Goal: Task Accomplishment & Management: Contribute content

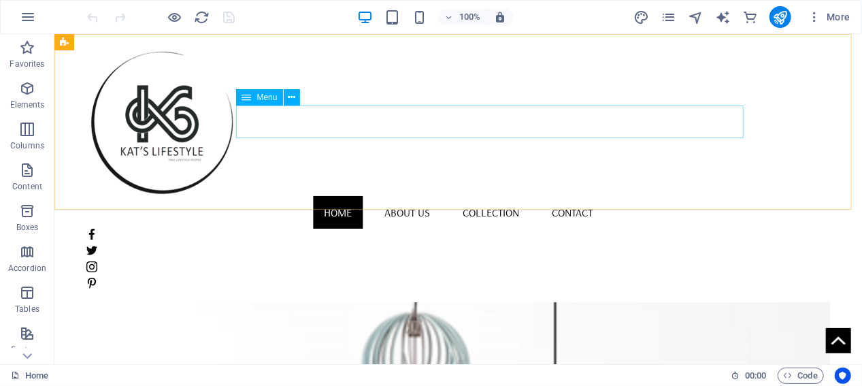
click at [517, 195] on nav "Home About us Collection Contact" at bounding box center [457, 211] width 743 height 33
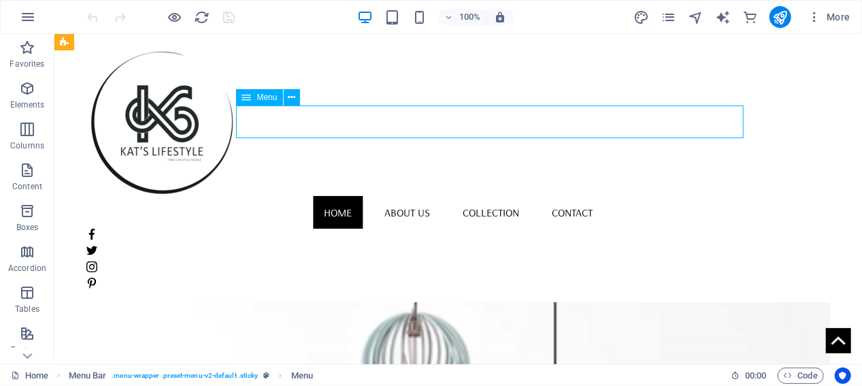
click at [517, 195] on nav "Home About us Collection Contact" at bounding box center [457, 211] width 743 height 33
select select
select select "1"
select select
select select "2"
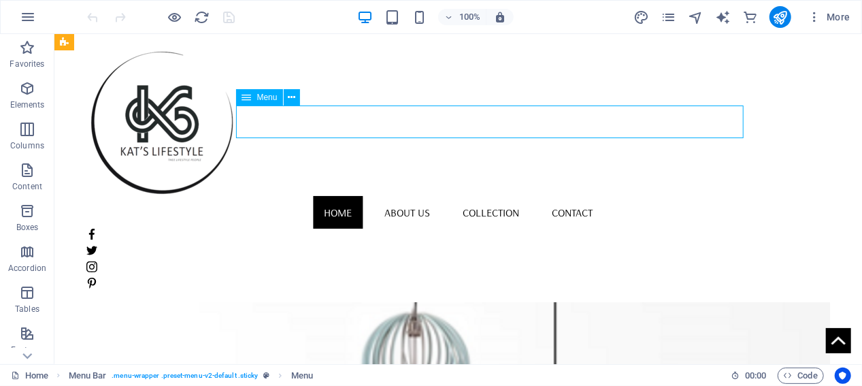
select select
select select "5"
select select
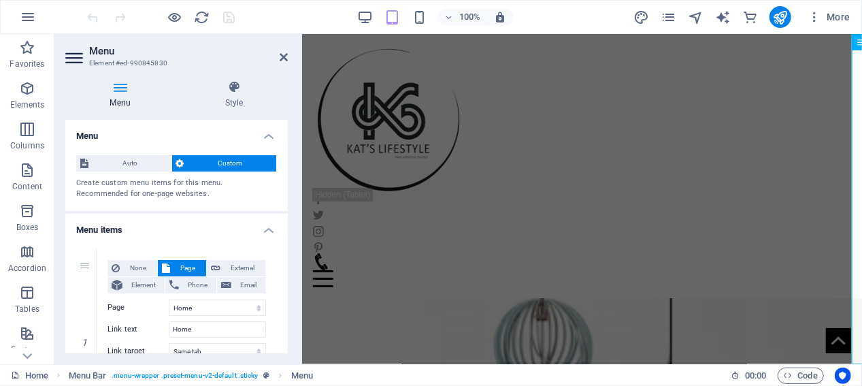
click at [279, 56] on h2 "Menu" at bounding box center [188, 51] width 199 height 12
click at [285, 56] on icon at bounding box center [284, 57] width 8 height 11
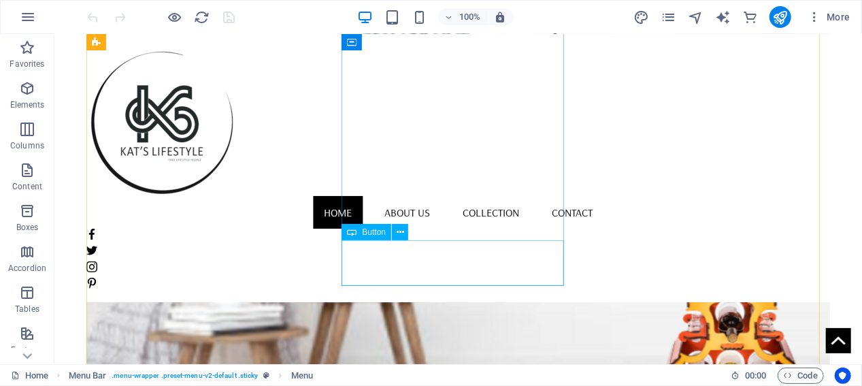
scroll to position [681, 0]
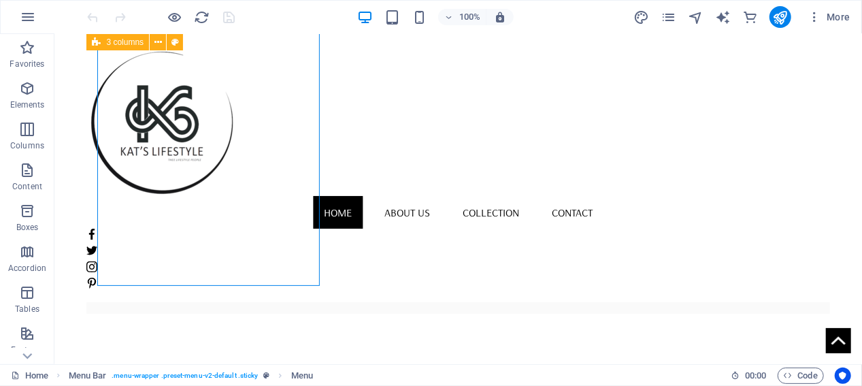
select select "px"
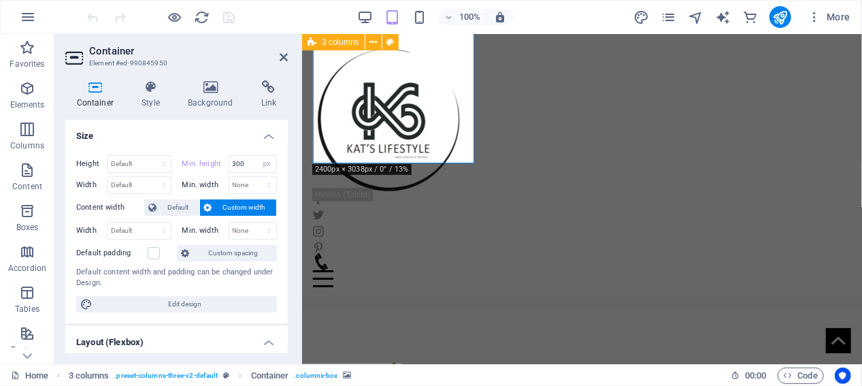
scroll to position [675, 0]
click at [143, 95] on h4 "Style" at bounding box center [154, 94] width 46 height 29
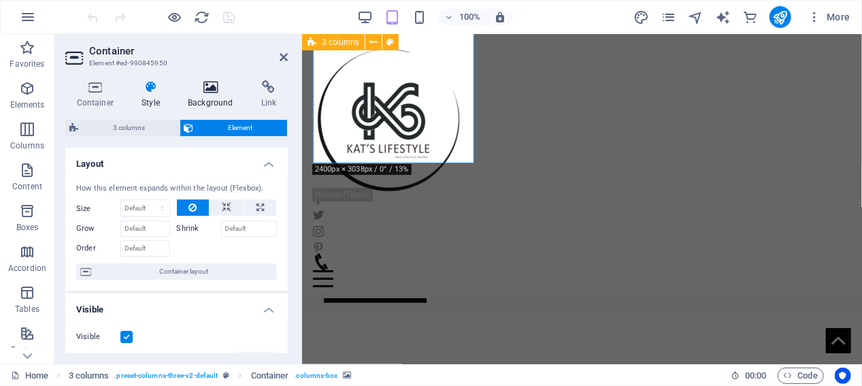
click at [220, 88] on icon at bounding box center [211, 87] width 68 height 14
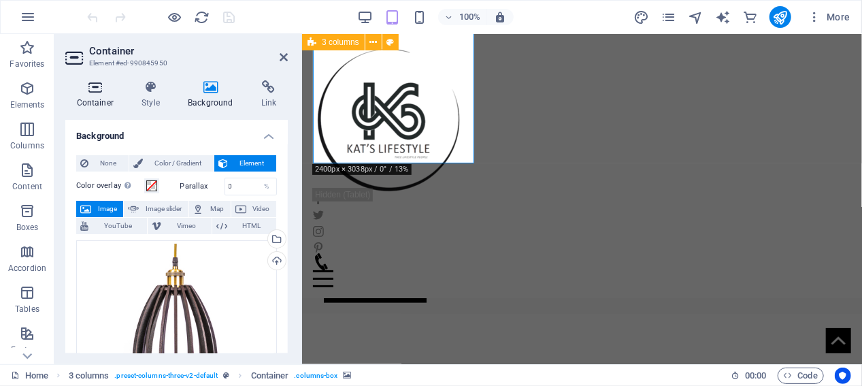
click at [97, 91] on icon at bounding box center [95, 87] width 60 height 14
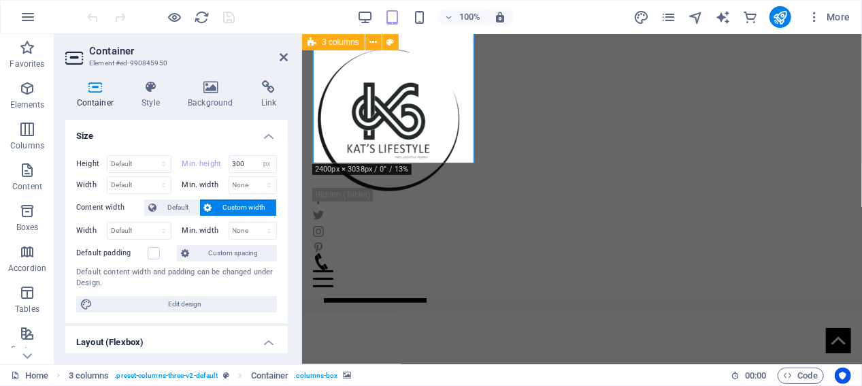
scroll to position [304, 0]
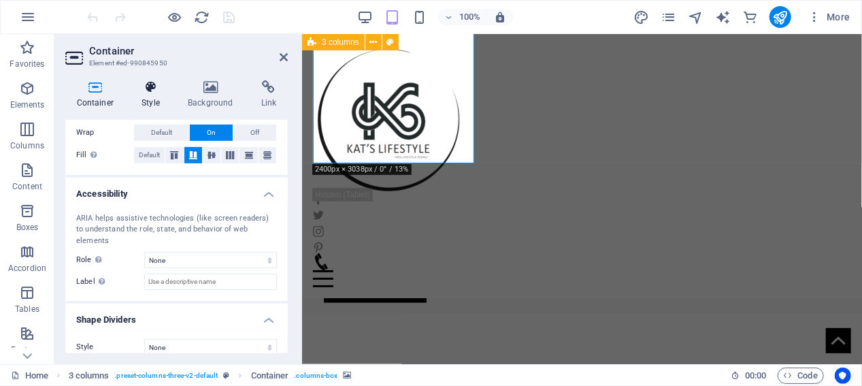
click at [155, 90] on icon at bounding box center [151, 87] width 41 height 14
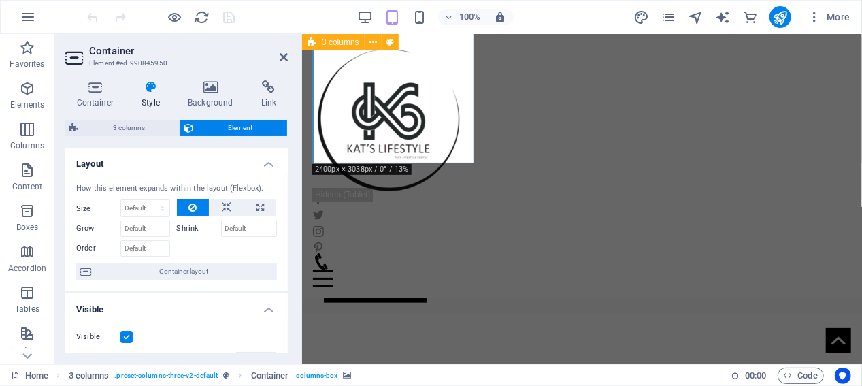
click at [240, 120] on span "Element" at bounding box center [241, 128] width 86 height 16
click at [240, 129] on span "Element" at bounding box center [241, 128] width 86 height 16
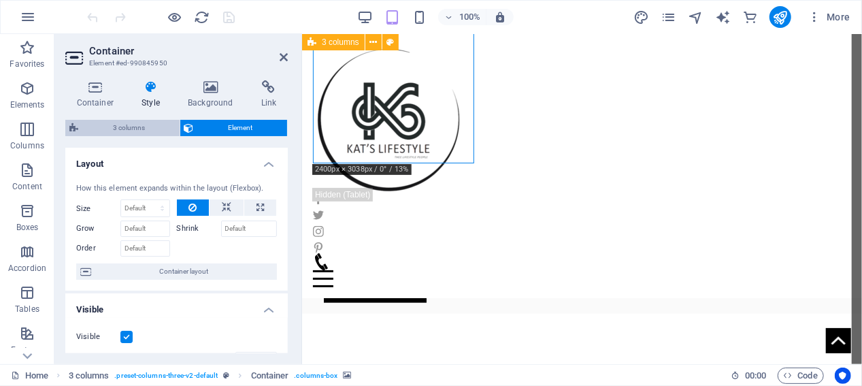
click at [127, 127] on span "3 columns" at bounding box center [128, 128] width 93 height 16
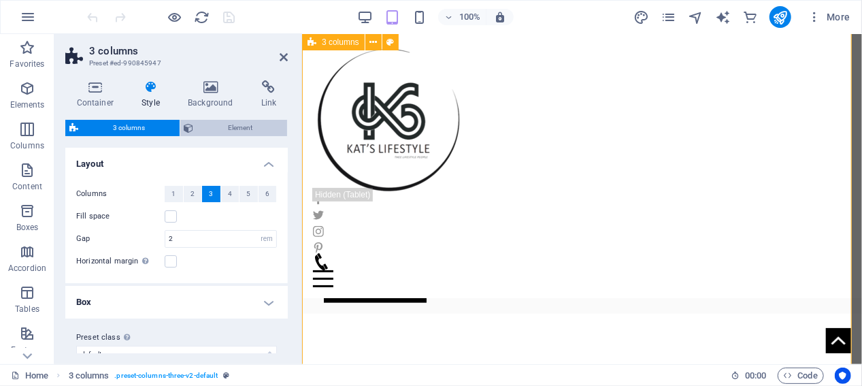
click at [240, 127] on span "Element" at bounding box center [241, 128] width 86 height 16
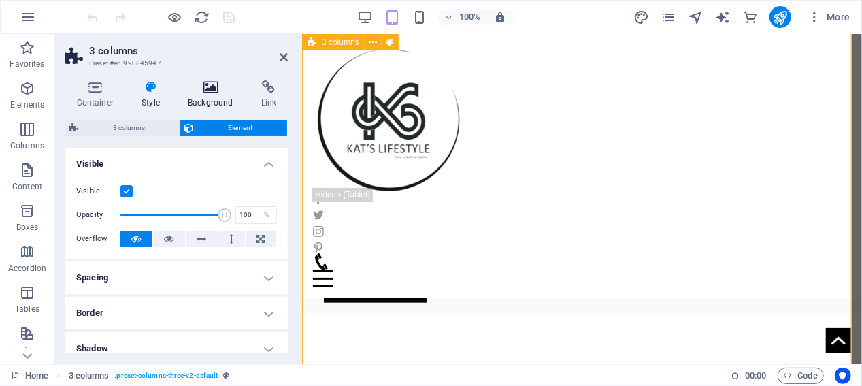
click at [207, 84] on icon at bounding box center [211, 87] width 68 height 14
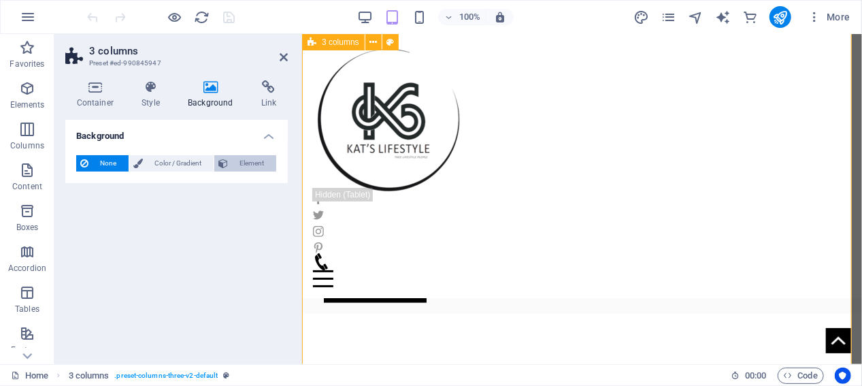
click at [260, 165] on span "Element" at bounding box center [252, 163] width 40 height 16
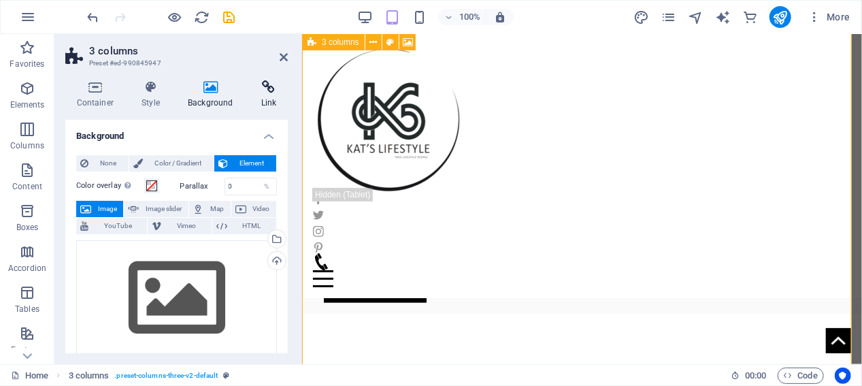
click at [272, 99] on h4 "Link" at bounding box center [269, 94] width 38 height 29
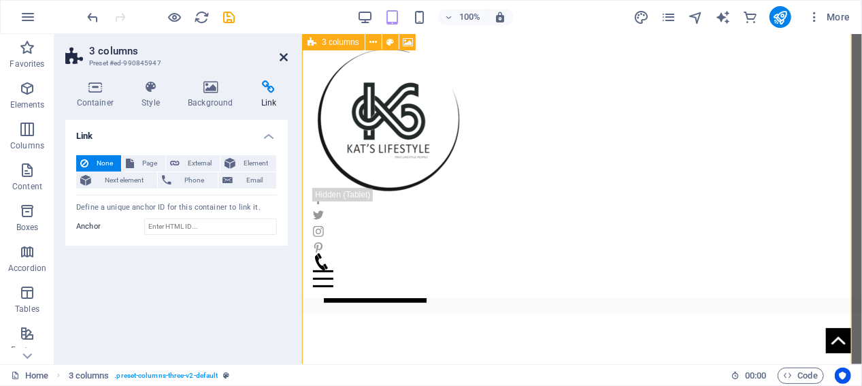
drag, startPoint x: 279, startPoint y: 55, endPoint x: 228, endPoint y: 32, distance: 56.0
click at [280, 55] on icon at bounding box center [284, 57] width 8 height 11
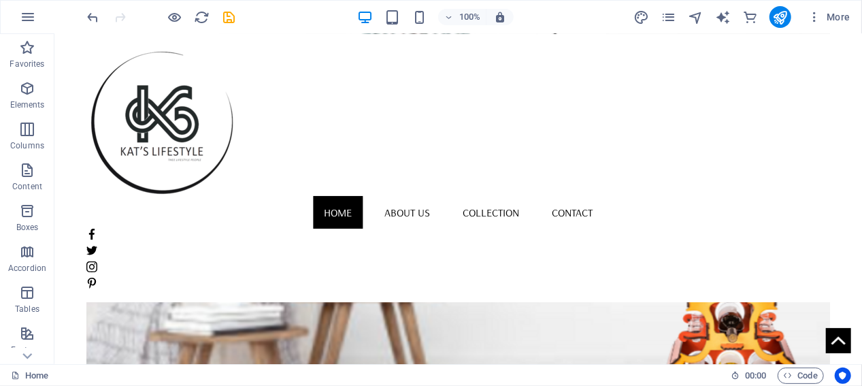
scroll to position [0, 0]
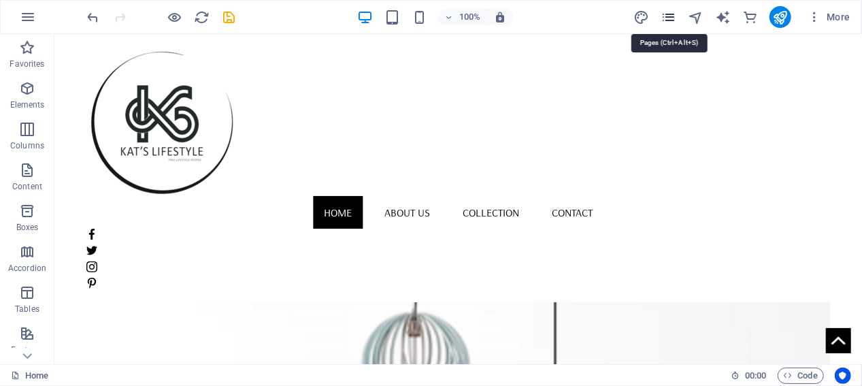
click at [667, 13] on icon "pages" at bounding box center [669, 18] width 16 height 16
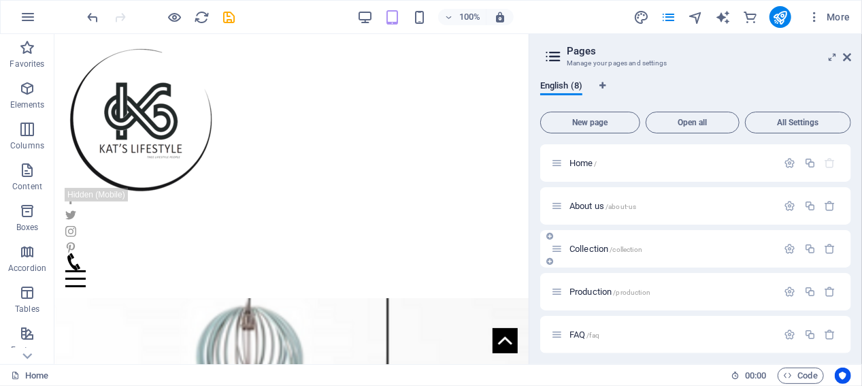
click at [686, 246] on p "Collection /collection" at bounding box center [672, 248] width 204 height 9
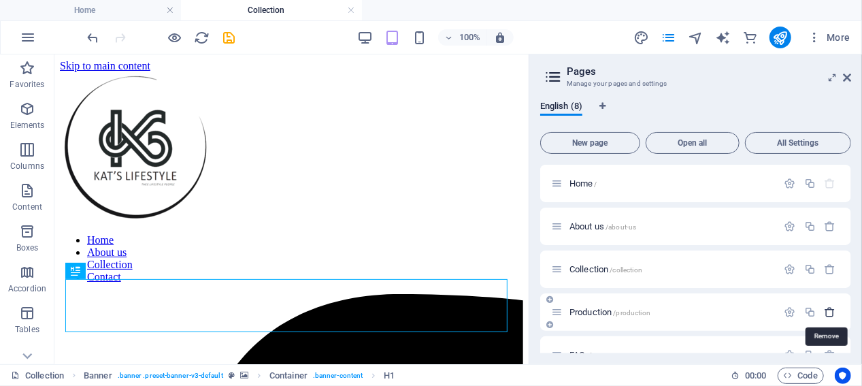
click at [825, 312] on icon "button" at bounding box center [831, 312] width 12 height 12
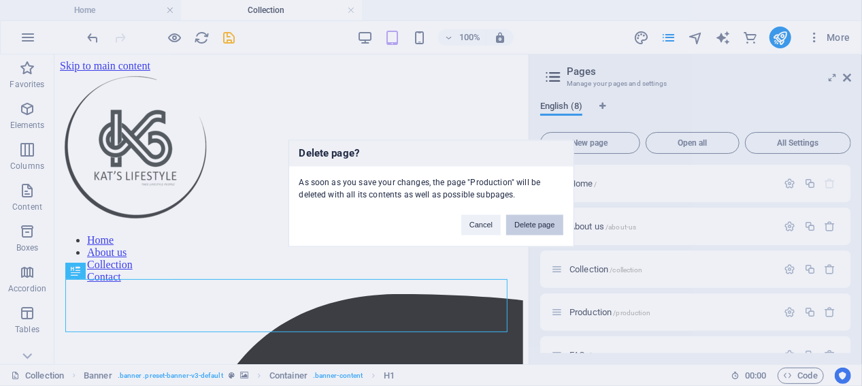
click at [530, 227] on button "Delete page" at bounding box center [534, 224] width 56 height 20
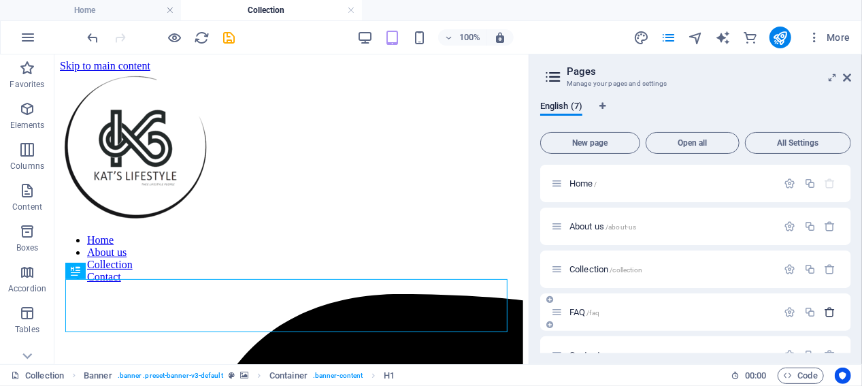
click at [831, 307] on icon "button" at bounding box center [831, 312] width 12 height 12
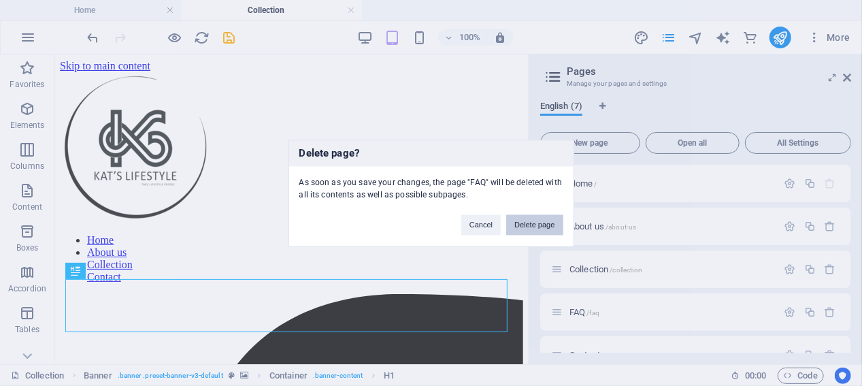
click at [553, 223] on button "Delete page" at bounding box center [534, 224] width 56 height 20
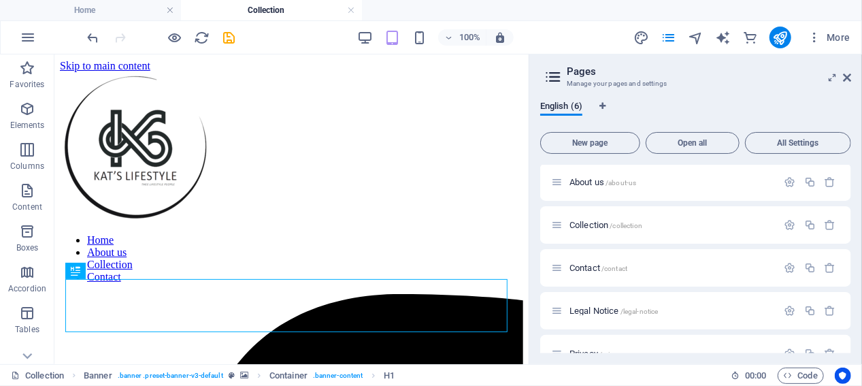
scroll to position [68, 0]
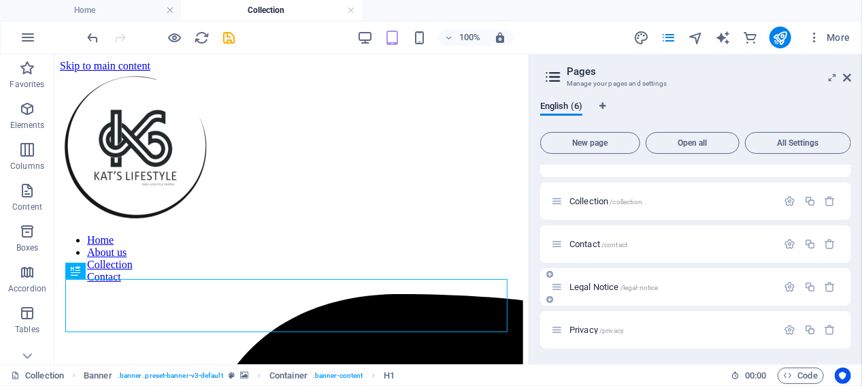
click at [613, 285] on span "Legal Notice /legal-notice" at bounding box center [614, 287] width 88 height 10
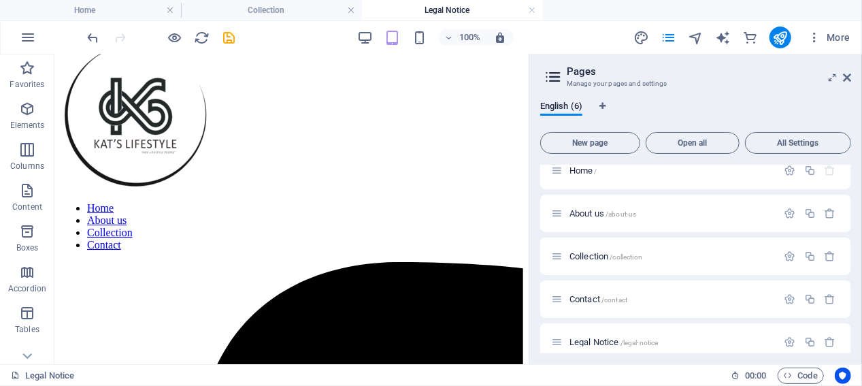
scroll to position [0, 0]
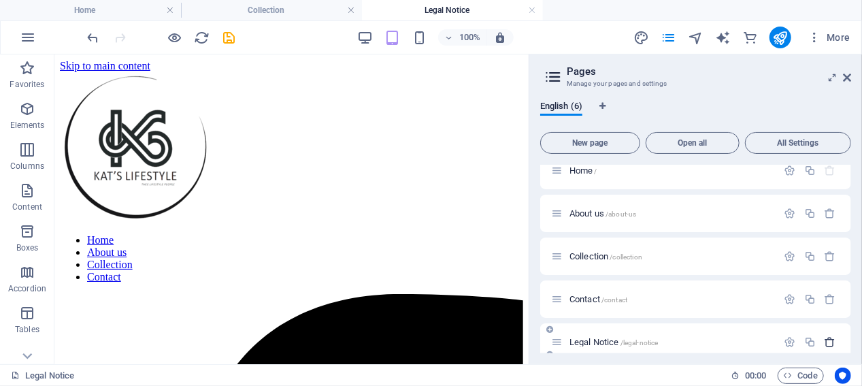
click at [825, 337] on icon "button" at bounding box center [831, 342] width 12 height 12
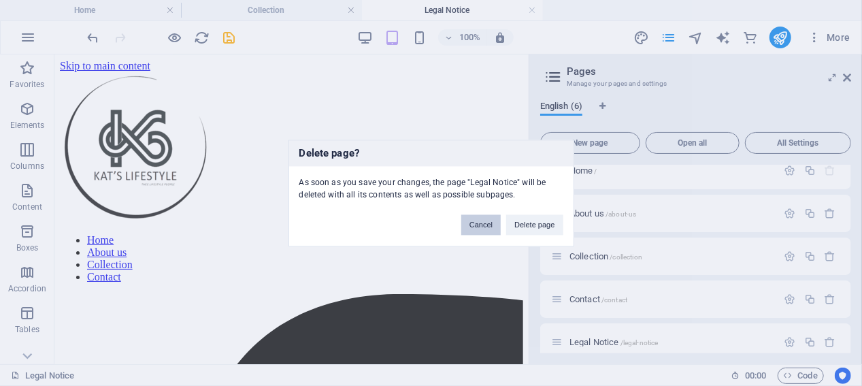
click at [485, 223] on button "Cancel" at bounding box center [480, 224] width 39 height 20
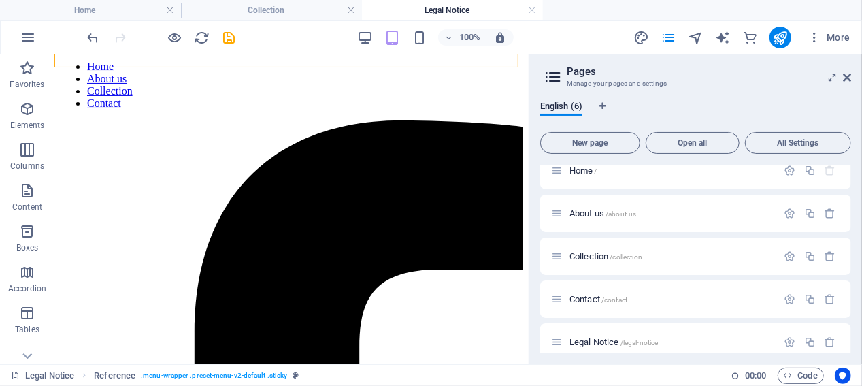
scroll to position [157, 0]
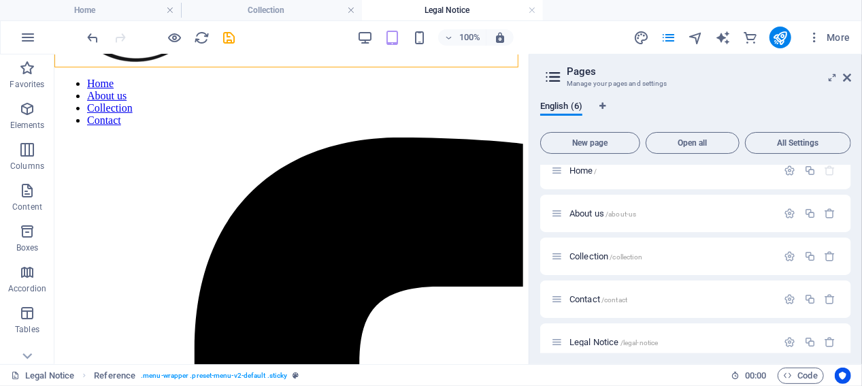
drag, startPoint x: 522, startPoint y: 131, endPoint x: 658, endPoint y: 257, distance: 185.4
click at [577, 297] on span "Contact /contact" at bounding box center [599, 299] width 58 height 10
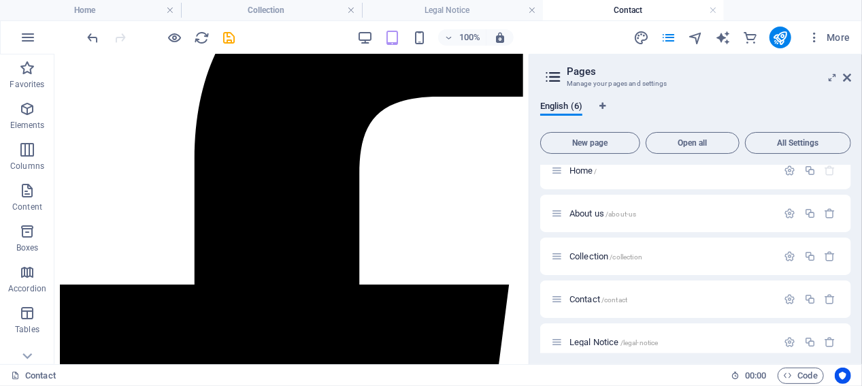
scroll to position [342, 0]
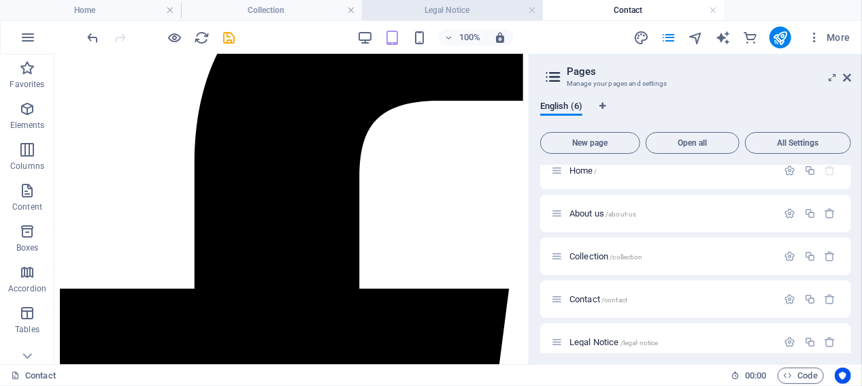
click at [402, 5] on h4 "Legal Notice" at bounding box center [452, 10] width 181 height 15
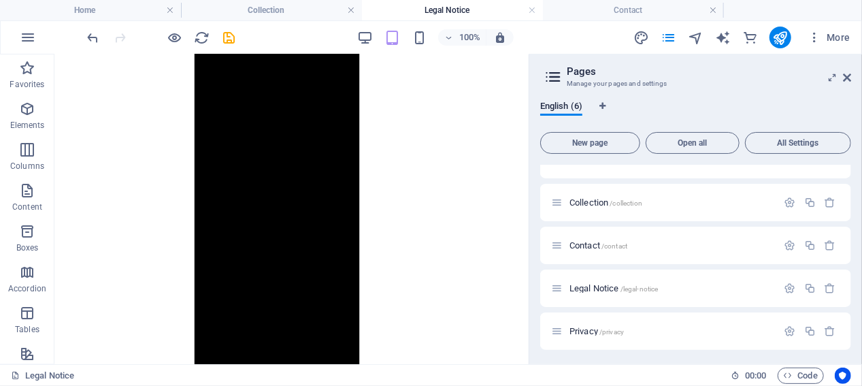
scroll to position [68, 0]
click at [578, 333] on span "Privacy /privacy" at bounding box center [597, 330] width 54 height 10
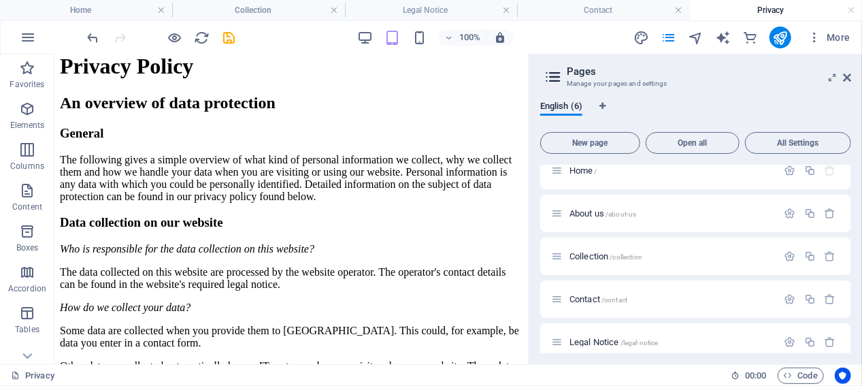
scroll to position [0, 0]
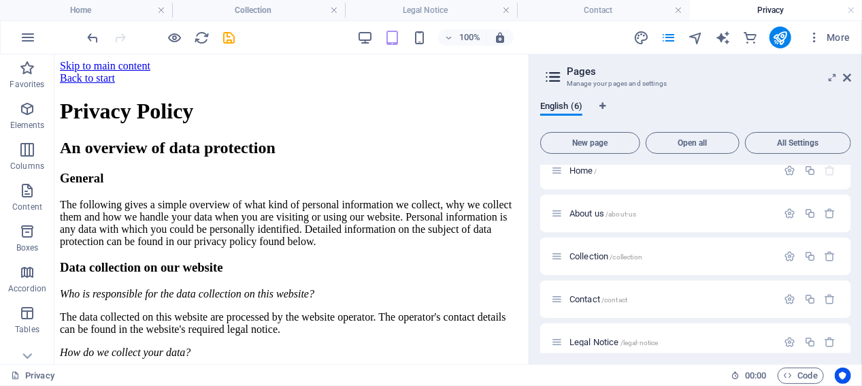
drag, startPoint x: 525, startPoint y: 80, endPoint x: 586, endPoint y: 125, distance: 75.6
click at [854, 10] on link at bounding box center [851, 10] width 8 height 13
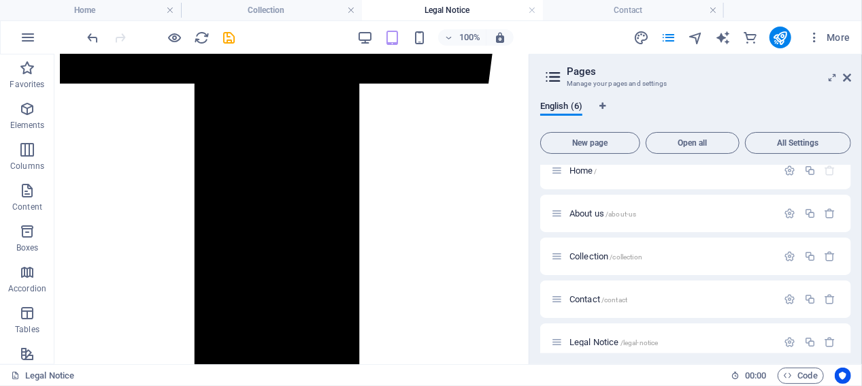
scroll to position [68, 0]
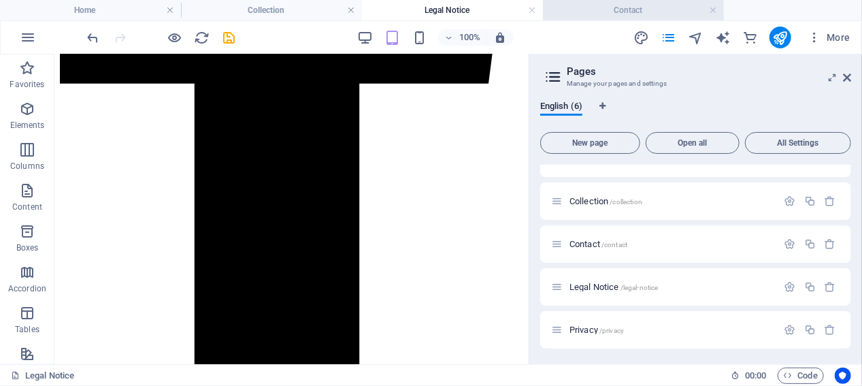
click at [615, 14] on h4 "Contact" at bounding box center [633, 10] width 181 height 15
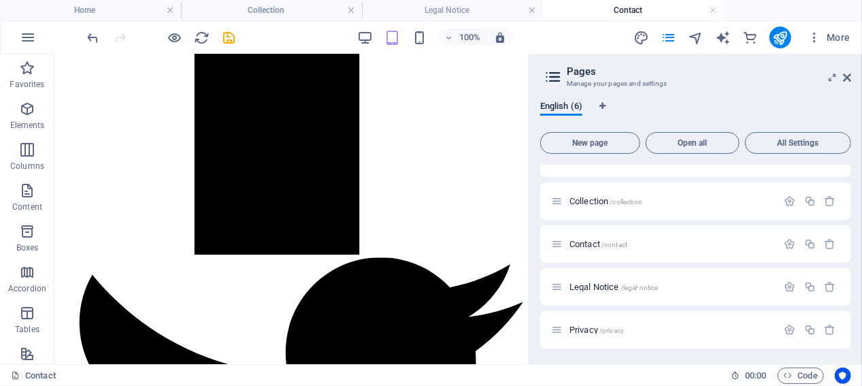
scroll to position [980, 0]
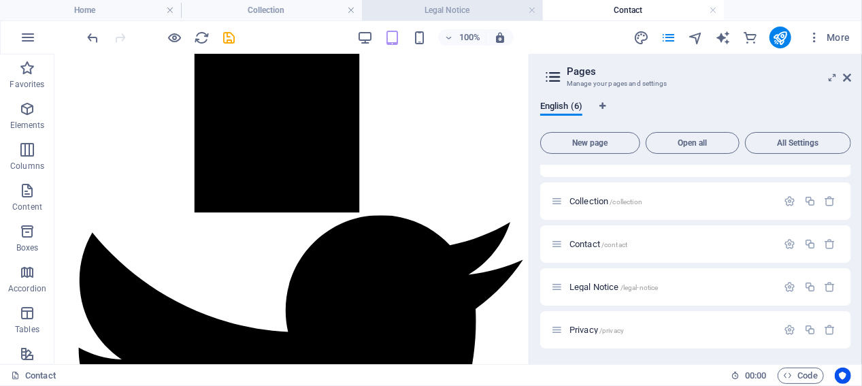
click at [446, 6] on h4 "Legal Notice" at bounding box center [452, 10] width 181 height 15
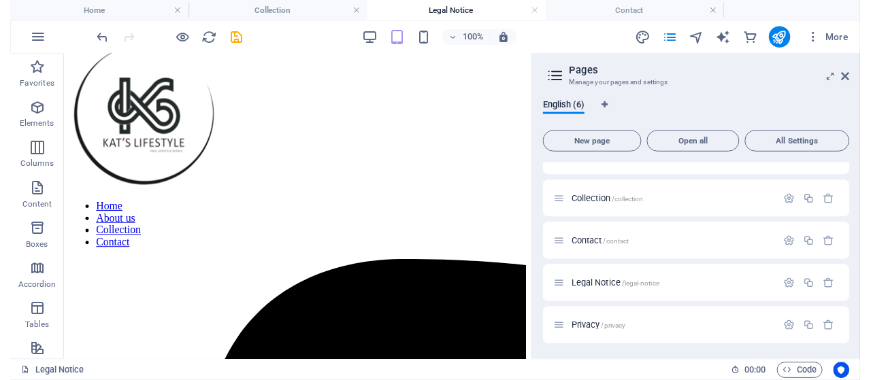
scroll to position [0, 0]
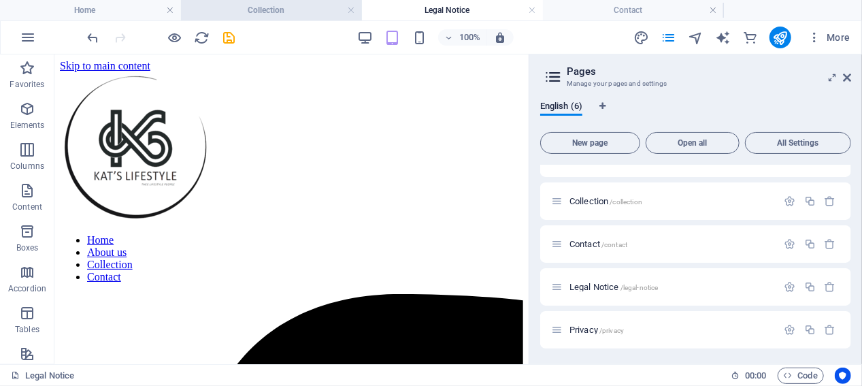
drag, startPoint x: 274, startPoint y: 9, endPoint x: 238, endPoint y: 31, distance: 41.6
click at [274, 9] on h4 "Collection" at bounding box center [271, 10] width 181 height 15
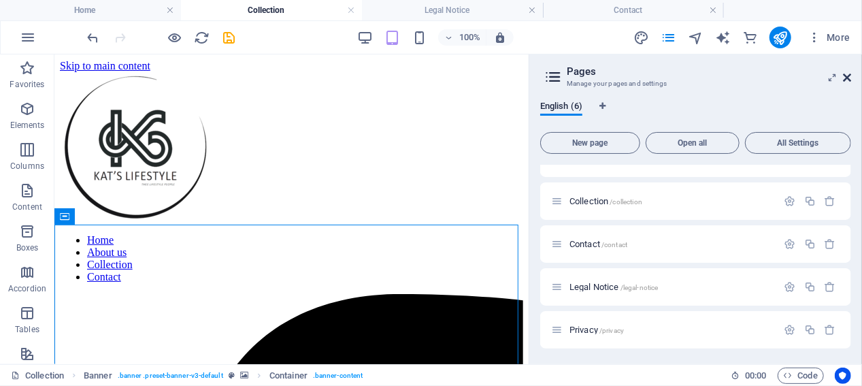
click at [848, 80] on icon at bounding box center [847, 77] width 8 height 11
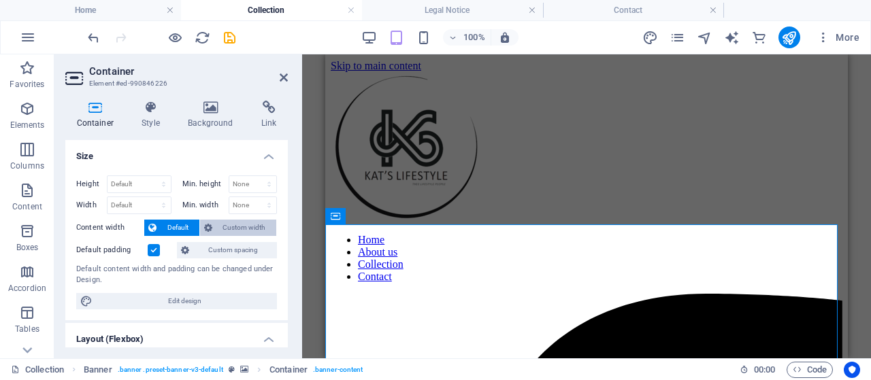
click at [244, 229] on span "Custom width" at bounding box center [244, 228] width 56 height 16
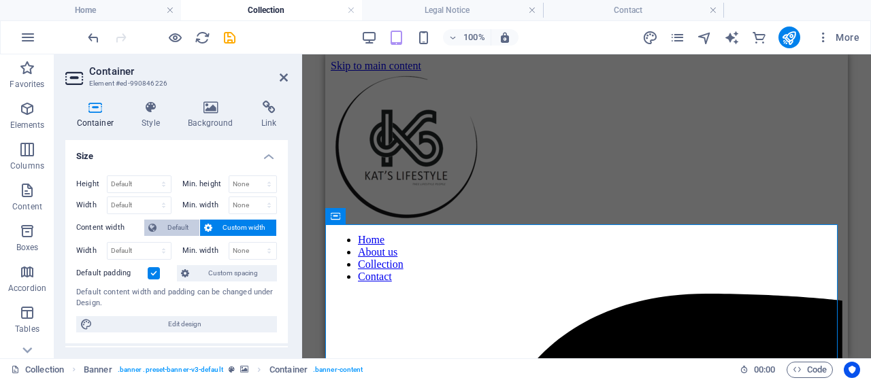
click at [163, 228] on span "Default" at bounding box center [178, 228] width 35 height 16
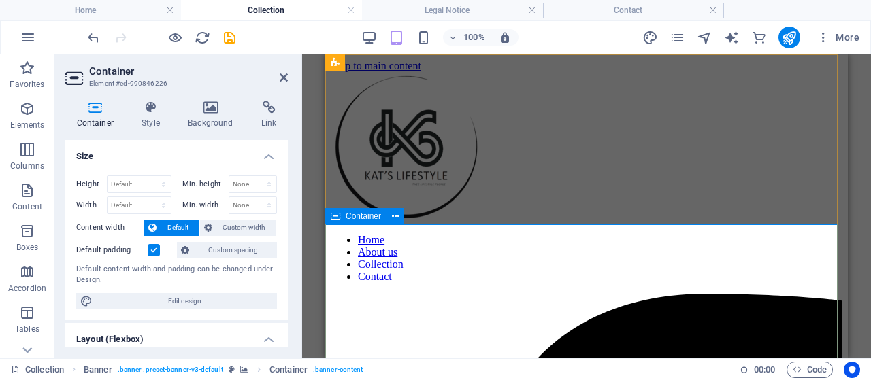
click at [215, 104] on icon at bounding box center [211, 108] width 68 height 14
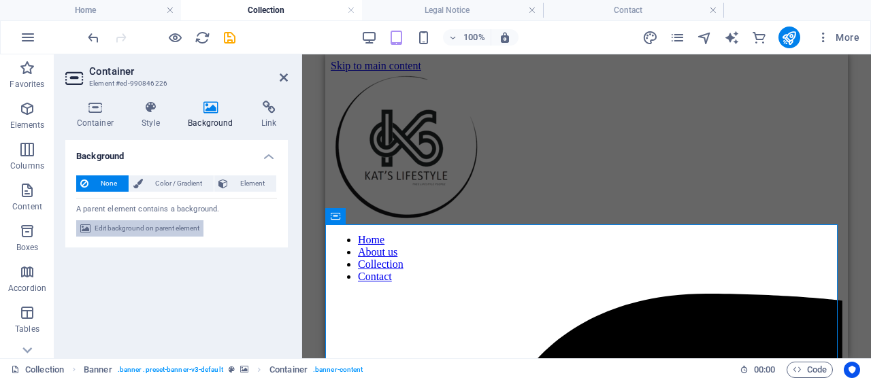
click at [129, 228] on span "Edit background on parent element" at bounding box center [147, 228] width 105 height 16
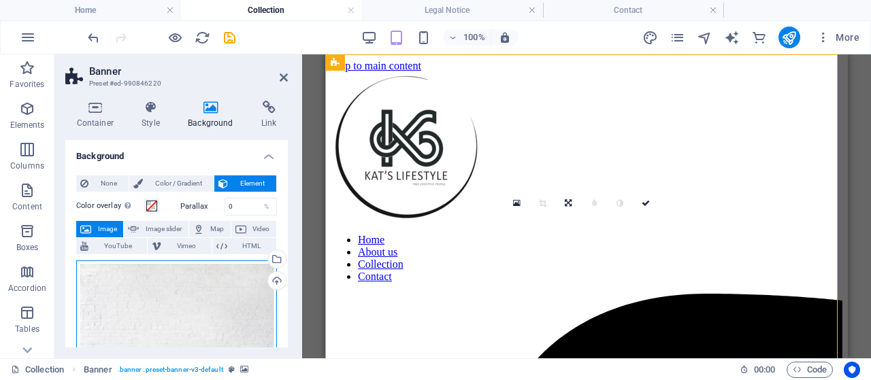
drag, startPoint x: 129, startPoint y: 228, endPoint x: 216, endPoint y: 280, distance: 101.9
click at [216, 280] on div "Drag files here, click to choose files or select files from Files or our free s…" at bounding box center [176, 317] width 201 height 112
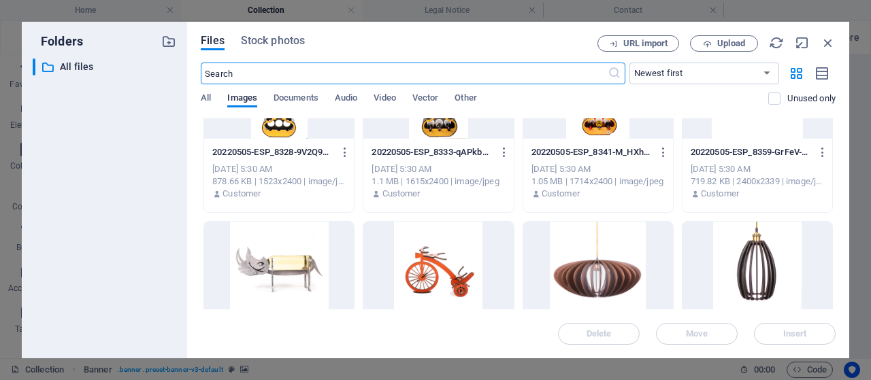
scroll to position [924, 0]
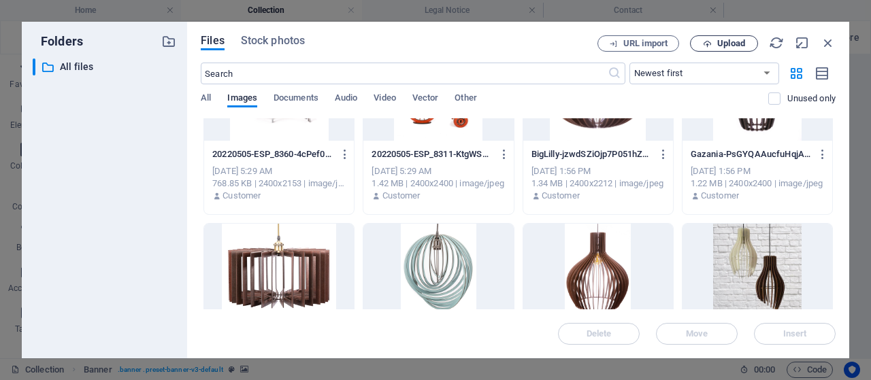
click at [720, 49] on button "Upload" at bounding box center [724, 43] width 68 height 16
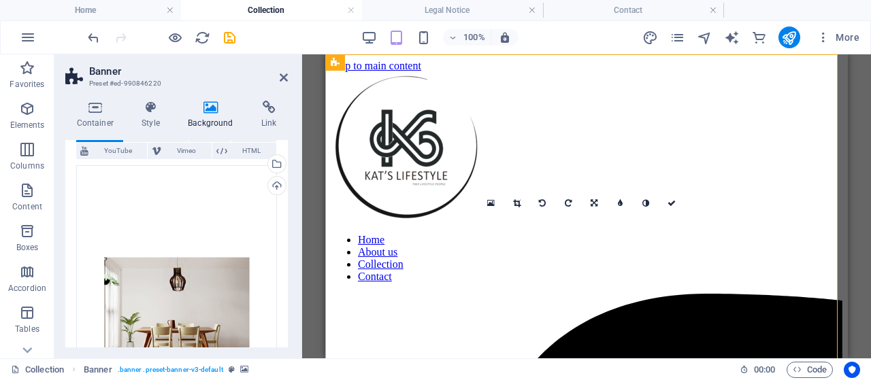
scroll to position [173, 0]
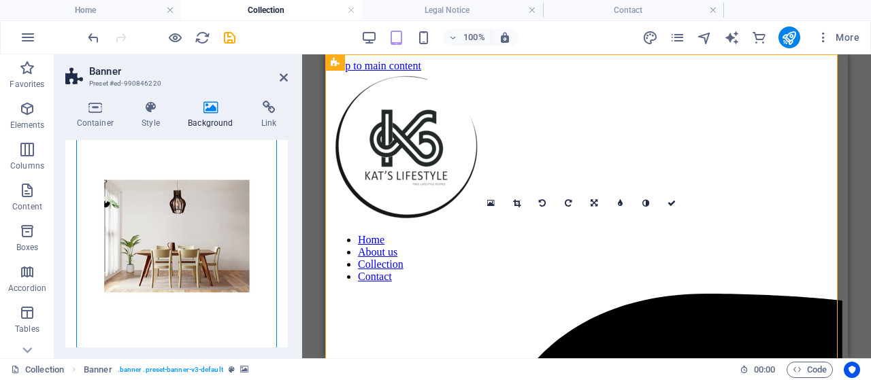
drag, startPoint x: 216, startPoint y: 241, endPoint x: 193, endPoint y: 270, distance: 37.3
click at [210, 284] on div "Drag files here, click to choose files or select files from Files or our free s…" at bounding box center [176, 237] width 201 height 298
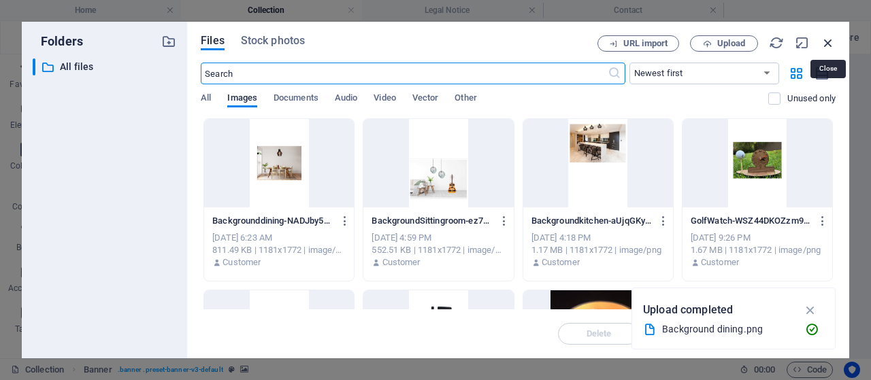
click at [830, 42] on icon "button" at bounding box center [828, 42] width 15 height 15
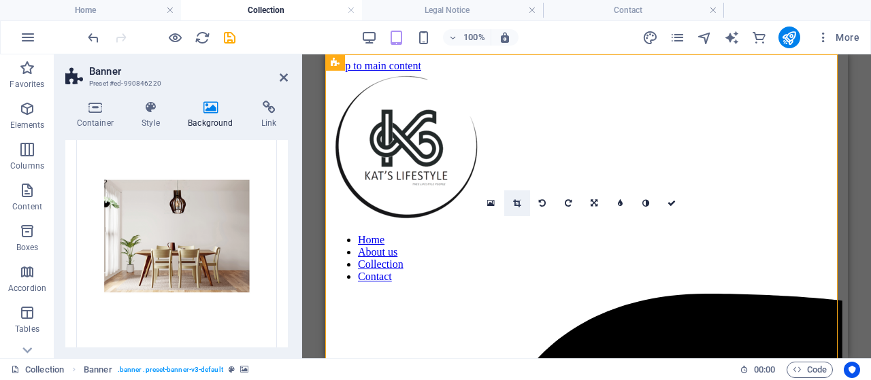
click at [518, 201] on icon at bounding box center [516, 203] width 7 height 8
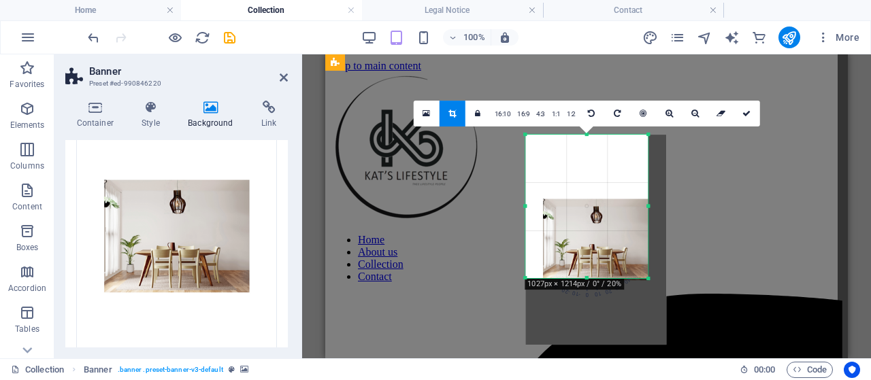
drag, startPoint x: 668, startPoint y: 327, endPoint x: 627, endPoint y: 228, distance: 107.2
click at [627, 228] on div "180 170 160 150 140 130 120 110 100 90 80 70 60 50 40 30 20 10 0 -10 -20 -30 -4…" at bounding box center [586, 207] width 122 height 144
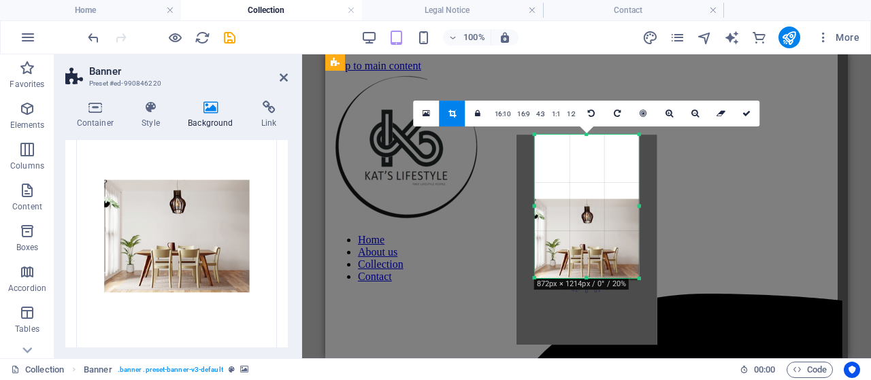
drag, startPoint x: 525, startPoint y: 212, endPoint x: 544, endPoint y: 212, distance: 18.4
click at [544, 212] on div "180 170 160 150 140 130 120 110 100 90 80 70 60 50 40 30 20 10 0 -10 -20 -30 -4…" at bounding box center [587, 207] width 104 height 144
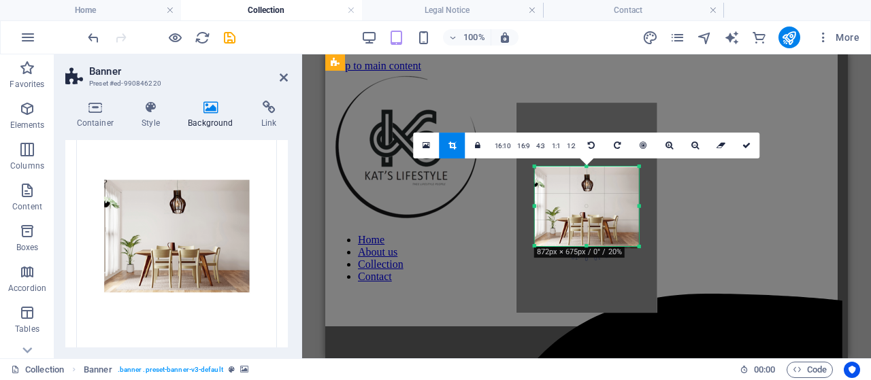
drag, startPoint x: 586, startPoint y: 135, endPoint x: 584, endPoint y: 199, distance: 64.0
click at [584, 199] on div "180 170 160 150 140 130 120 110 100 90 80 70 60 50 40 30 20 10 0 -10 -20 -30 -4…" at bounding box center [587, 207] width 104 height 80
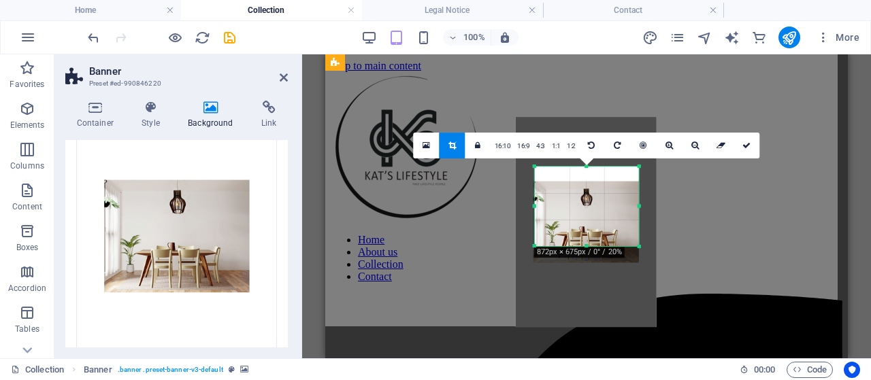
drag, startPoint x: 585, startPoint y: 205, endPoint x: 584, endPoint y: 219, distance: 14.3
click at [584, 219] on div at bounding box center [586, 222] width 141 height 211
click at [745, 144] on icon at bounding box center [746, 146] width 8 height 8
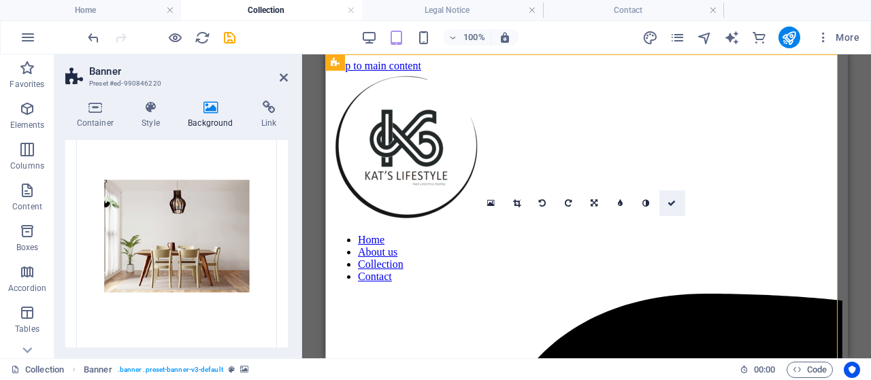
click at [668, 199] on icon at bounding box center [672, 203] width 8 height 8
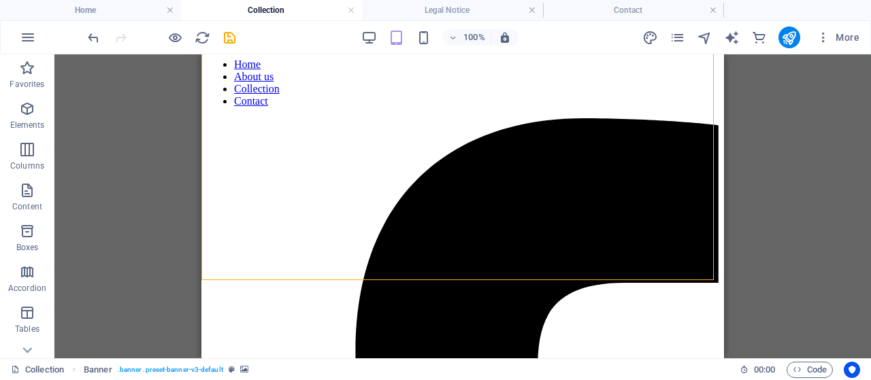
scroll to position [0, 0]
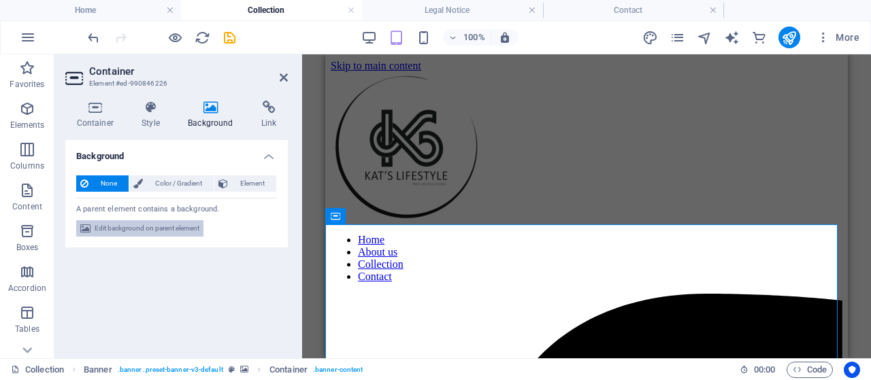
click at [183, 224] on span "Edit background on parent element" at bounding box center [147, 228] width 105 height 16
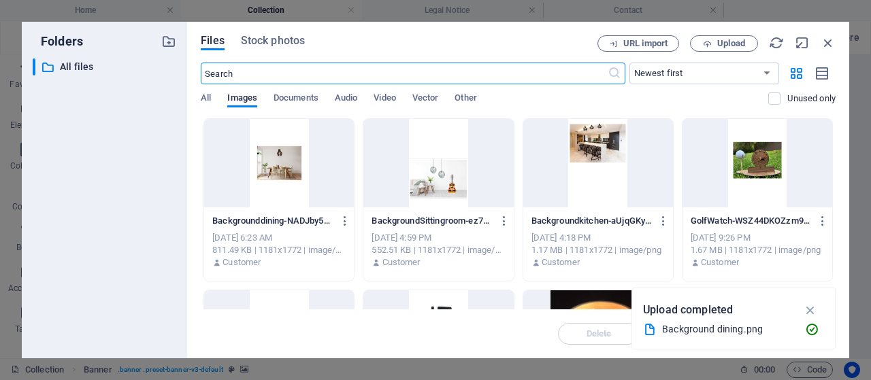
click at [437, 172] on div at bounding box center [438, 163] width 150 height 88
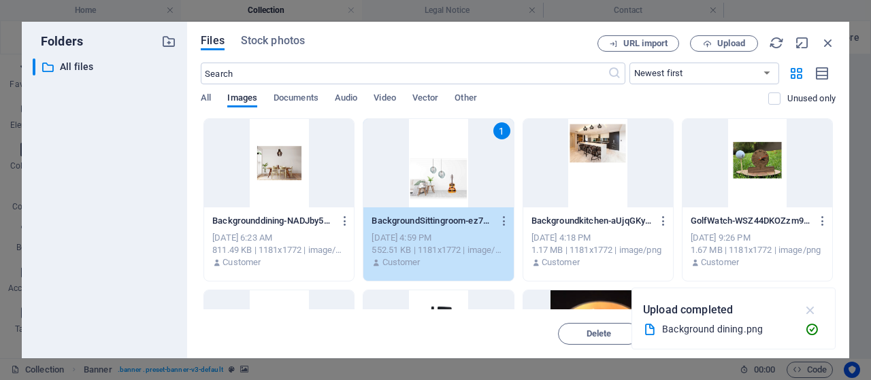
click at [812, 308] on icon "button" at bounding box center [811, 310] width 16 height 15
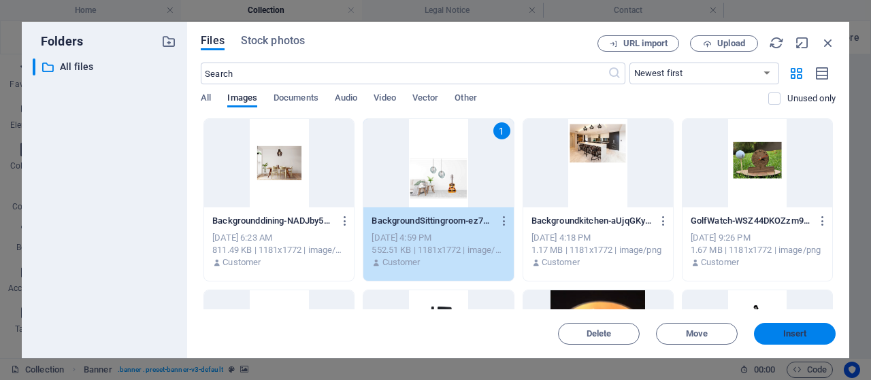
click at [777, 337] on span "Insert" at bounding box center [794, 334] width 71 height 8
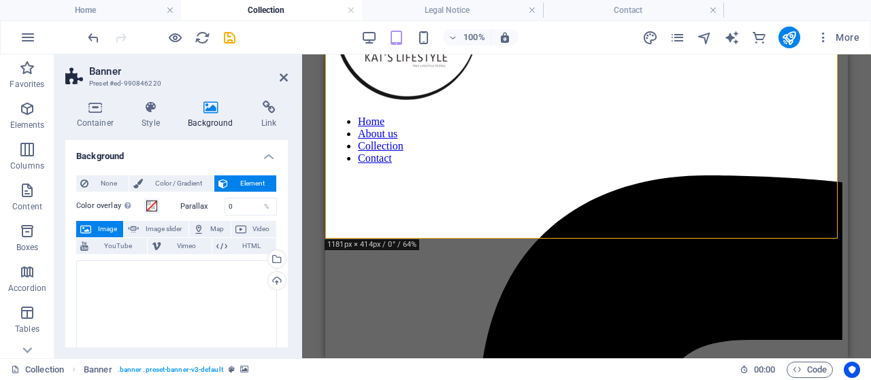
scroll to position [186, 0]
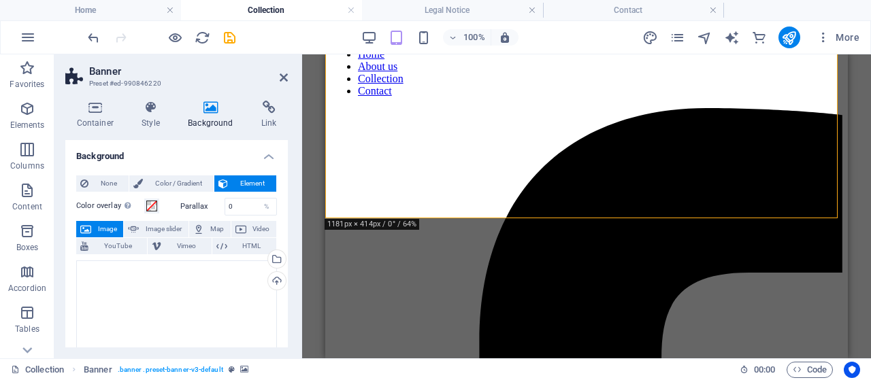
drag, startPoint x: 840, startPoint y: 76, endPoint x: 1183, endPoint y: 146, distance: 349.5
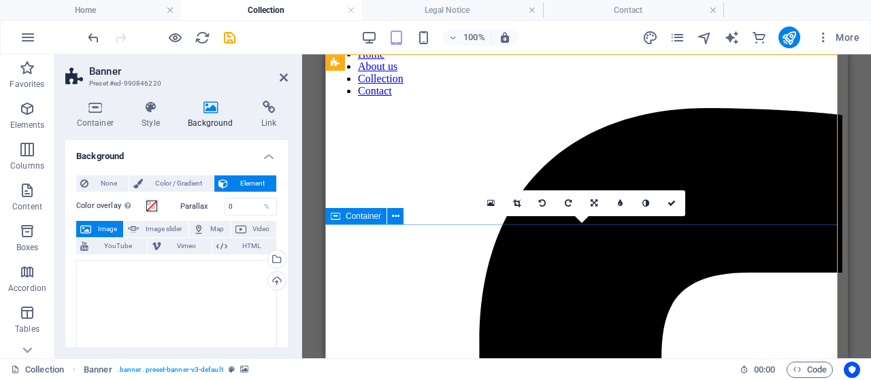
scroll to position [0, 0]
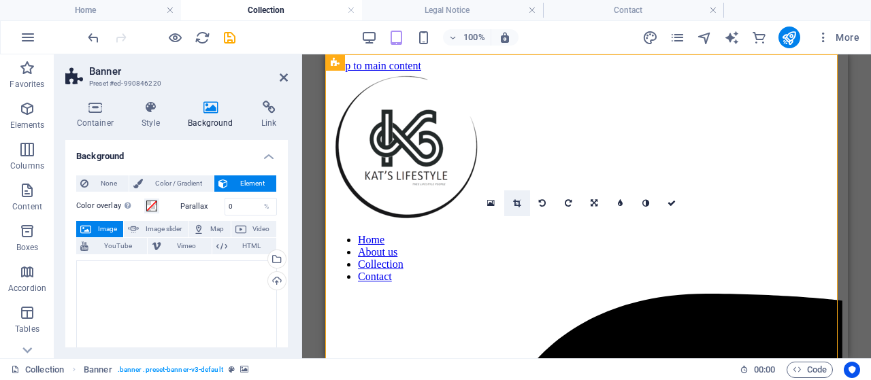
click at [514, 205] on icon at bounding box center [516, 203] width 7 height 8
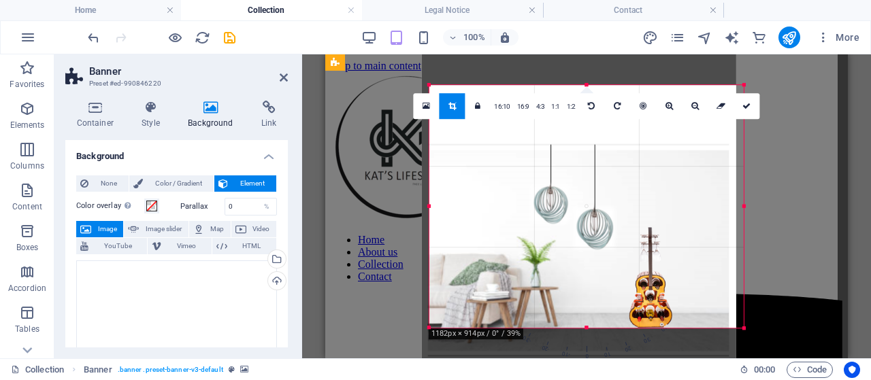
drag, startPoint x: 650, startPoint y: 242, endPoint x: 642, endPoint y: 203, distance: 39.5
click at [642, 203] on div at bounding box center [579, 168] width 314 height 472
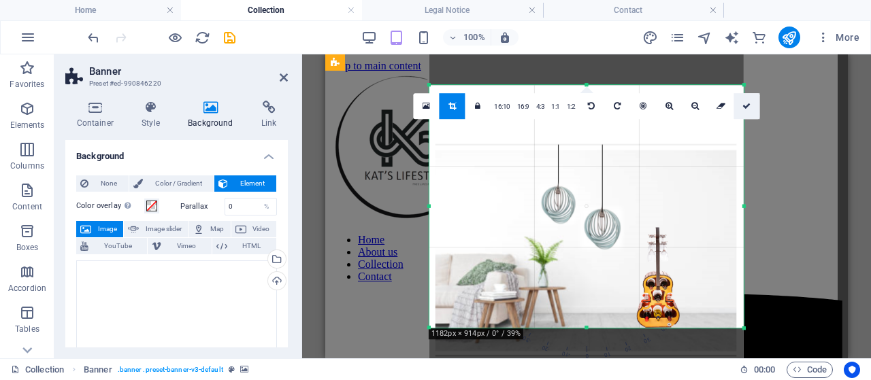
click at [740, 106] on link at bounding box center [747, 106] width 26 height 26
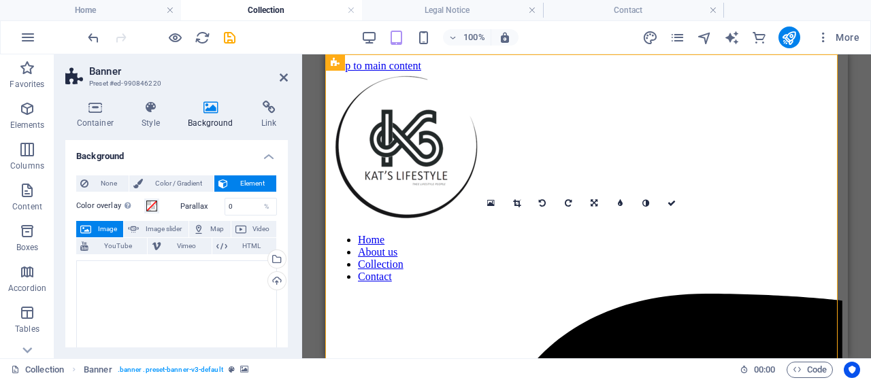
drag, startPoint x: 843, startPoint y: 82, endPoint x: 1175, endPoint y: 133, distance: 335.9
click at [668, 205] on icon at bounding box center [672, 203] width 8 height 8
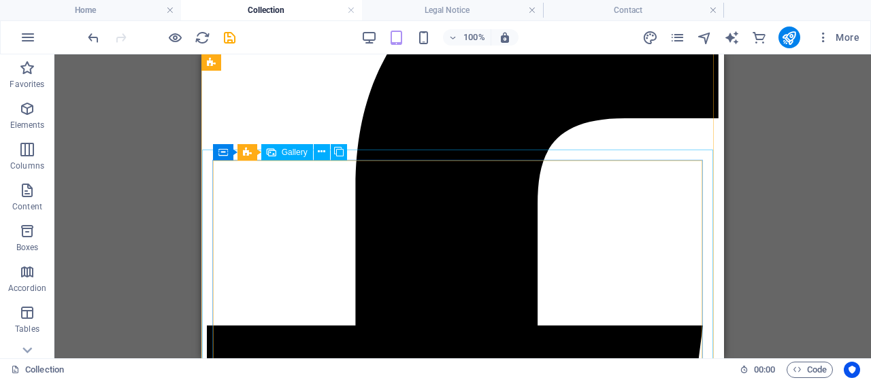
scroll to position [681, 0]
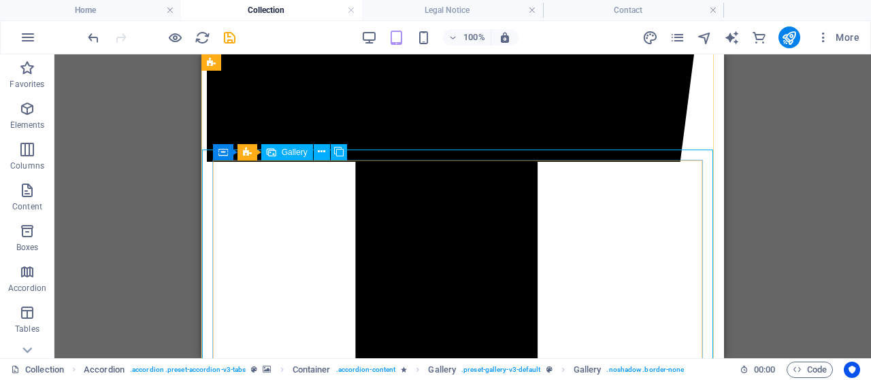
select select "4"
select select "px"
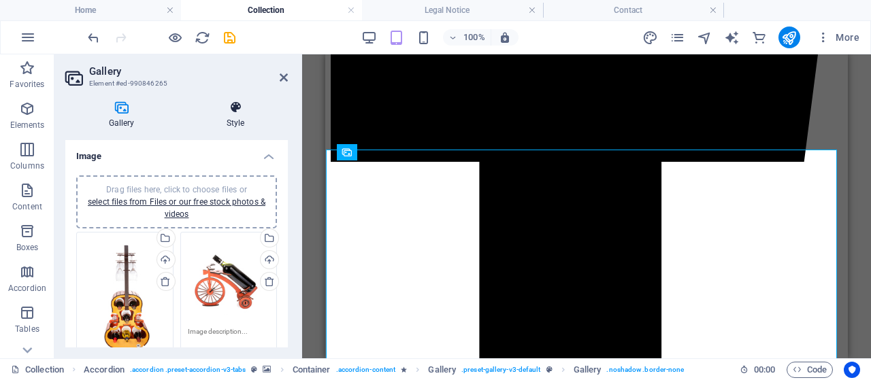
click at [240, 101] on icon at bounding box center [235, 108] width 105 height 14
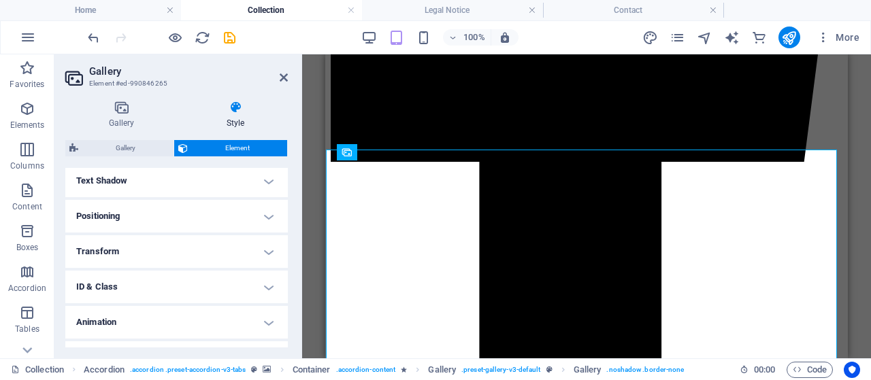
scroll to position [395, 0]
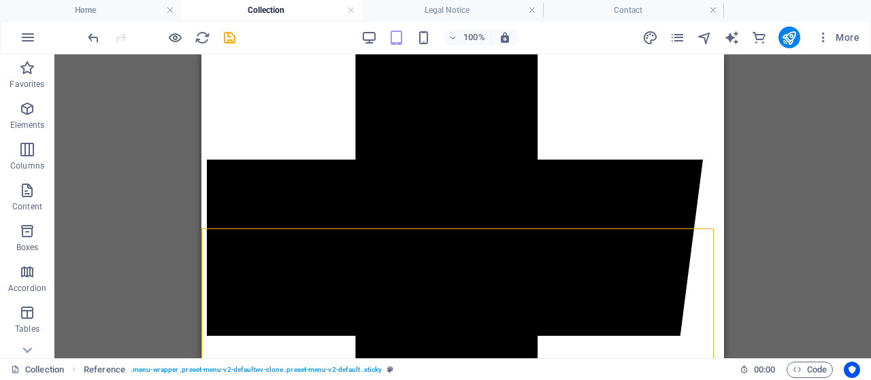
scroll to position [418, 0]
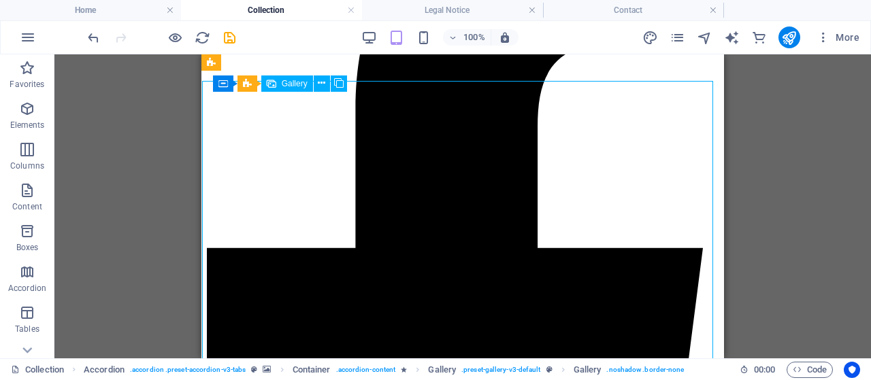
select select "4"
select select "px"
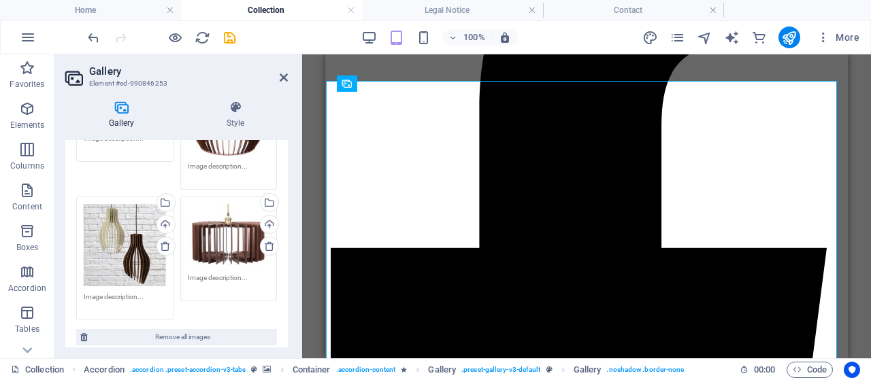
scroll to position [335, 0]
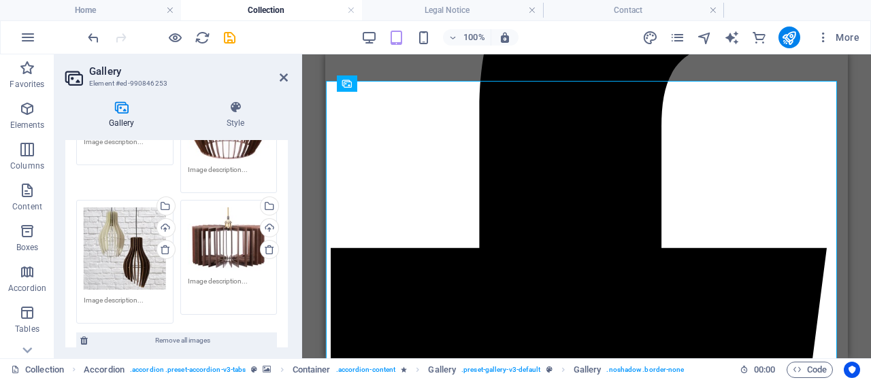
click at [264, 282] on textarea at bounding box center [229, 291] width 82 height 31
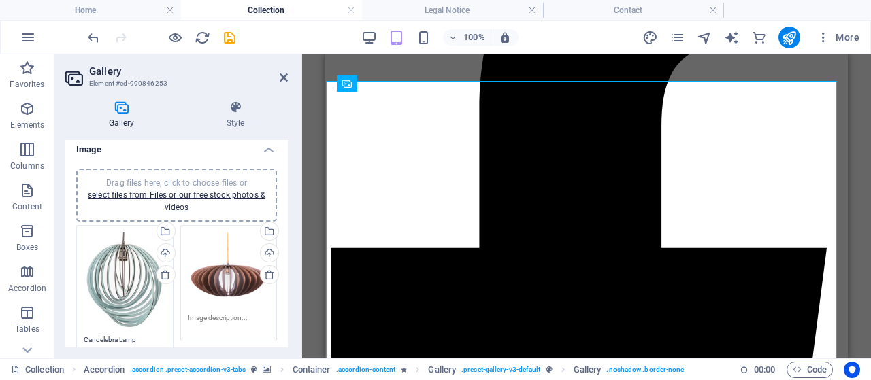
scroll to position [0, 0]
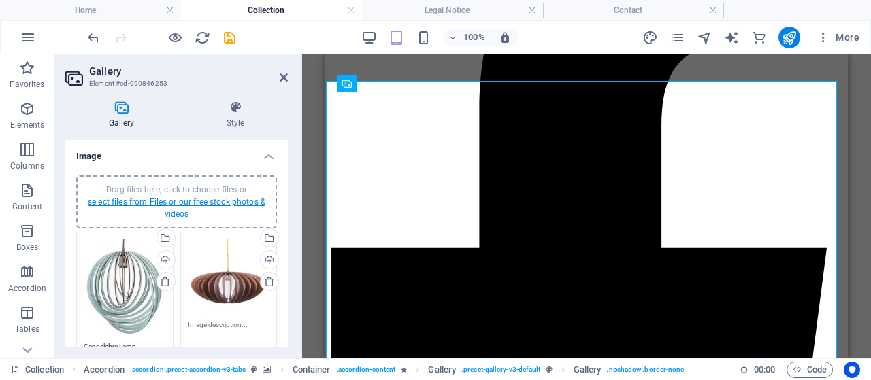
click at [140, 203] on link "select files from Files or our free stock photos & videos" at bounding box center [177, 208] width 178 height 22
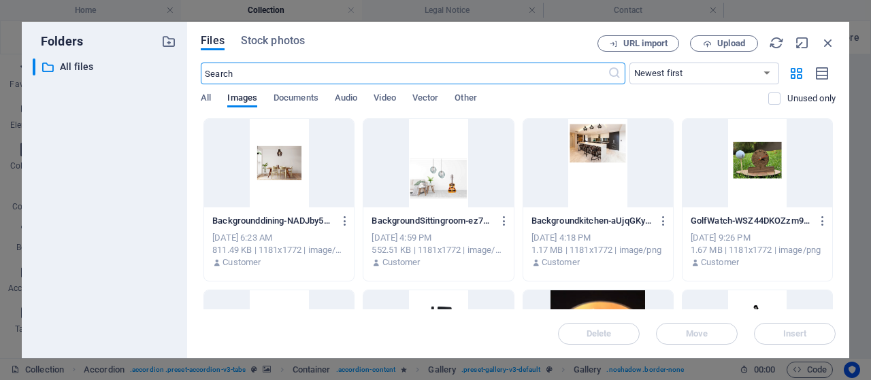
scroll to position [433, 0]
drag, startPoint x: 836, startPoint y: 133, endPoint x: 836, endPoint y: 178, distance: 44.9
click at [836, 178] on div "Files Stock photos URL import Upload ​ Newest first Oldest first Name (A-Z) Nam…" at bounding box center [518, 190] width 662 height 337
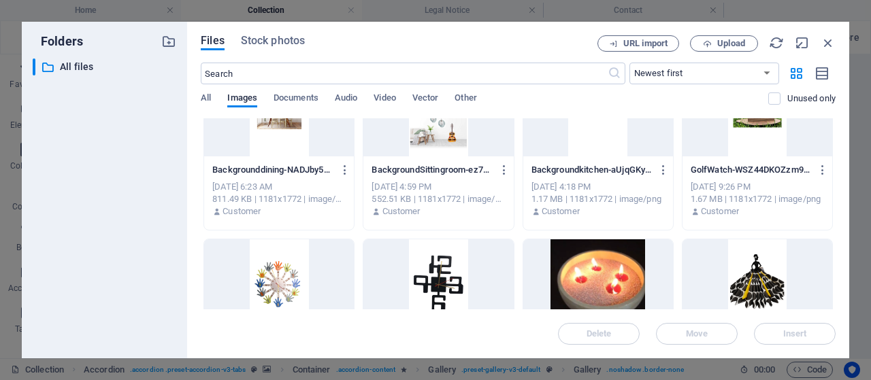
scroll to position [0, 0]
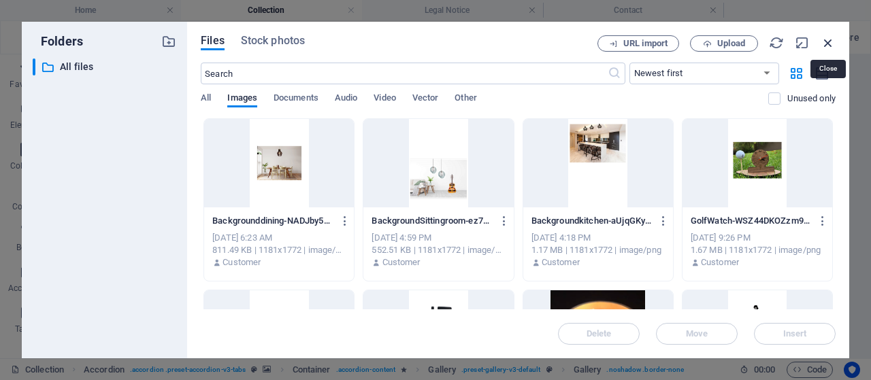
click at [835, 41] on icon "button" at bounding box center [828, 42] width 15 height 15
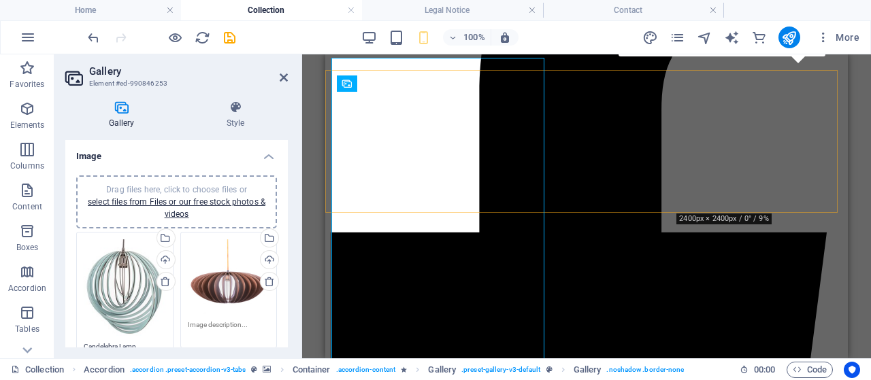
scroll to position [418, 0]
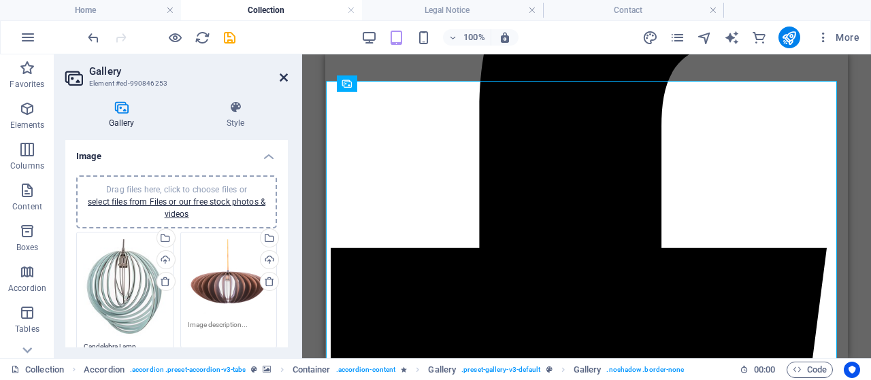
click at [280, 77] on icon at bounding box center [284, 77] width 8 height 11
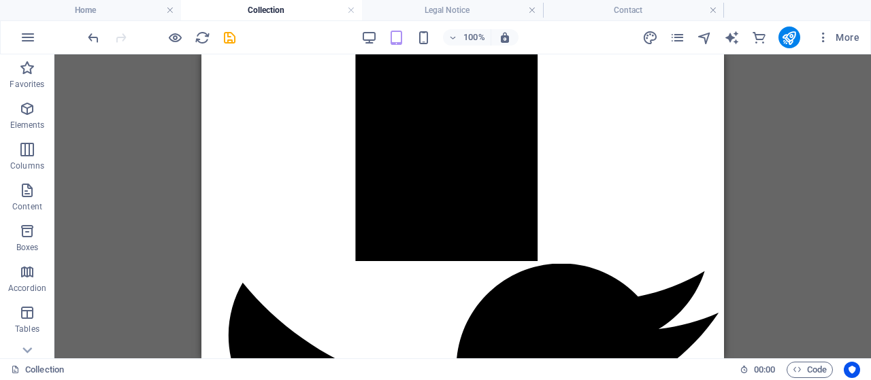
scroll to position [1097, 0]
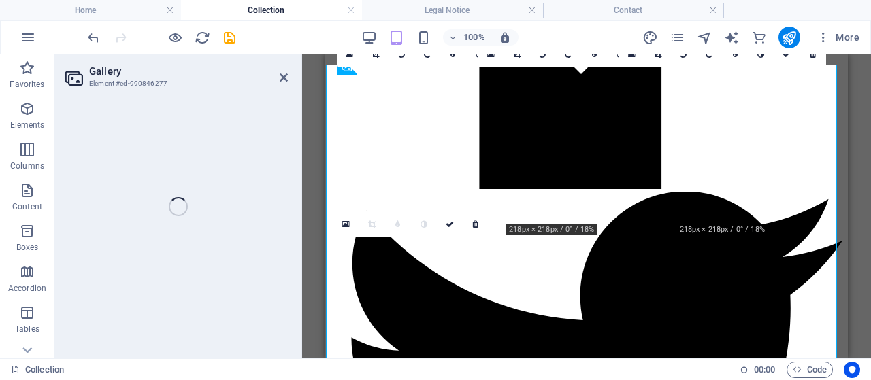
select select "4"
select select "px"
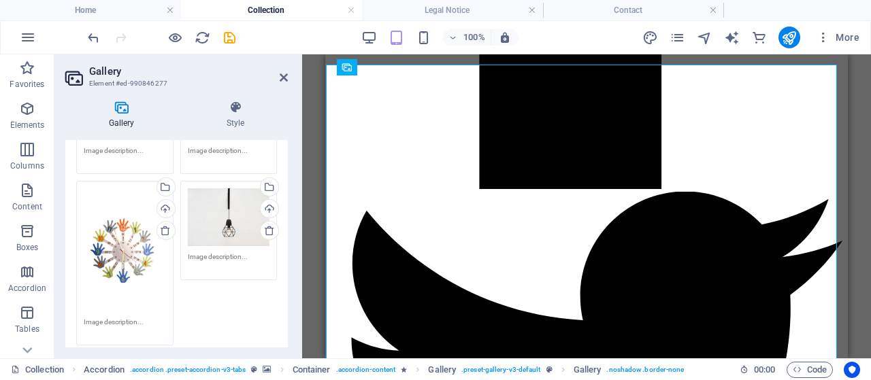
scroll to position [235, 0]
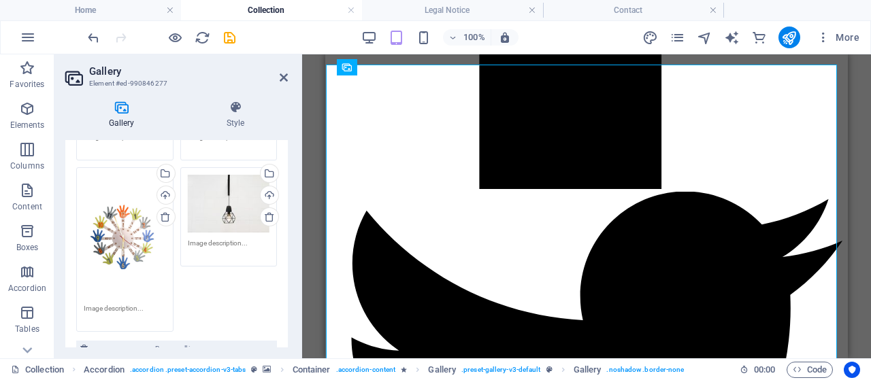
click at [225, 198] on div "Drag files here, click to choose files or select files from Files or our free s…" at bounding box center [229, 203] width 82 height 57
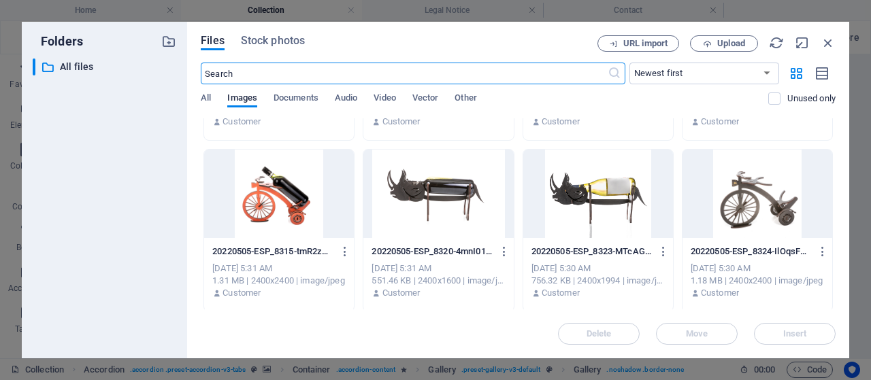
scroll to position [358, 0]
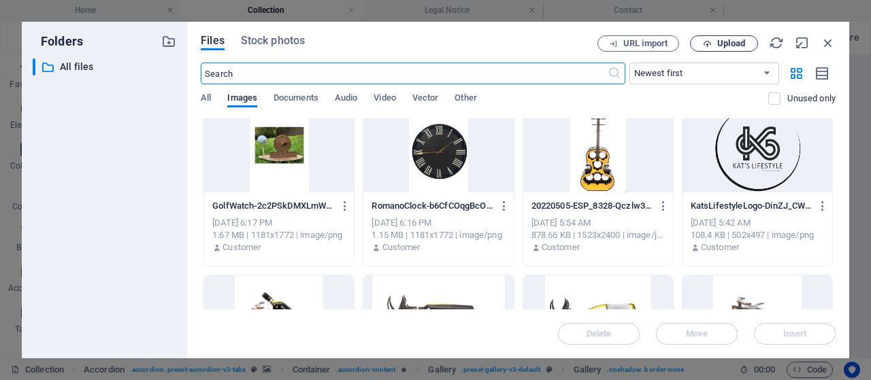
click at [734, 48] on span "Upload" at bounding box center [731, 43] width 28 height 8
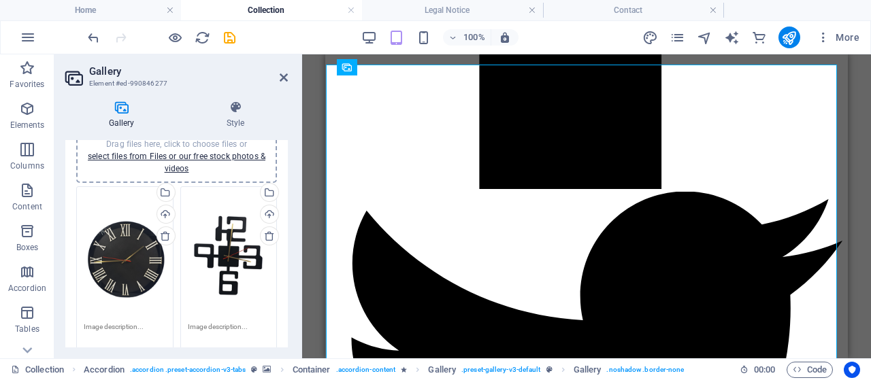
scroll to position [0, 0]
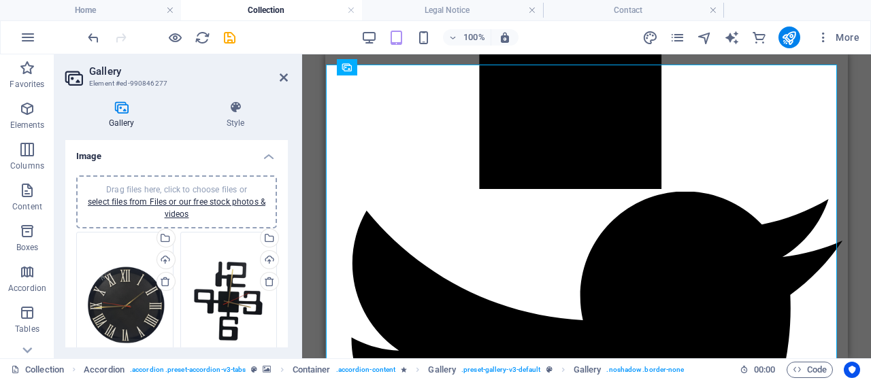
click at [288, 81] on aside "Gallery Element #ed-990846277 Gallery Style Image Drag files here, click to cho…" at bounding box center [178, 206] width 248 height 304
click at [284, 76] on icon at bounding box center [284, 77] width 8 height 11
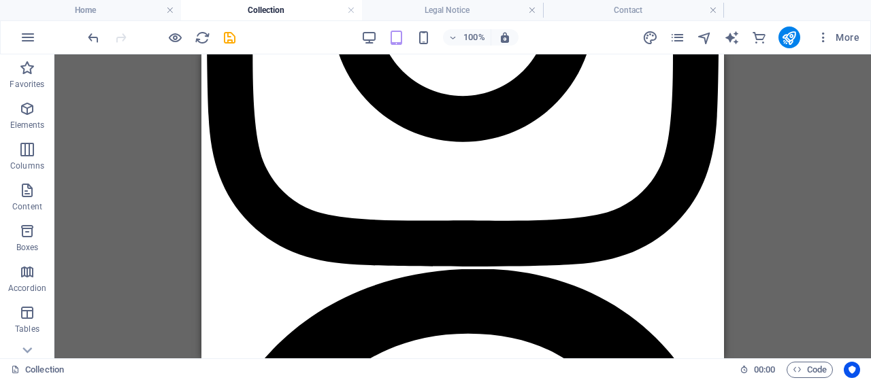
scroll to position [1942, 0]
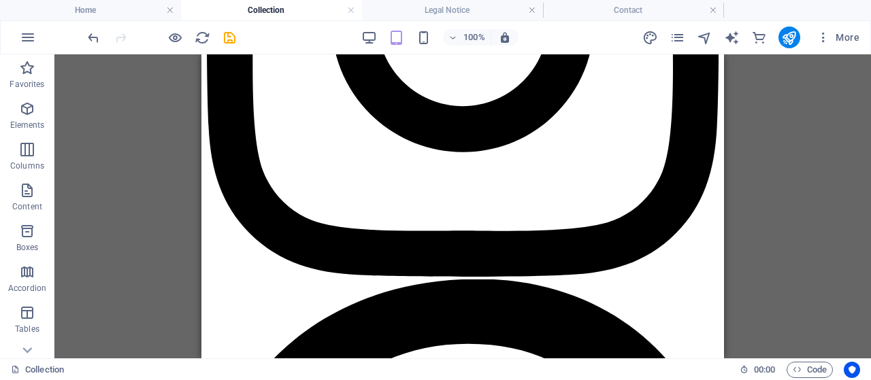
drag, startPoint x: 717, startPoint y: 175, endPoint x: 931, endPoint y: 304, distance: 250.3
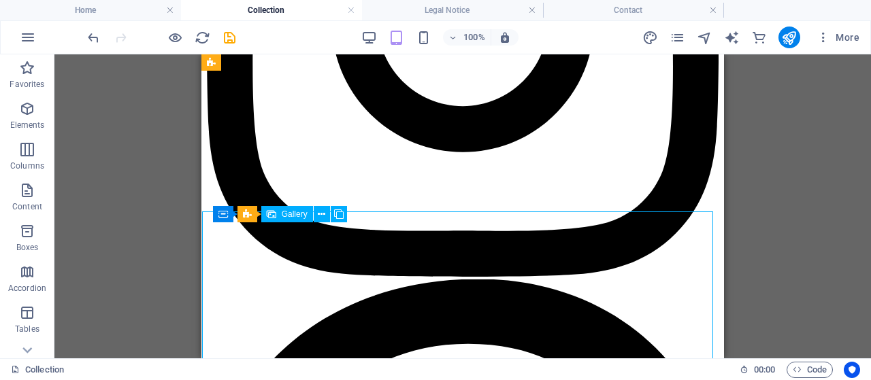
drag, startPoint x: 310, startPoint y: 246, endPoint x: 408, endPoint y: 190, distance: 112.8
select select "4"
select select "px"
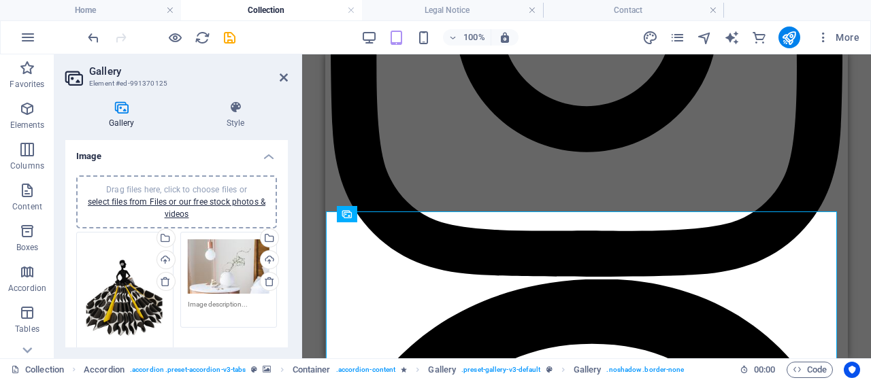
drag, startPoint x: 217, startPoint y: 271, endPoint x: 221, endPoint y: 264, distance: 7.9
click at [217, 271] on div "Drag files here, click to choose files or select files from Files or our free s…" at bounding box center [229, 267] width 82 height 55
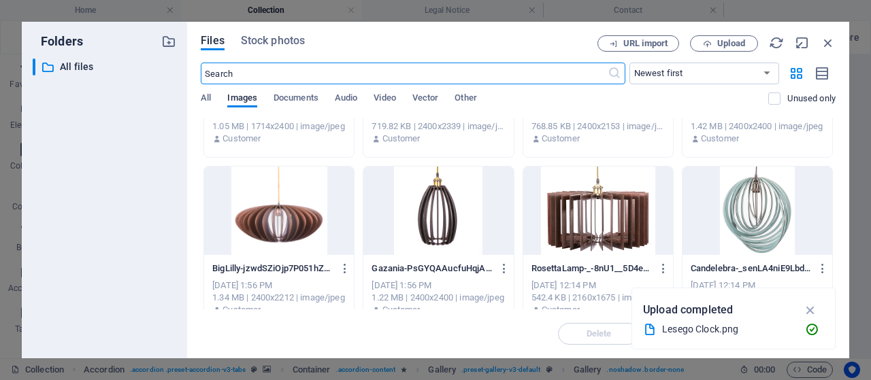
scroll to position [1172, 0]
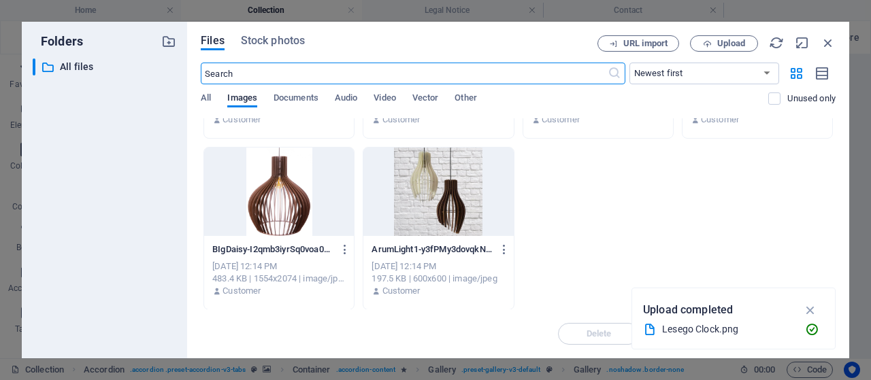
click at [839, 306] on div "Files Stock photos URL import Upload ​ Newest first Oldest first Name (A-Z) Nam…" at bounding box center [518, 190] width 662 height 337
click at [706, 39] on icon "button" at bounding box center [707, 43] width 9 height 9
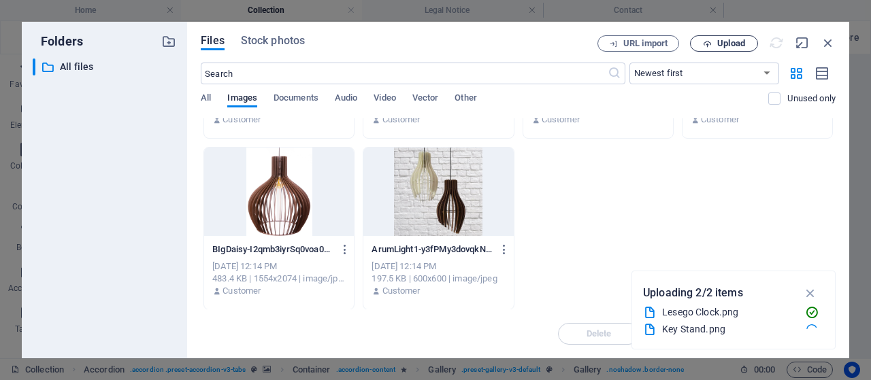
click at [729, 40] on span "Upload" at bounding box center [731, 43] width 28 height 8
click at [718, 44] on span "Upload" at bounding box center [731, 43] width 28 height 8
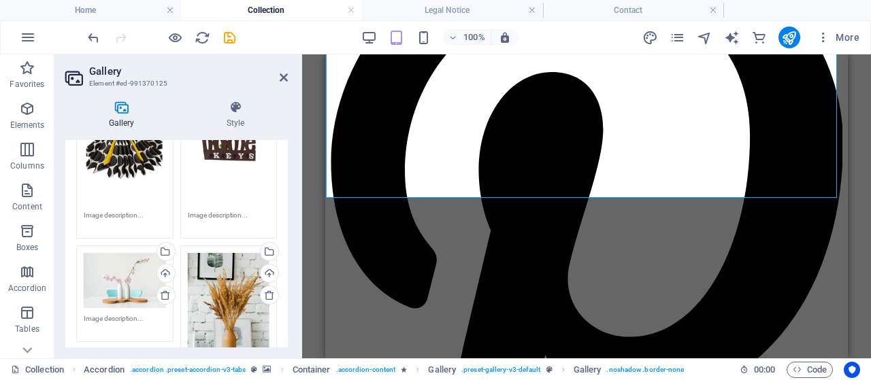
scroll to position [161, 0]
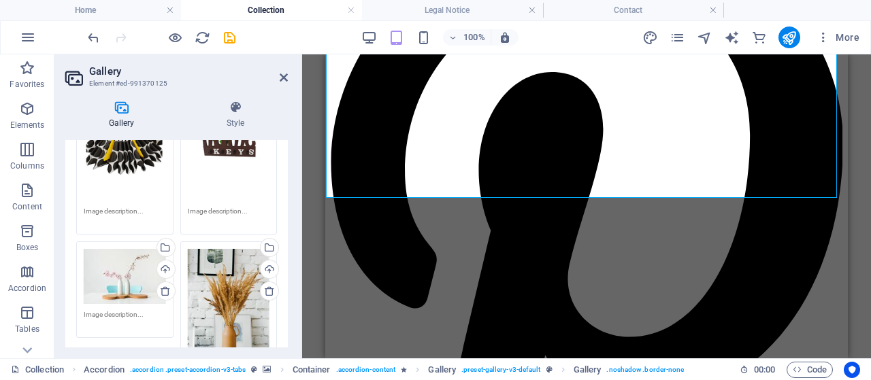
click at [135, 272] on div "Drag files here, click to choose files or select files from Files or our free s…" at bounding box center [125, 276] width 82 height 55
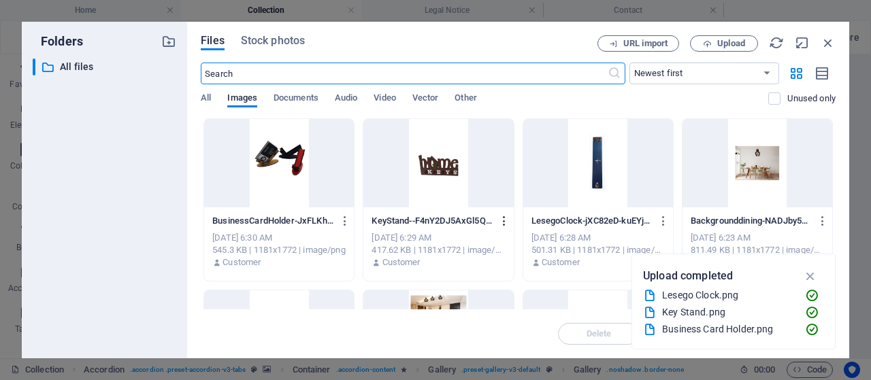
scroll to position [1806, 0]
click at [278, 163] on div at bounding box center [279, 163] width 150 height 88
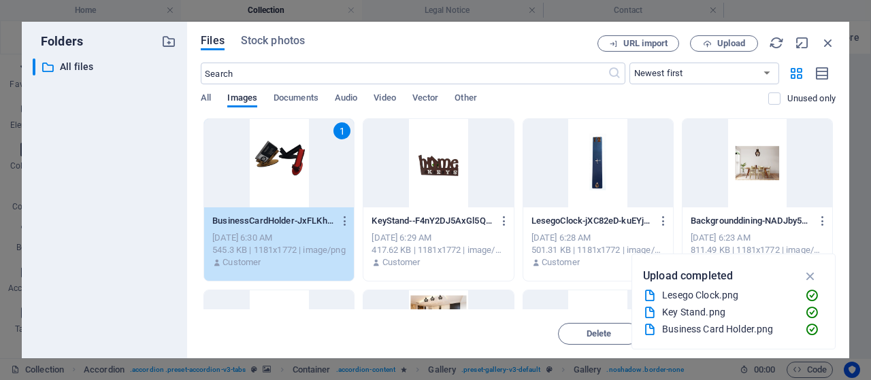
click at [278, 163] on div "1" at bounding box center [279, 163] width 150 height 88
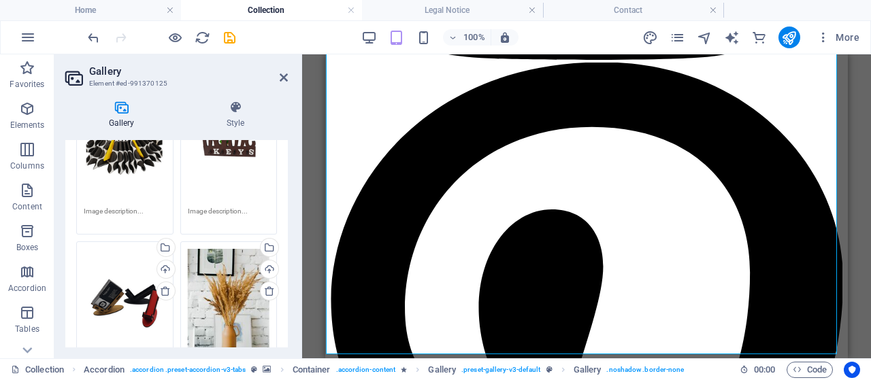
scroll to position [2165, 0]
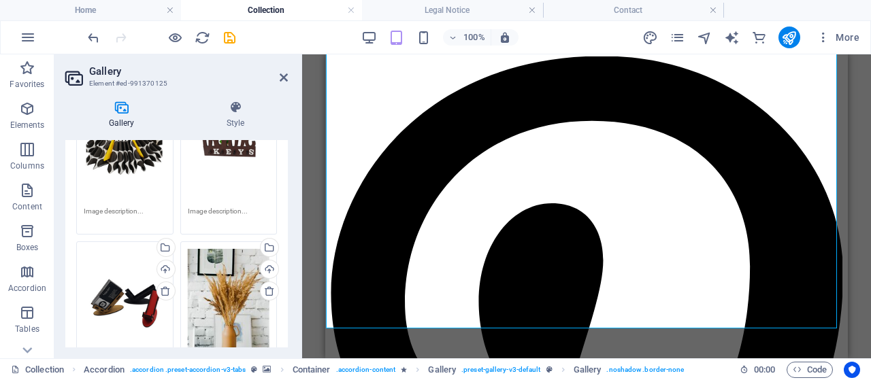
drag, startPoint x: 843, startPoint y: 218, endPoint x: 1177, endPoint y: 277, distance: 339.9
drag, startPoint x: 289, startPoint y: 229, endPoint x: 289, endPoint y: 252, distance: 23.1
click at [289, 252] on div "Gallery Style Image Drag files here, click to choose files or select files from…" at bounding box center [176, 224] width 244 height 269
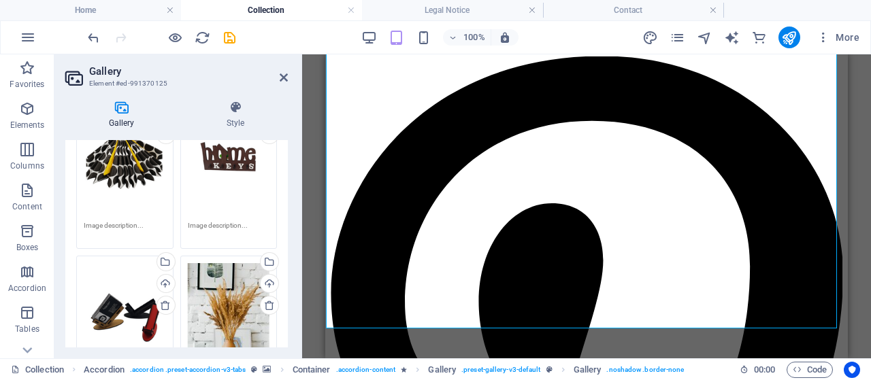
scroll to position [189, 0]
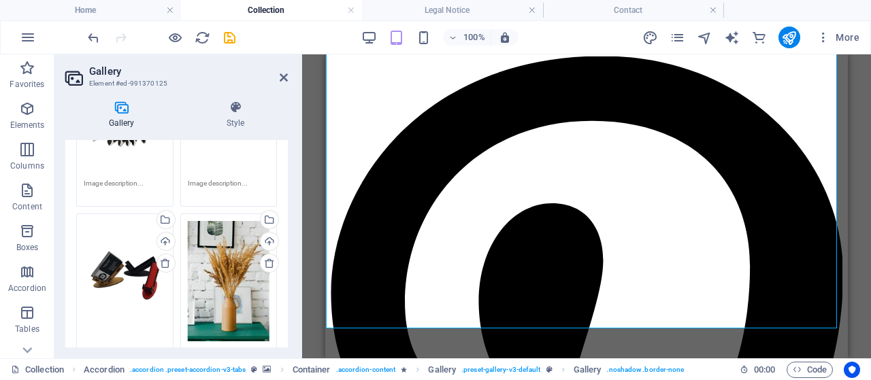
click at [220, 274] on div "Drag files here, click to choose files or select files from Files or our free s…" at bounding box center [229, 281] width 82 height 120
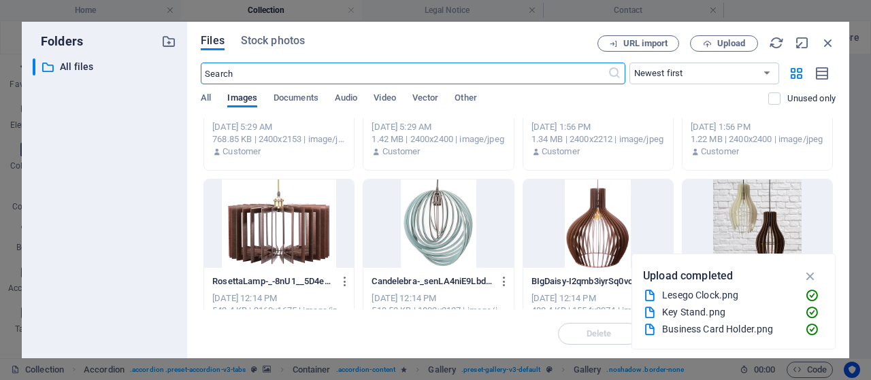
scroll to position [1172, 0]
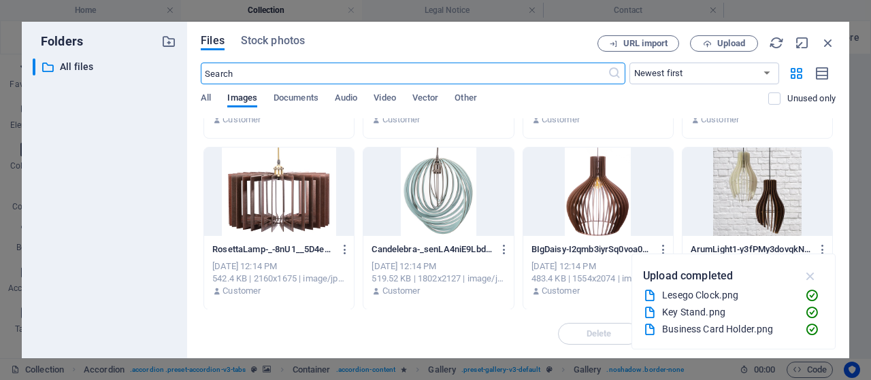
click at [814, 277] on icon "button" at bounding box center [811, 276] width 16 height 15
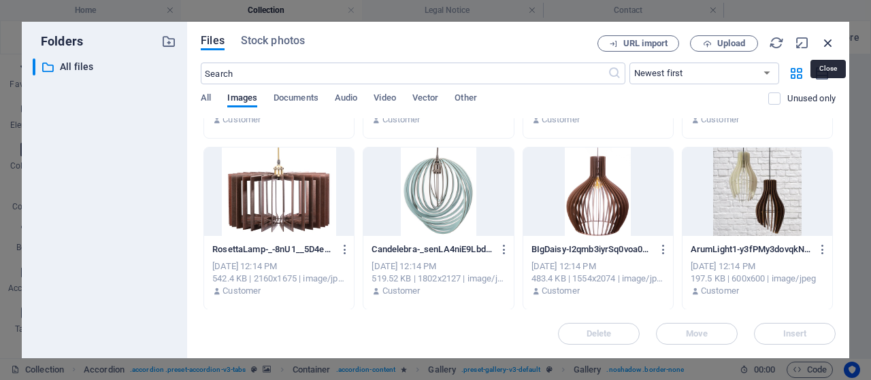
click at [823, 50] on icon "button" at bounding box center [828, 42] width 15 height 15
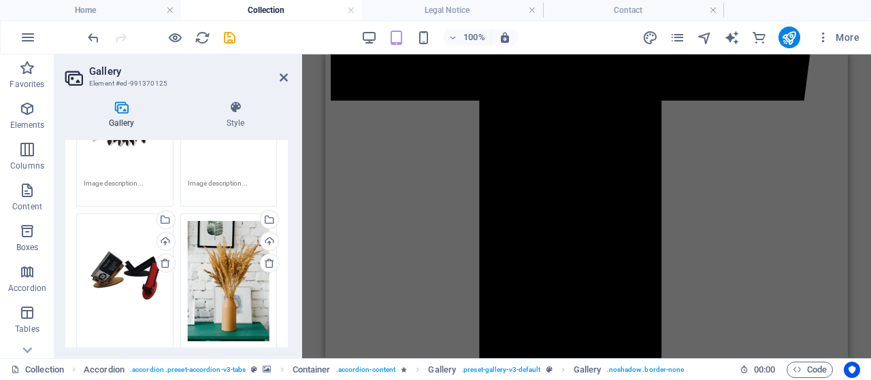
scroll to position [819, 0]
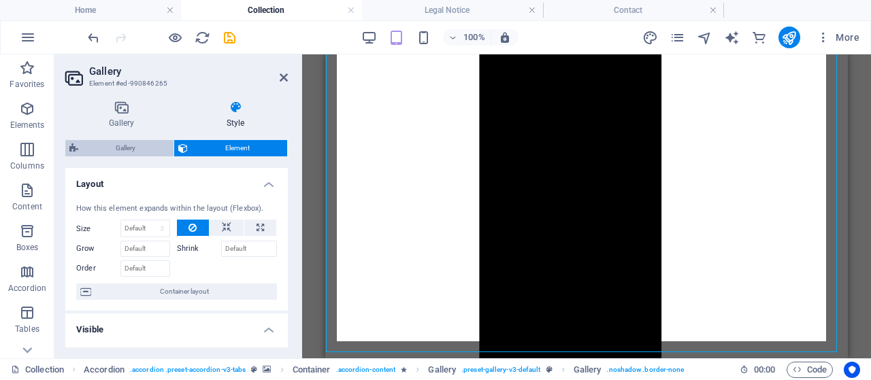
click at [91, 145] on span "Gallery" at bounding box center [125, 148] width 87 height 16
select select "rem"
select select "preset-gallery-v3-default"
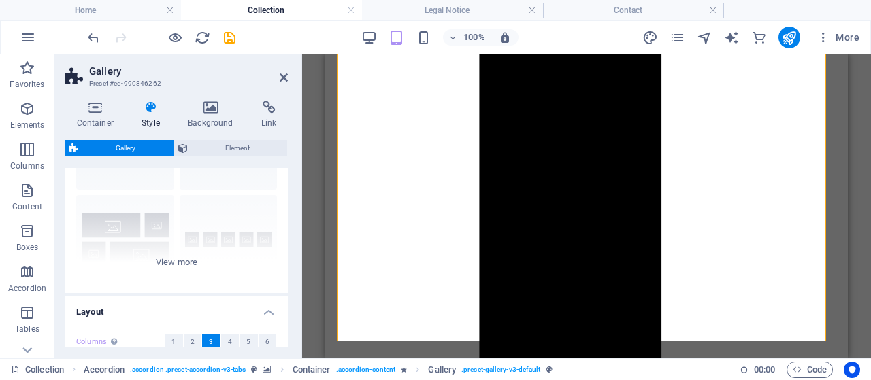
scroll to position [167, 0]
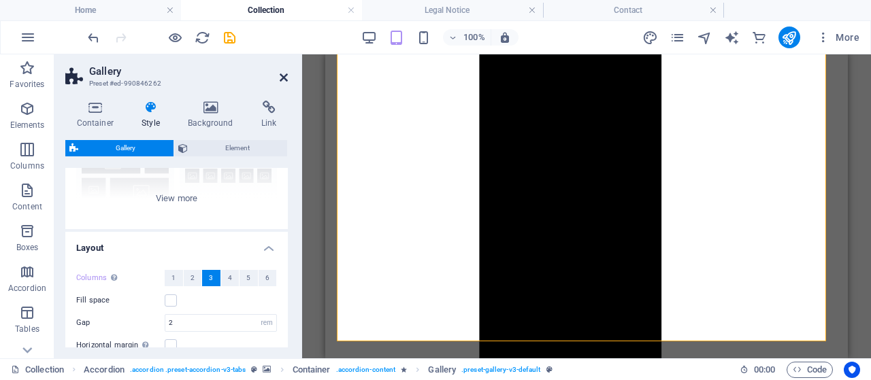
click at [284, 78] on icon at bounding box center [284, 77] width 8 height 11
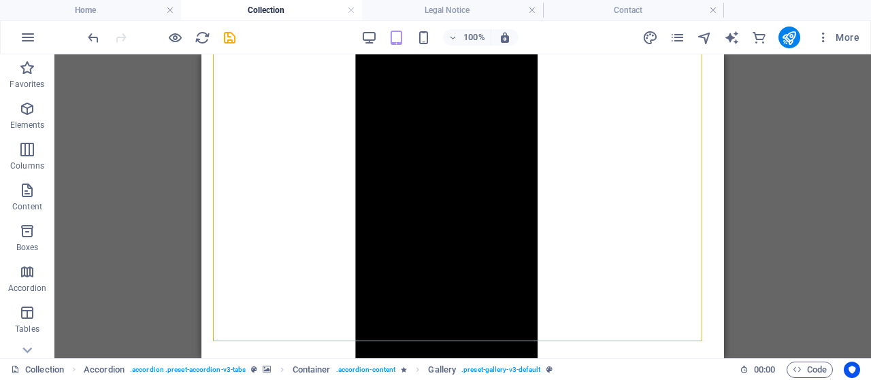
click at [806, 184] on div "Drag here to replace the existing content. Press “Ctrl” if you want to create a…" at bounding box center [462, 206] width 817 height 304
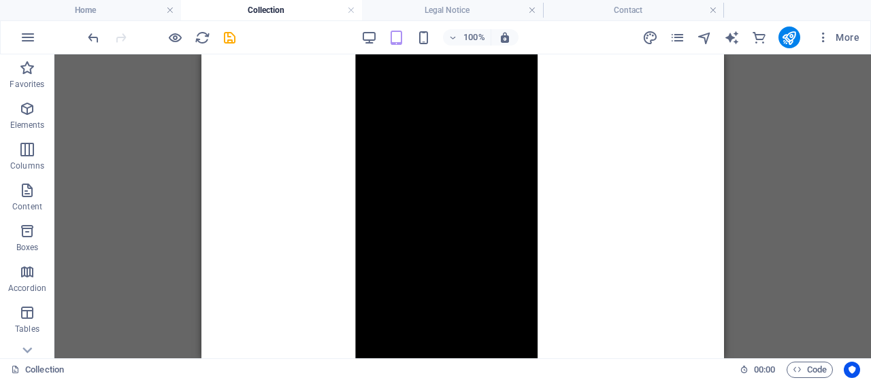
scroll to position [751, 0]
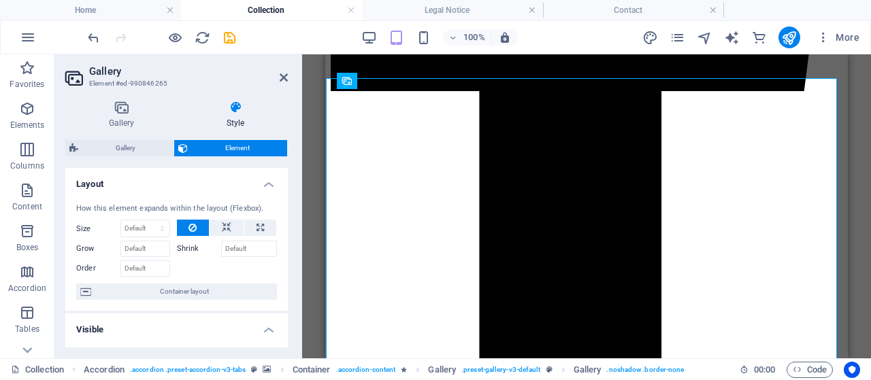
click at [126, 139] on div "Gallery Style Image Drag files here, click to choose files or select files from…" at bounding box center [176, 224] width 223 height 247
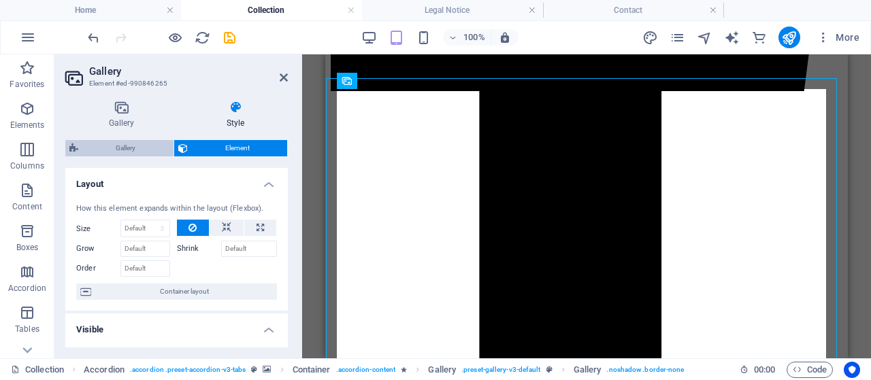
click at [122, 146] on span "Gallery" at bounding box center [125, 148] width 87 height 16
select select "rem"
select select "preset-gallery-v3-default"
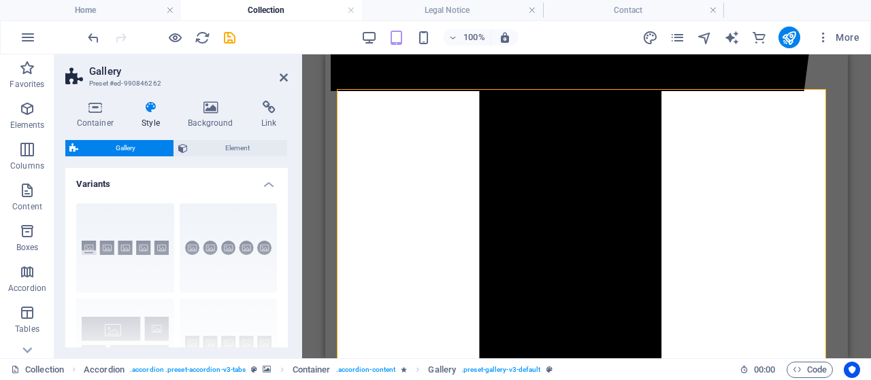
click at [128, 248] on div "Captions Circle Collage Default Grid Grid shifted" at bounding box center [176, 295] width 223 height 204
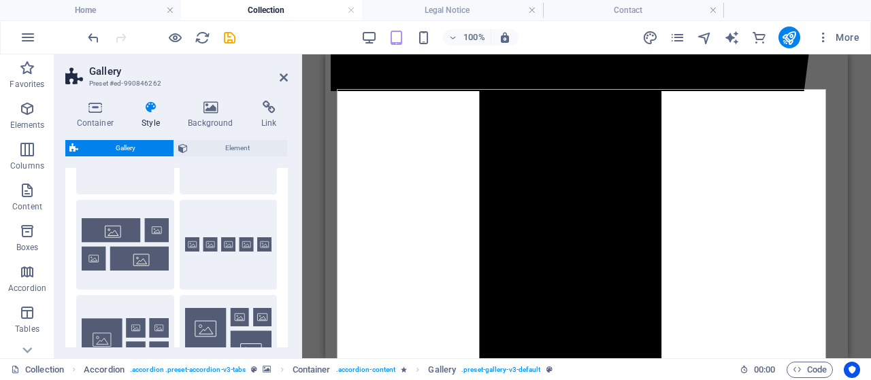
scroll to position [0, 0]
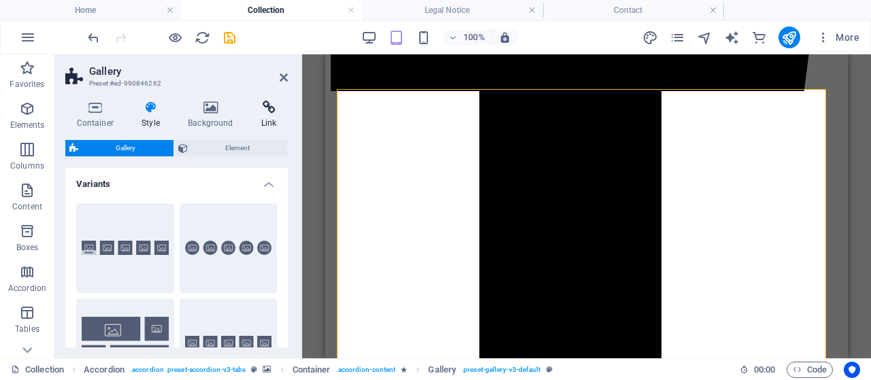
click at [270, 101] on icon at bounding box center [269, 108] width 38 height 14
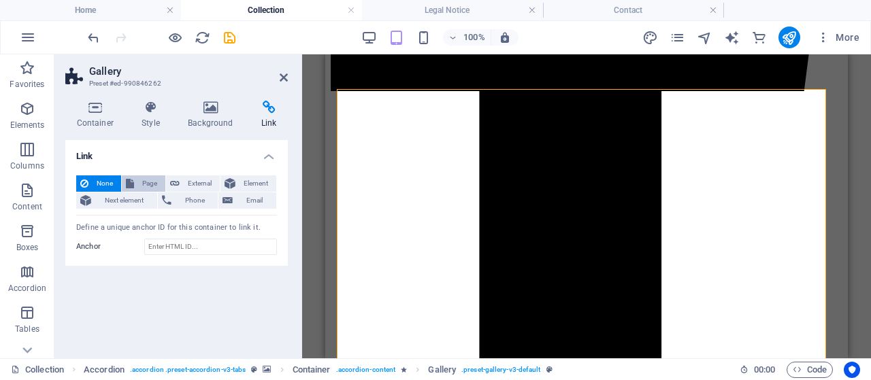
click at [147, 180] on span "Page" at bounding box center [149, 184] width 23 height 16
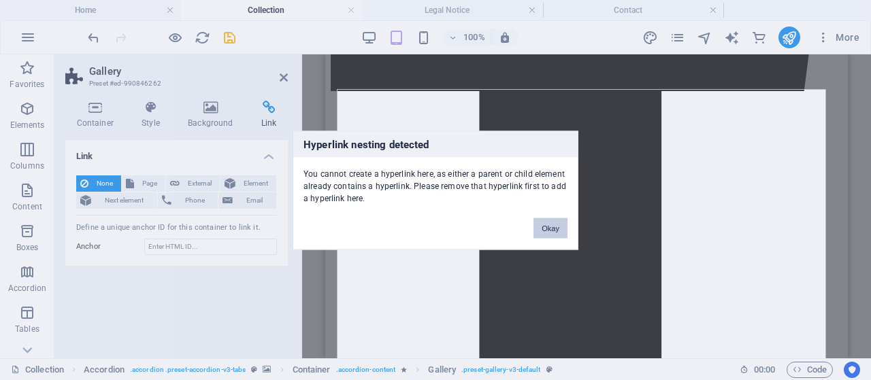
click at [553, 229] on button "Okay" at bounding box center [551, 228] width 34 height 20
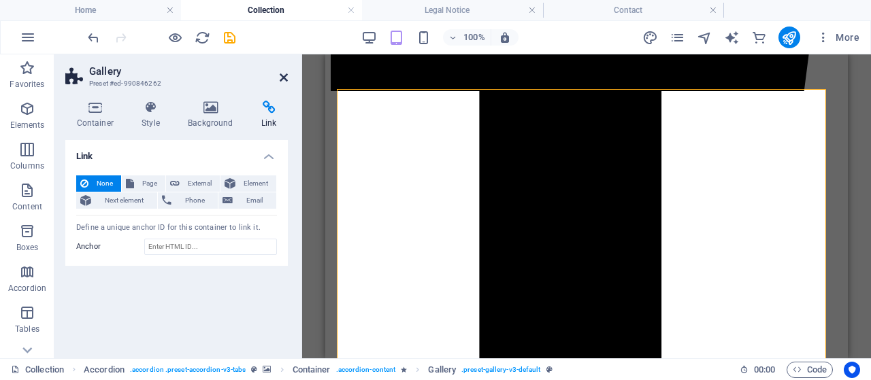
click at [284, 81] on icon at bounding box center [284, 77] width 8 height 11
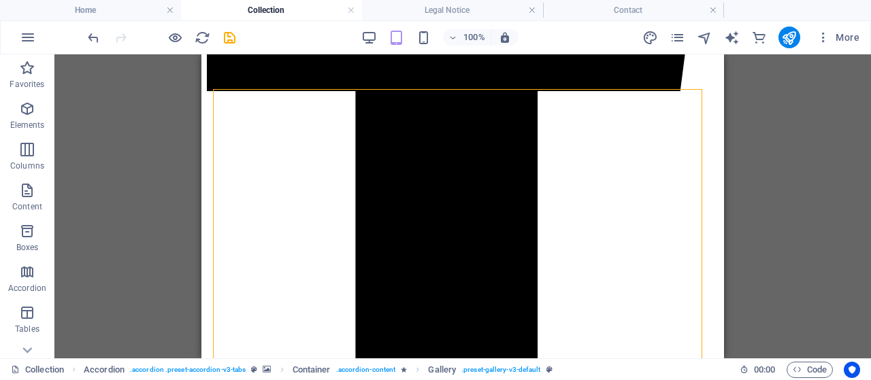
click at [776, 194] on div "Drag here to replace the existing content. Press “Ctrl” if you want to create a…" at bounding box center [462, 206] width 817 height 304
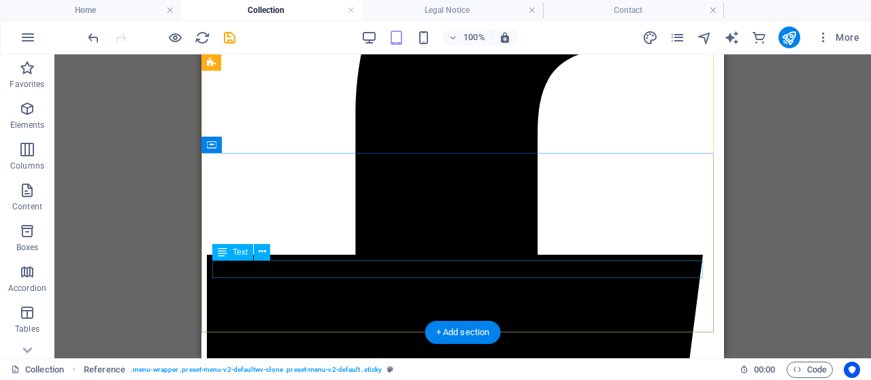
scroll to position [71, 0]
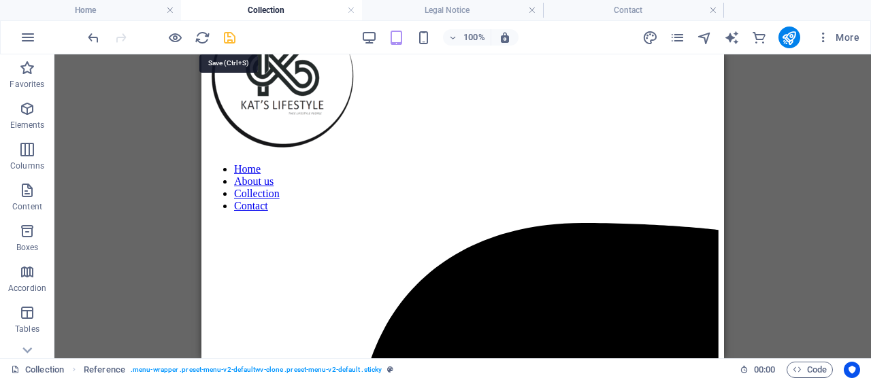
drag, startPoint x: 227, startPoint y: 36, endPoint x: 220, endPoint y: 48, distance: 14.0
click at [227, 36] on icon "save" at bounding box center [230, 38] width 16 height 16
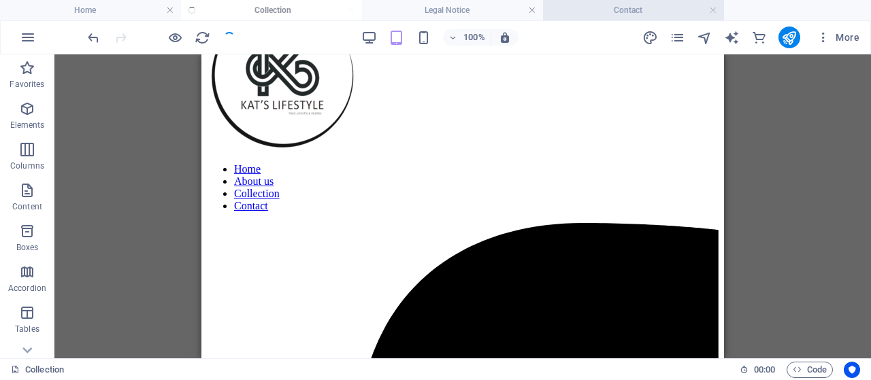
click at [674, 13] on h4 "Contact" at bounding box center [633, 10] width 181 height 15
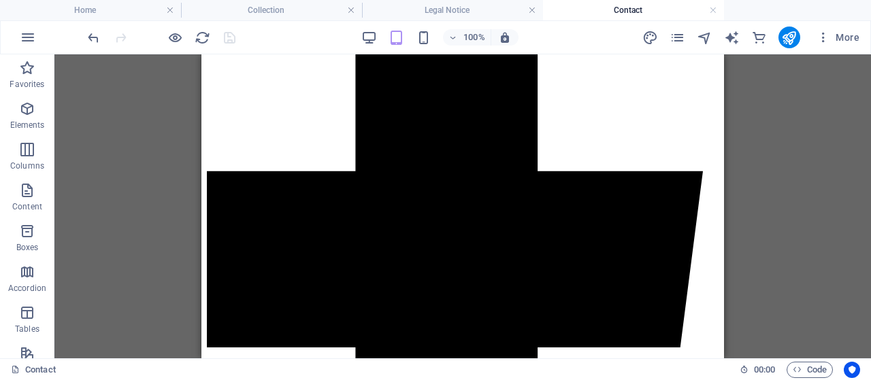
scroll to position [578, 0]
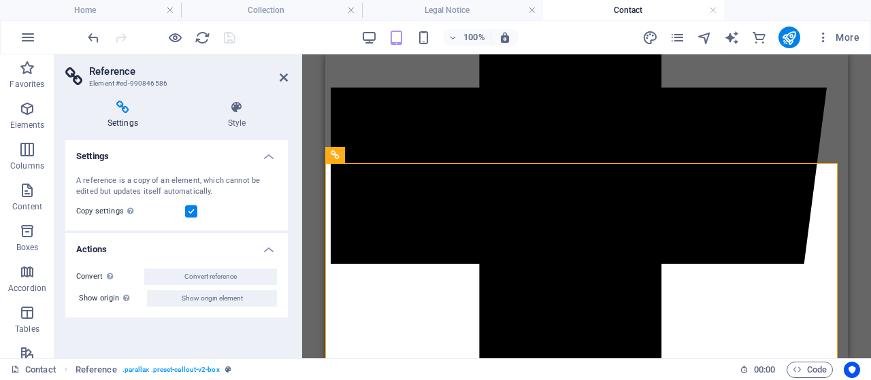
click at [278, 77] on h2 "Reference" at bounding box center [188, 71] width 199 height 12
click at [280, 77] on icon at bounding box center [284, 77] width 8 height 11
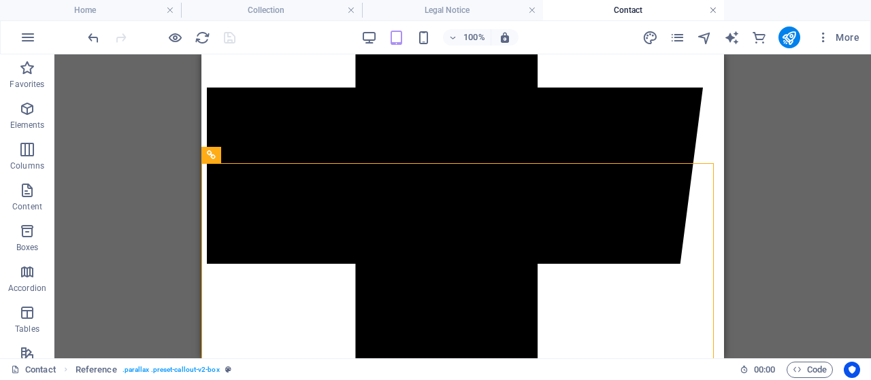
click at [710, 10] on link at bounding box center [713, 10] width 8 height 13
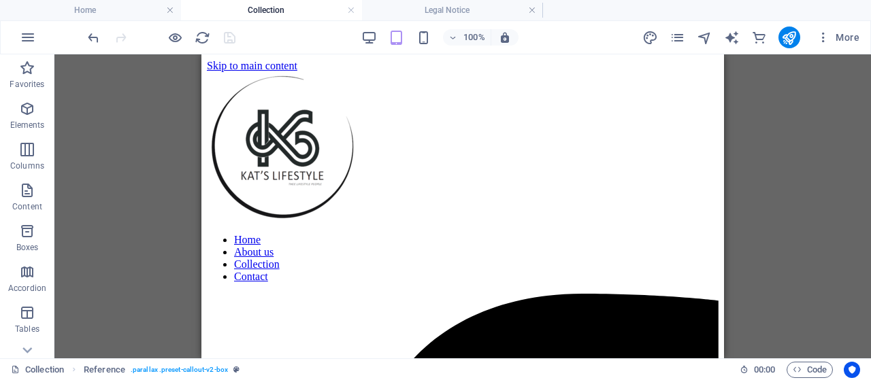
scroll to position [71, 0]
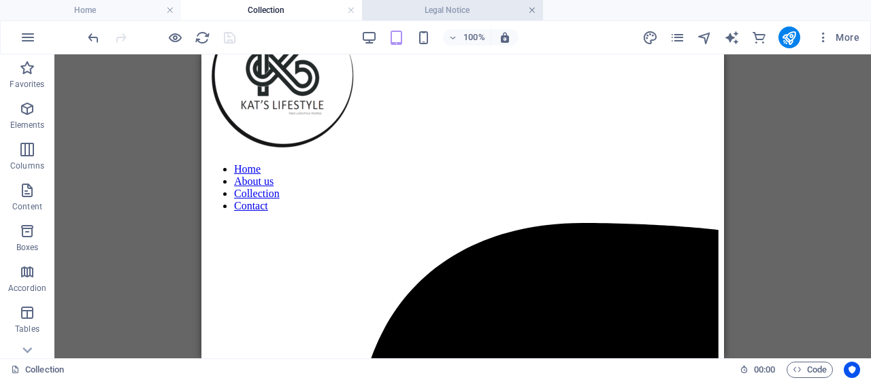
click at [536, 7] on link at bounding box center [532, 10] width 8 height 13
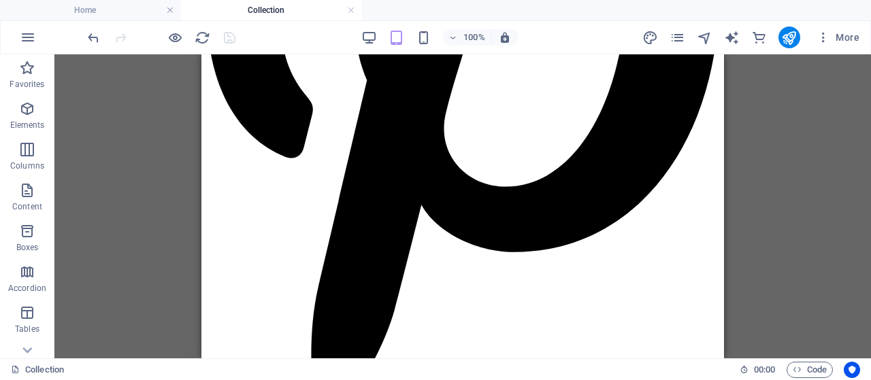
scroll to position [2582, 0]
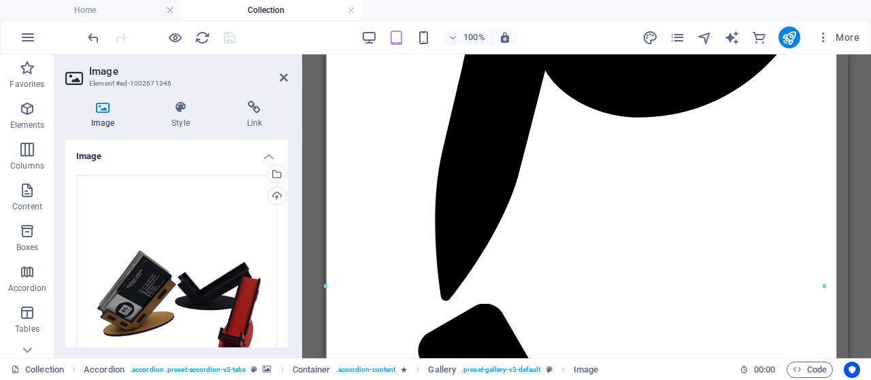
click at [282, 69] on h2 "Image" at bounding box center [188, 71] width 199 height 12
click at [278, 74] on h2 "Image" at bounding box center [188, 71] width 199 height 12
click at [283, 76] on icon at bounding box center [284, 77] width 8 height 11
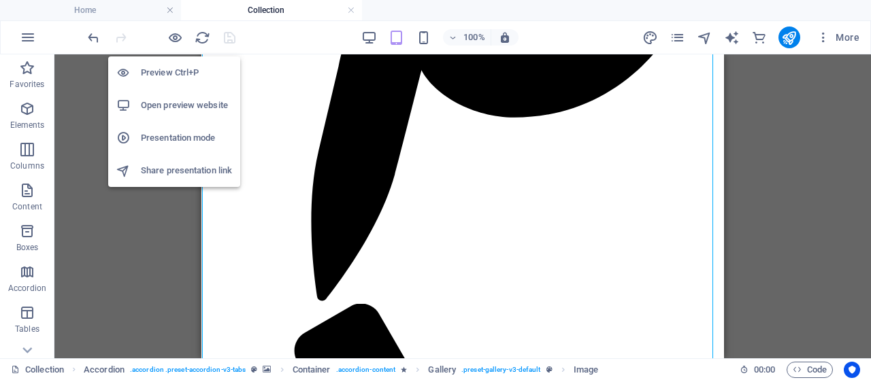
click at [167, 101] on h6 "Open preview website" at bounding box center [186, 105] width 91 height 16
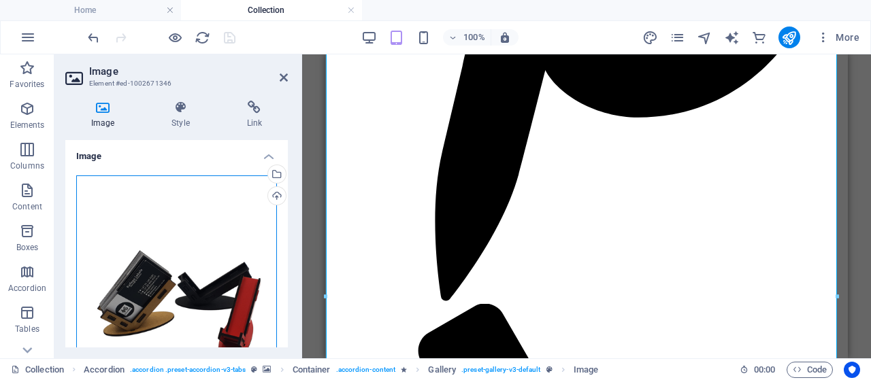
click at [170, 275] on div "Drag files here, click to choose files or select files from Files or our free s…" at bounding box center [176, 325] width 201 height 298
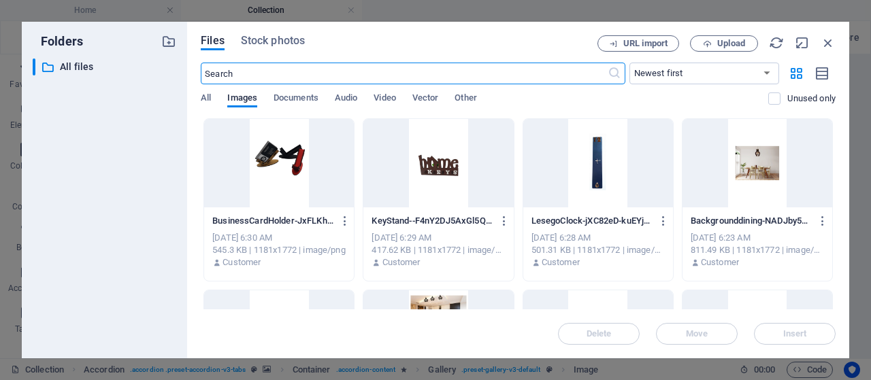
scroll to position [297, 0]
click at [834, 42] on icon "button" at bounding box center [828, 42] width 15 height 15
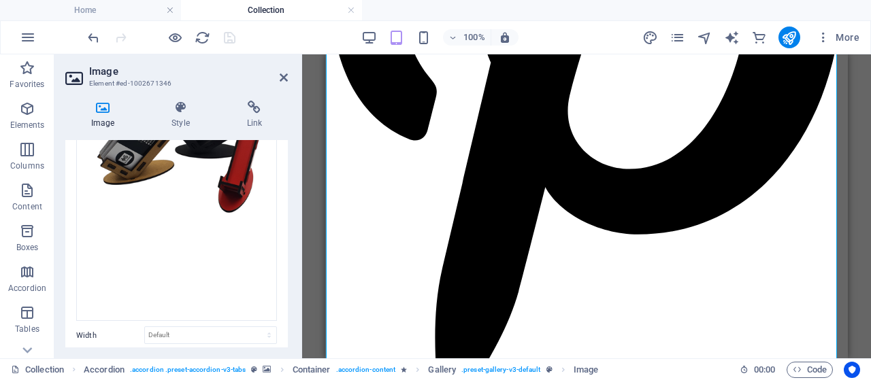
scroll to position [136, 0]
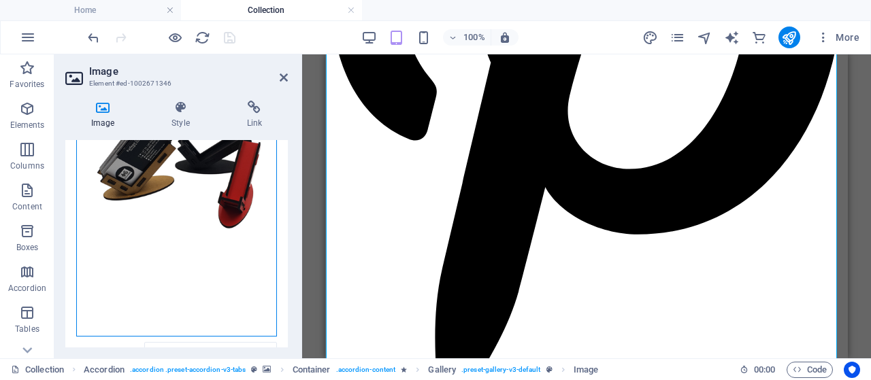
click at [222, 230] on div "Drag files here, click to choose files or select files from Files or our free s…" at bounding box center [176, 188] width 201 height 298
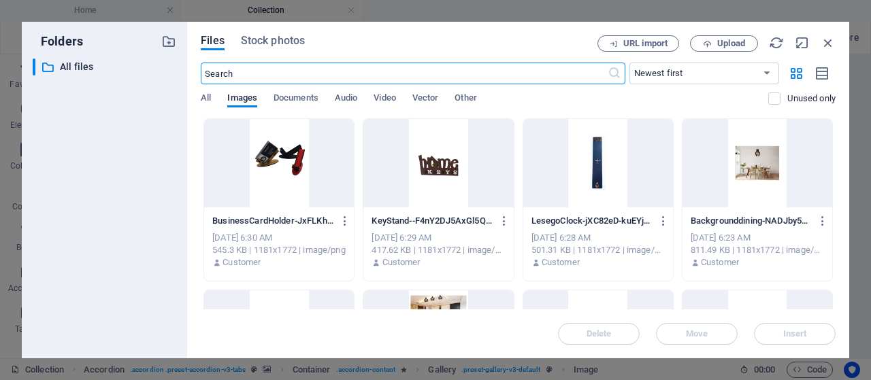
scroll to position [2073, 0]
click at [831, 44] on icon "button" at bounding box center [828, 42] width 15 height 15
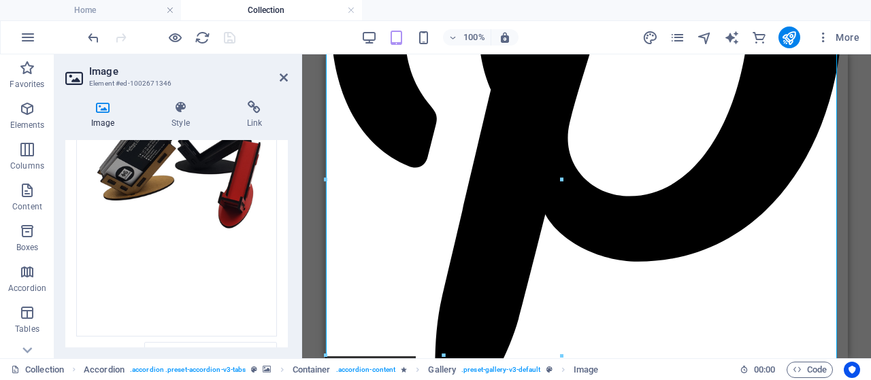
scroll to position [2465, 0]
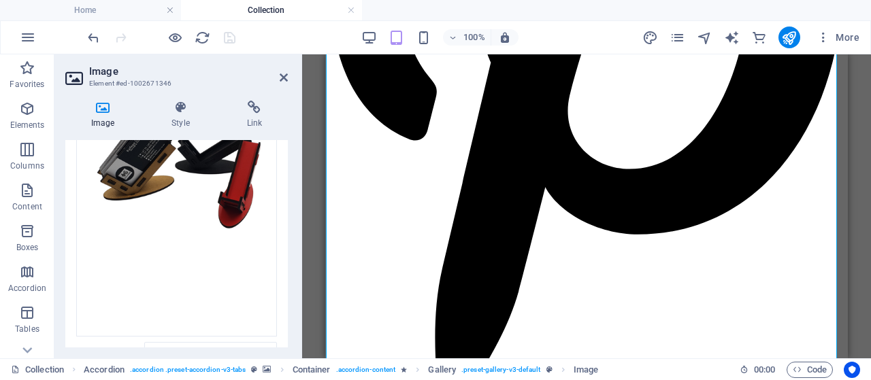
drag, startPoint x: 284, startPoint y: 244, endPoint x: 284, endPoint y: 211, distance: 32.7
click at [284, 211] on div "Drag files here, click to choose files or select files from Files or our free s…" at bounding box center [176, 255] width 223 height 453
drag, startPoint x: 289, startPoint y: 224, endPoint x: 289, endPoint y: 184, distance: 39.5
click at [289, 184] on div "Image Style Link Image Drag files here, click to choose files or select files f…" at bounding box center [176, 224] width 244 height 269
drag, startPoint x: 289, startPoint y: 208, endPoint x: 287, endPoint y: 168, distance: 39.5
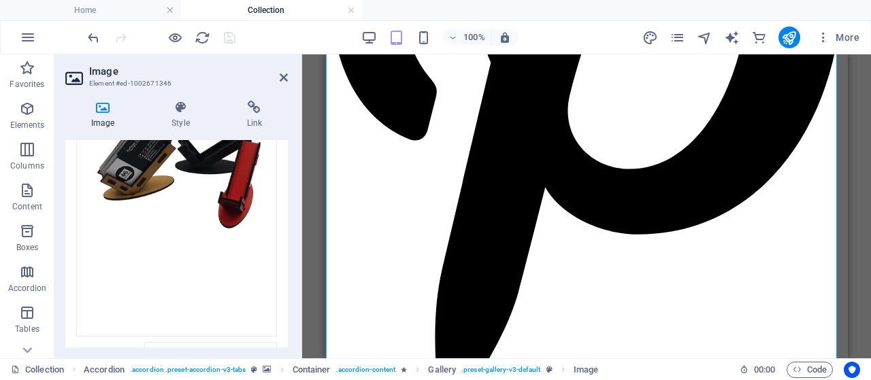
click at [287, 168] on div "Image Style Link Image Drag files here, click to choose files or select files f…" at bounding box center [176, 224] width 244 height 269
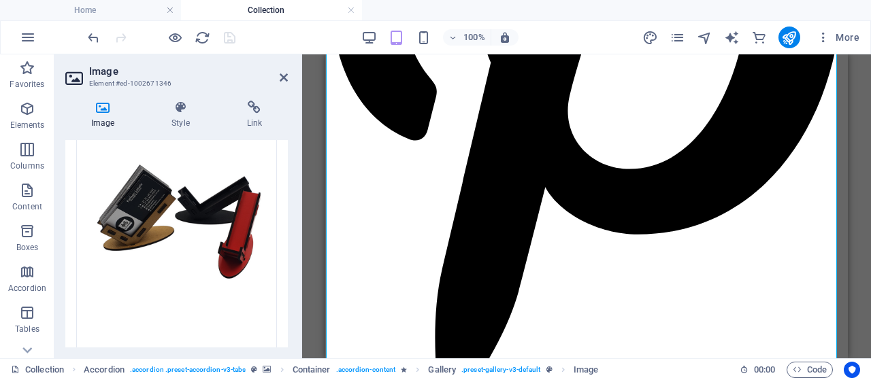
scroll to position [77, 0]
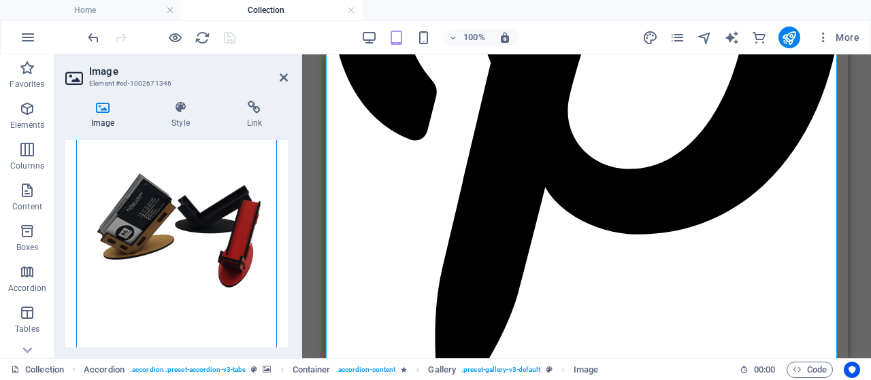
click at [188, 232] on div "Drag files here, click to choose files or select files from Files or our free s…" at bounding box center [176, 248] width 201 height 298
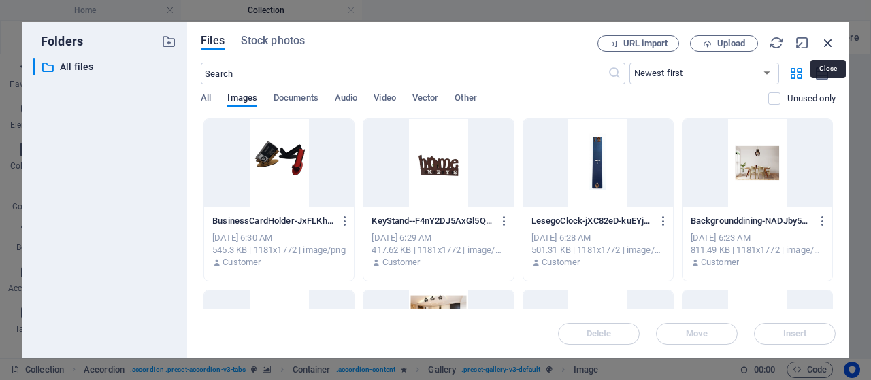
drag, startPoint x: 828, startPoint y: 44, endPoint x: 45, endPoint y: 144, distance: 789.0
click at [828, 44] on icon "button" at bounding box center [828, 42] width 15 height 15
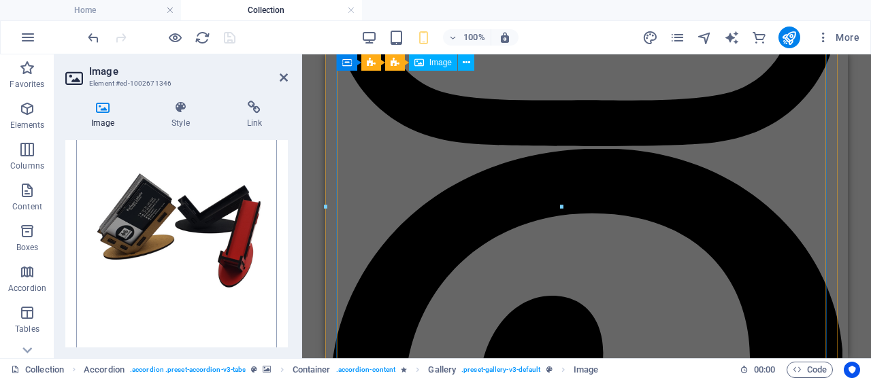
scroll to position [2465, 0]
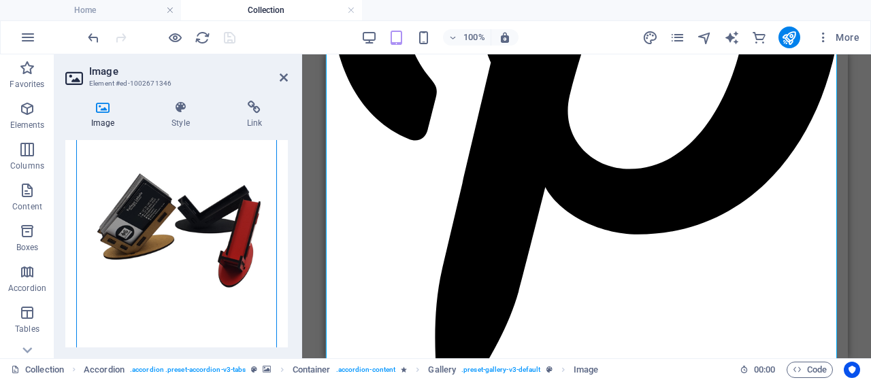
drag, startPoint x: 267, startPoint y: 224, endPoint x: 283, endPoint y: 161, distance: 64.7
click at [210, 185] on div "Drag files here, click to choose files or select files from Files or our free s…" at bounding box center [176, 248] width 201 height 298
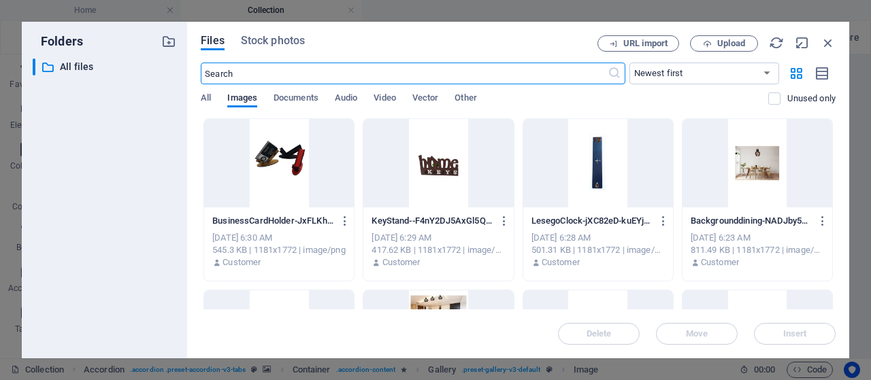
scroll to position [2073, 0]
click at [287, 193] on div at bounding box center [279, 163] width 150 height 88
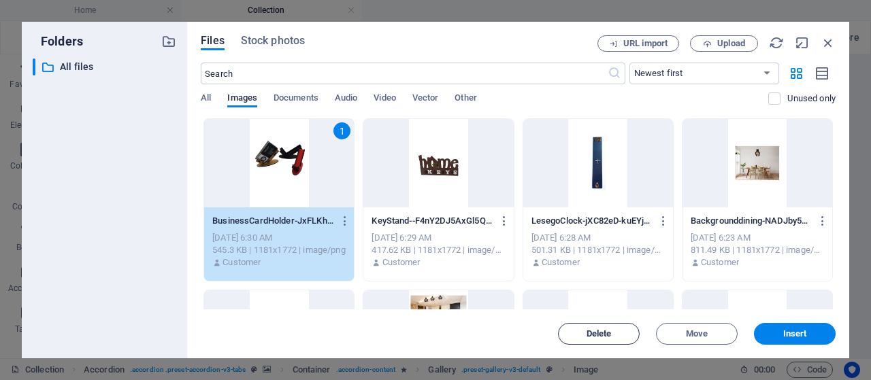
click at [608, 333] on span "Delete" at bounding box center [599, 334] width 25 height 8
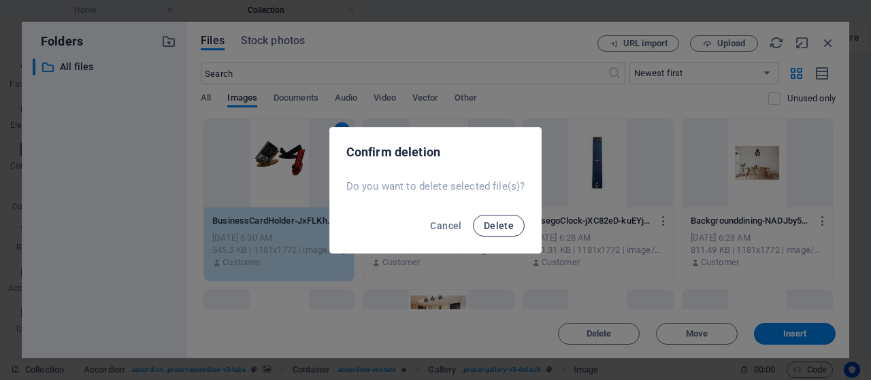
click at [495, 233] on button "Delete" at bounding box center [499, 226] width 52 height 22
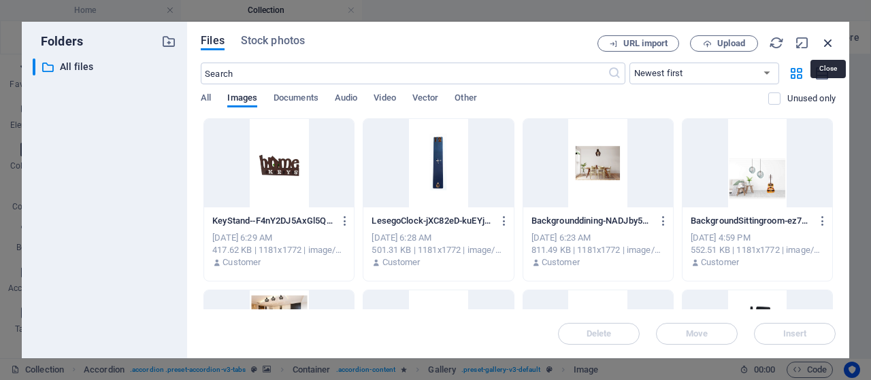
click at [833, 39] on icon "button" at bounding box center [828, 42] width 15 height 15
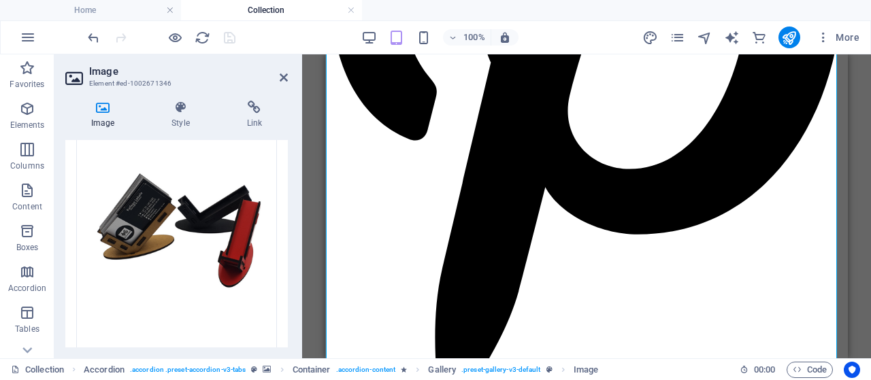
scroll to position [0, 0]
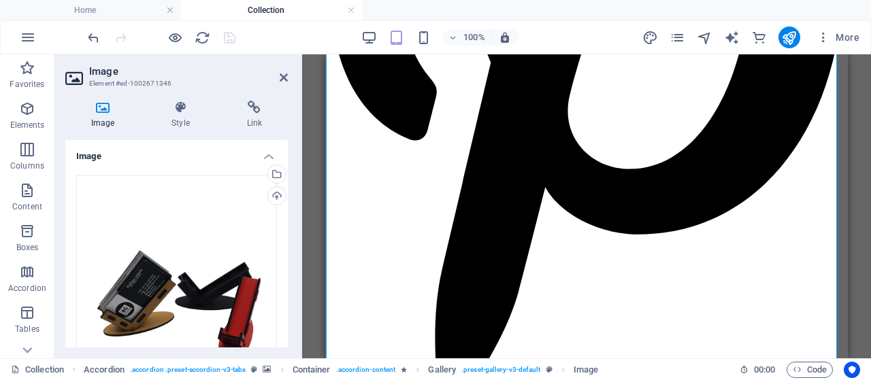
click at [88, 109] on icon at bounding box center [102, 108] width 75 height 14
click at [171, 254] on div "Drag files here, click to choose files or select files from Files or our free s…" at bounding box center [176, 325] width 201 height 298
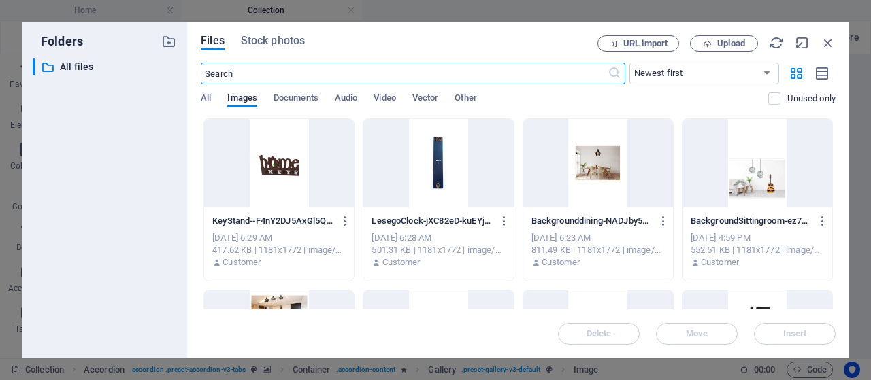
click at [849, 78] on div "Files Stock photos URL import Upload ​ Newest first Oldest first Name (A-Z) Nam…" at bounding box center [518, 190] width 662 height 337
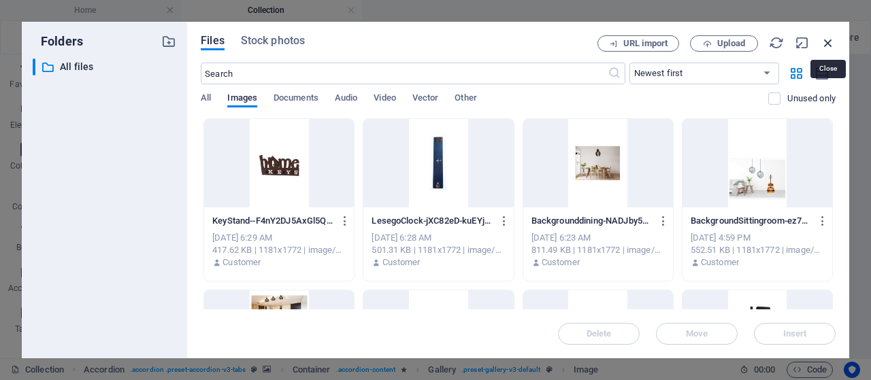
click at [828, 38] on icon "button" at bounding box center [828, 42] width 15 height 15
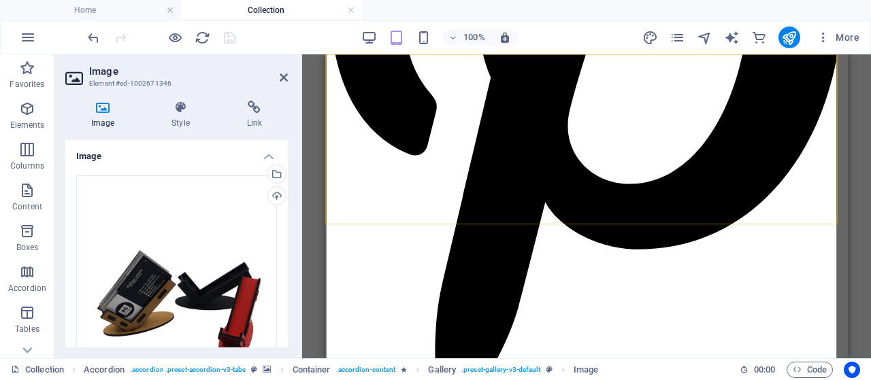
scroll to position [2465, 0]
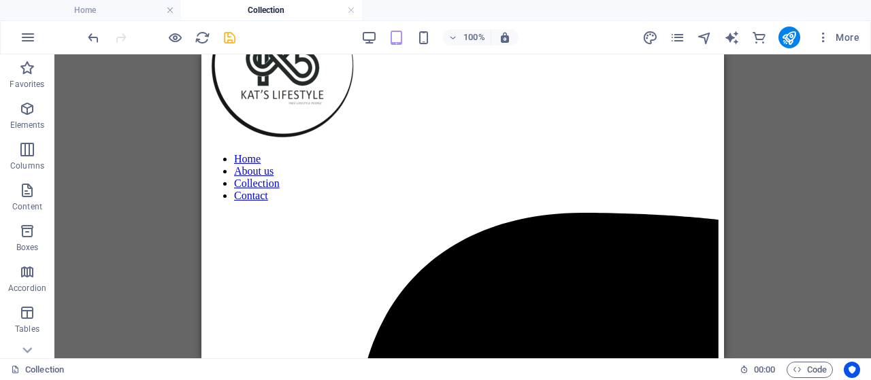
scroll to position [195, 0]
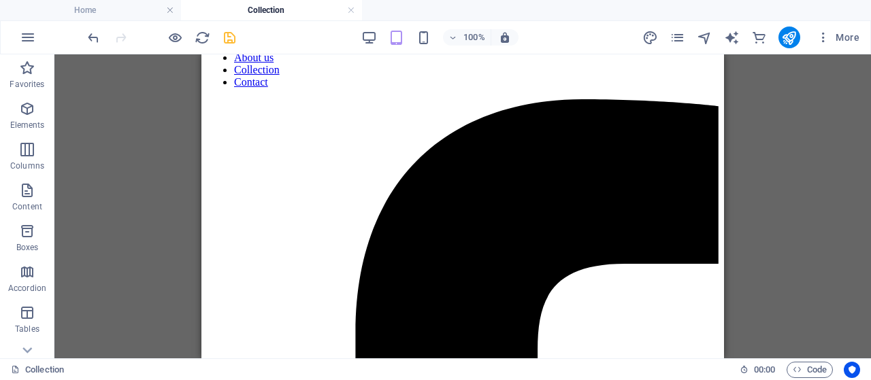
click at [724, 91] on div "Drag here to replace the existing content. Press “Ctrl” if you want to create a…" at bounding box center [462, 206] width 817 height 304
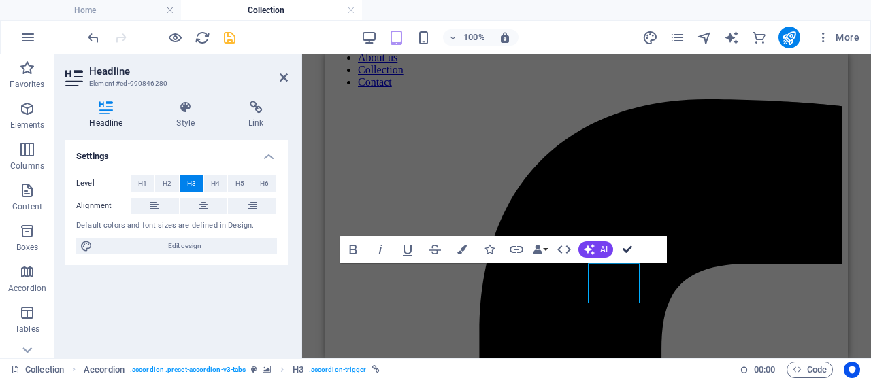
drag, startPoint x: 630, startPoint y: 248, endPoint x: 419, endPoint y: 254, distance: 211.0
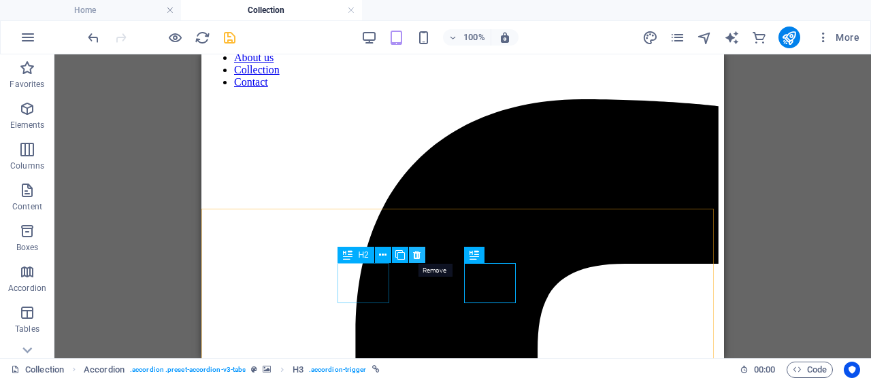
click at [413, 251] on icon at bounding box center [416, 255] width 7 height 14
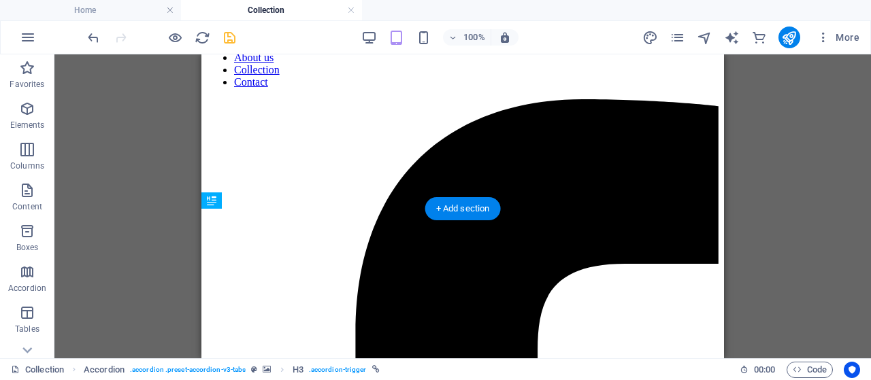
drag, startPoint x: 474, startPoint y: 292, endPoint x: 378, endPoint y: 294, distance: 95.3
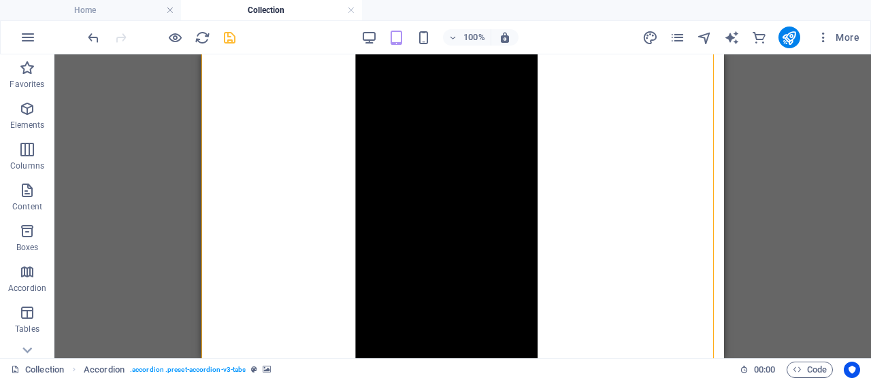
scroll to position [957, 0]
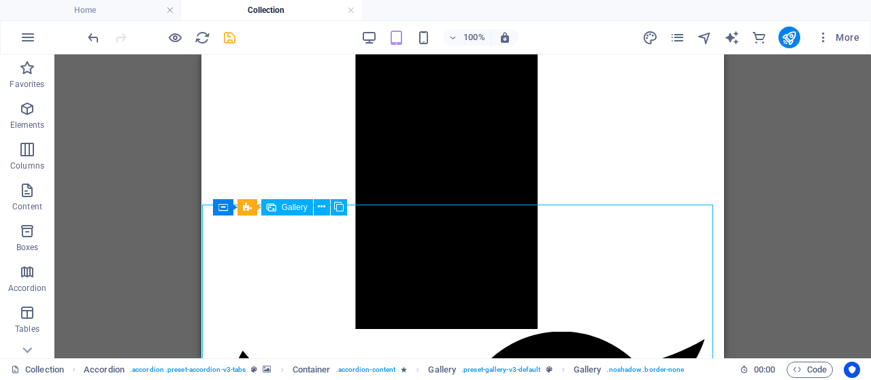
select select "4"
select select "px"
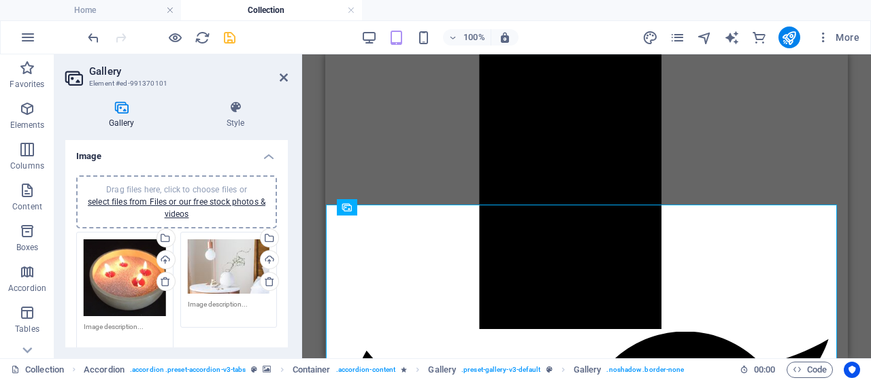
click at [123, 269] on div "Drag files here, click to choose files or select files from Files or our free s…" at bounding box center [125, 278] width 82 height 77
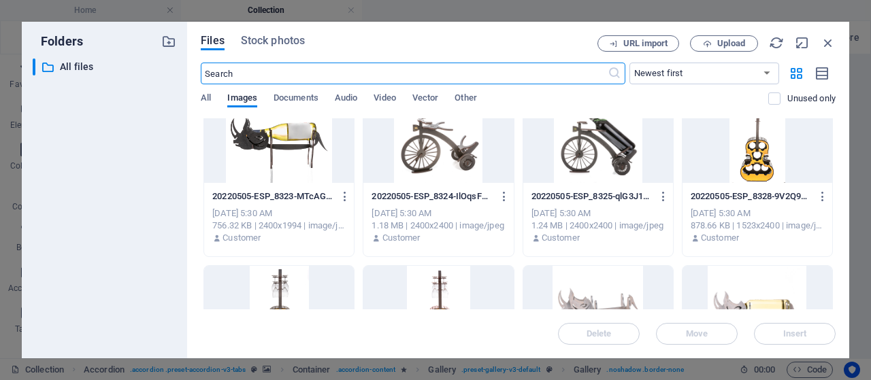
scroll to position [843, 0]
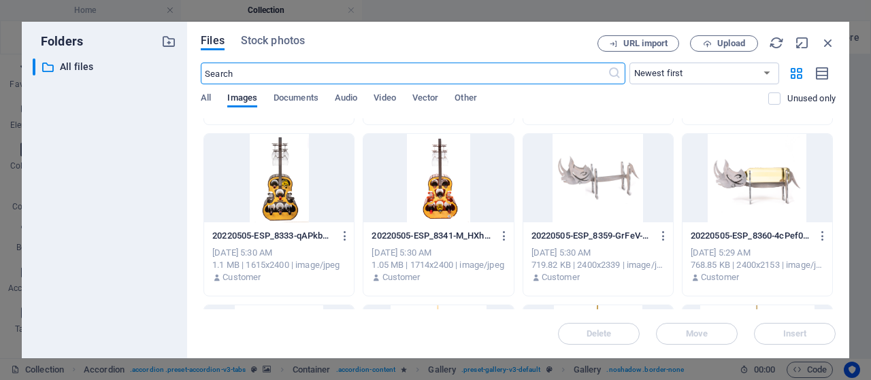
click at [836, 252] on div "Files Stock photos URL import Upload ​ Newest first Oldest first Name (A-Z) Nam…" at bounding box center [518, 190] width 662 height 337
click at [291, 178] on div at bounding box center [279, 178] width 150 height 88
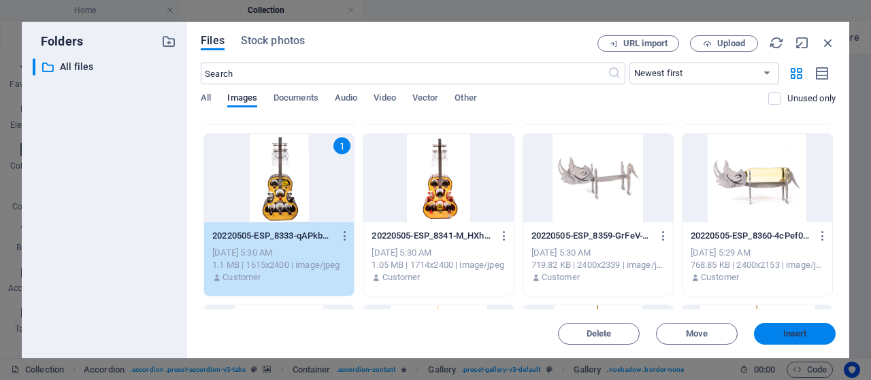
click at [807, 327] on button "Insert" at bounding box center [795, 334] width 82 height 22
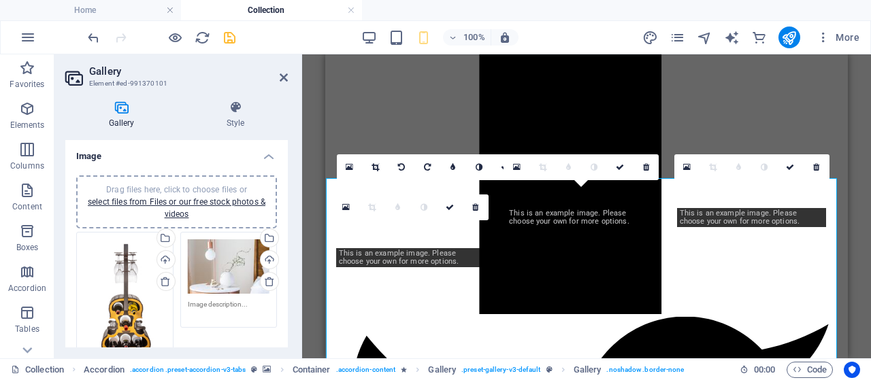
scroll to position [957, 0]
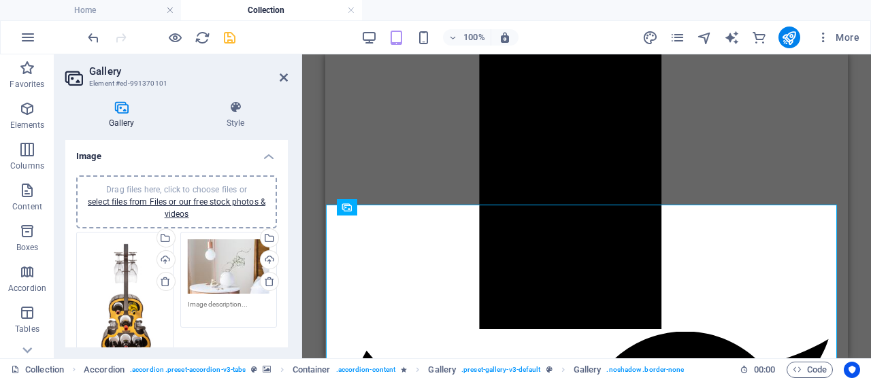
click at [200, 275] on div "Drag files here, click to choose files or select files from Files or our free s…" at bounding box center [229, 267] width 82 height 55
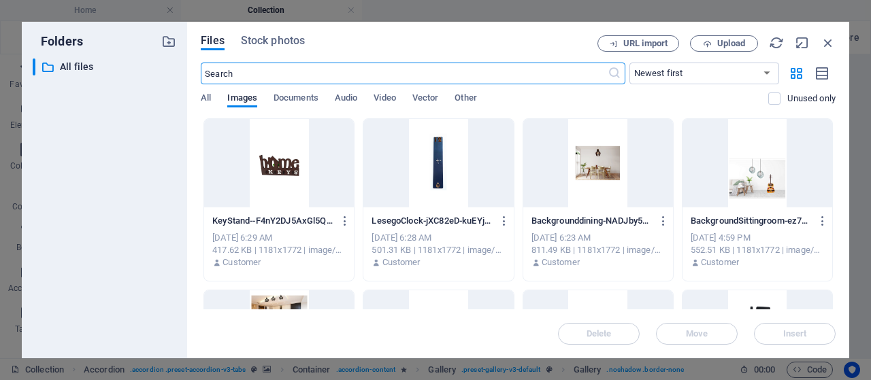
scroll to position [972, 0]
drag, startPoint x: 832, startPoint y: 132, endPoint x: 832, endPoint y: 175, distance: 42.9
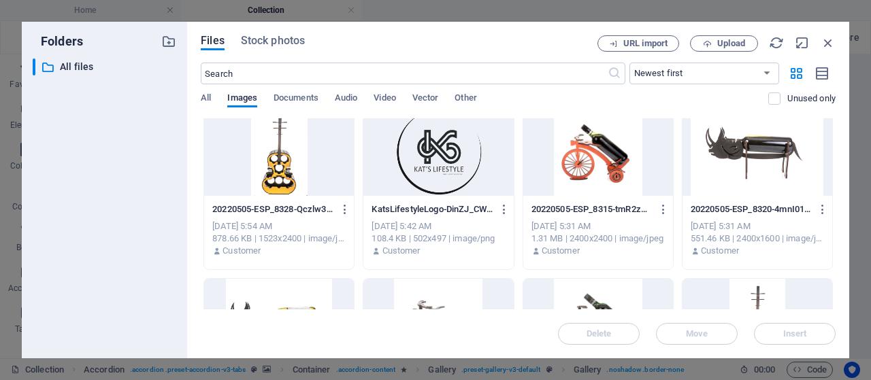
scroll to position [536, 0]
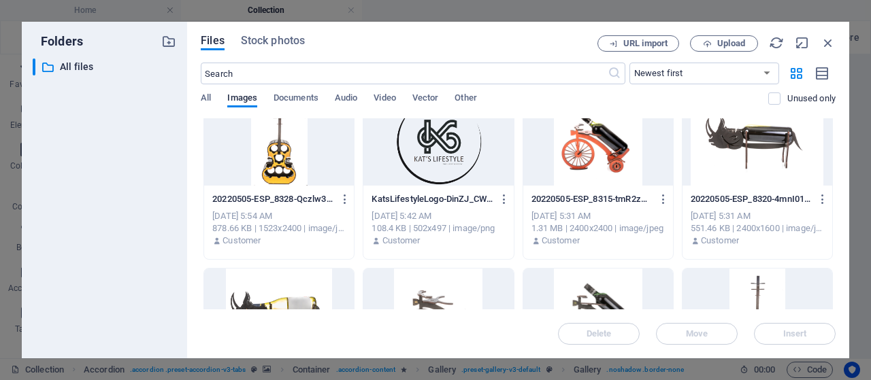
click at [581, 141] on div at bounding box center [598, 141] width 150 height 88
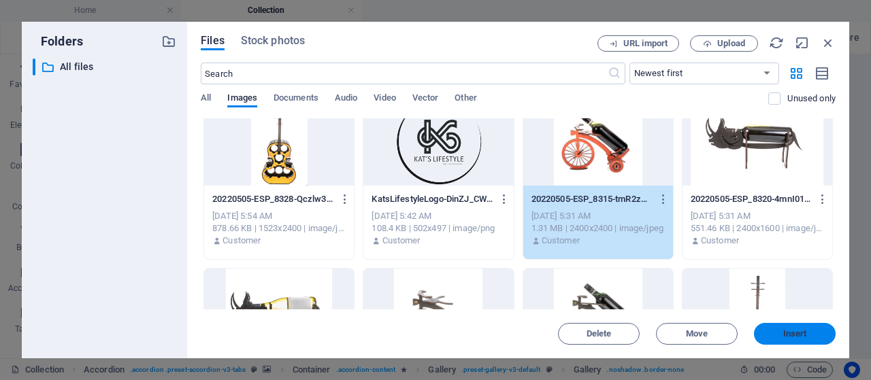
click at [815, 333] on span "Insert" at bounding box center [794, 334] width 71 height 8
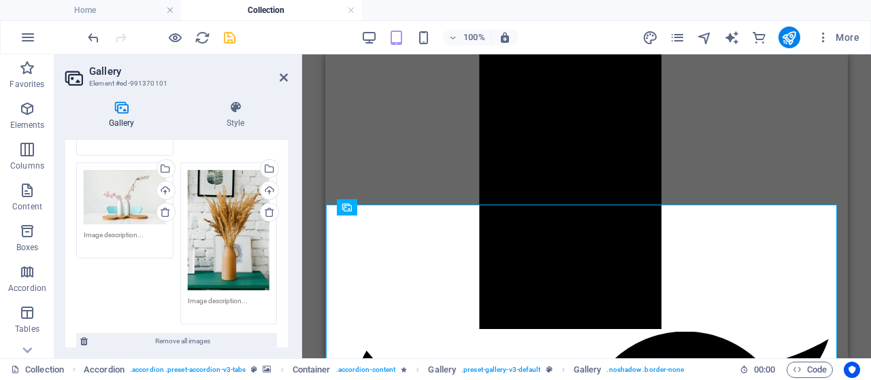
scroll to position [261, 0]
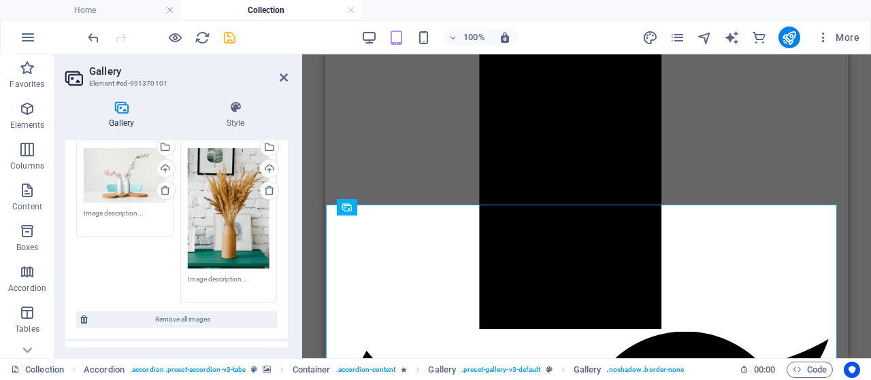
click at [124, 165] on div "Drag files here, click to choose files or select files from Files or our free s…" at bounding box center [125, 175] width 82 height 55
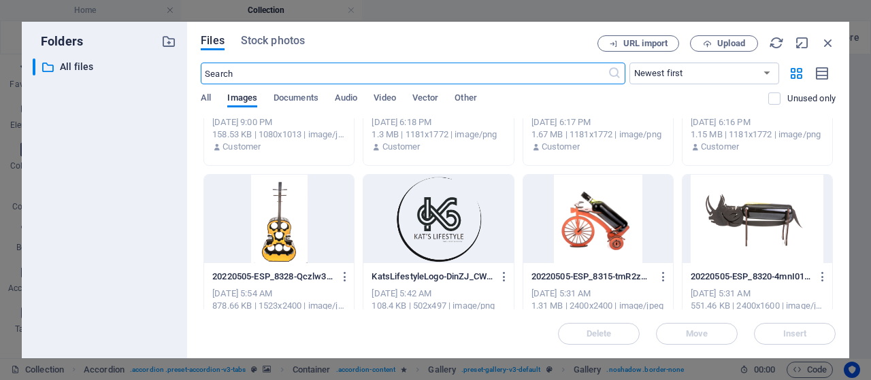
scroll to position [452, 0]
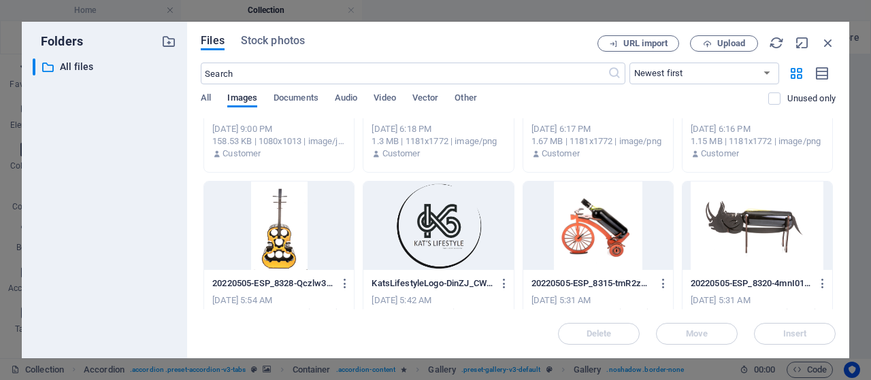
click at [765, 238] on div at bounding box center [758, 226] width 150 height 88
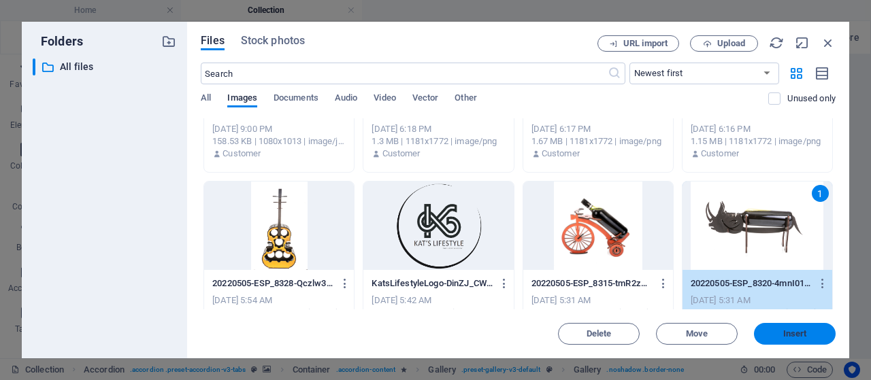
click at [803, 331] on span "Insert" at bounding box center [795, 334] width 24 height 8
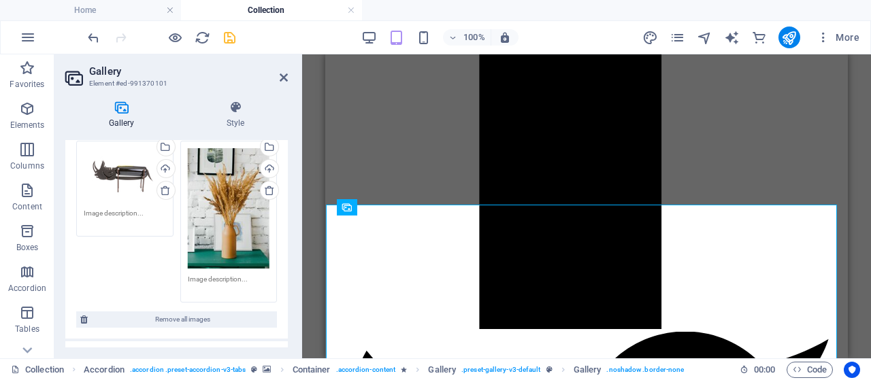
click at [220, 210] on div "Drag files here, click to choose files or select files from Files or our free s…" at bounding box center [229, 208] width 82 height 120
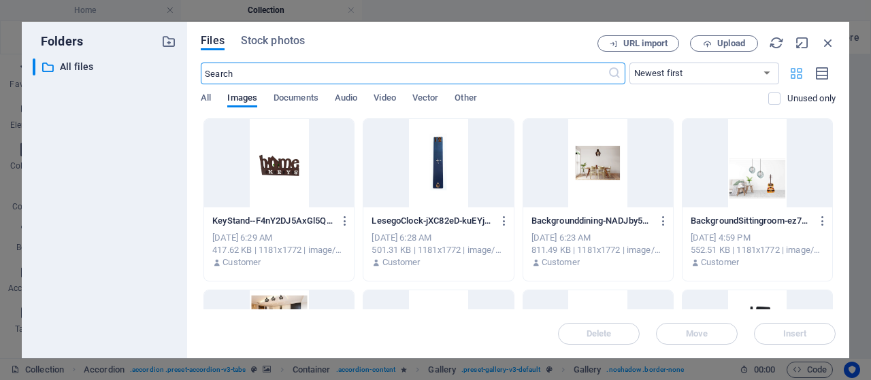
scroll to position [972, 0]
click at [736, 44] on span "Upload" at bounding box center [731, 43] width 28 height 8
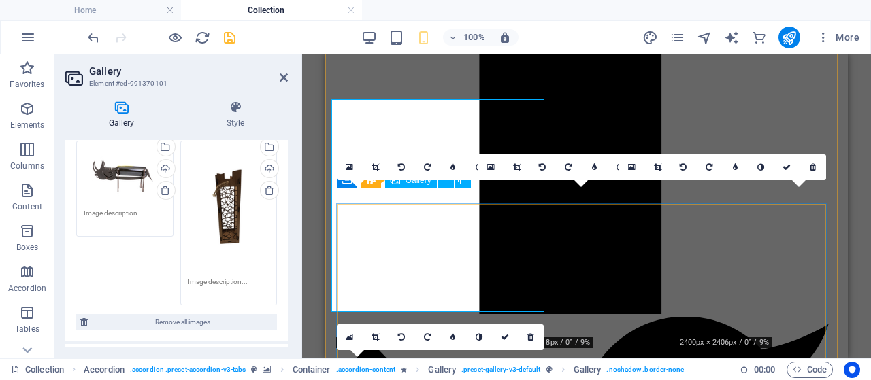
scroll to position [957, 0]
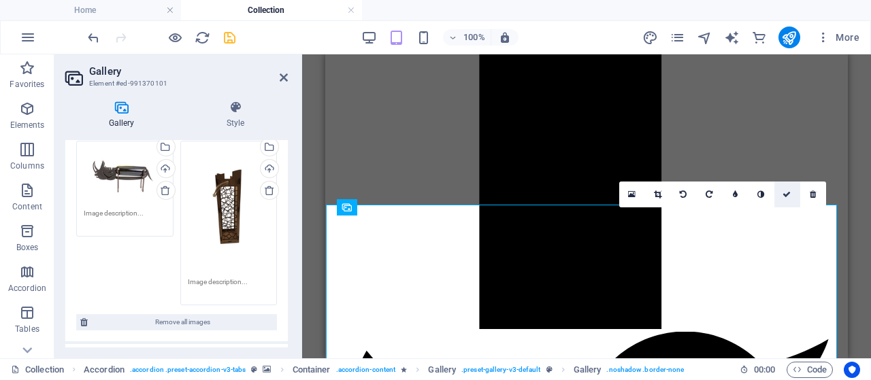
click at [789, 189] on link at bounding box center [787, 195] width 26 height 26
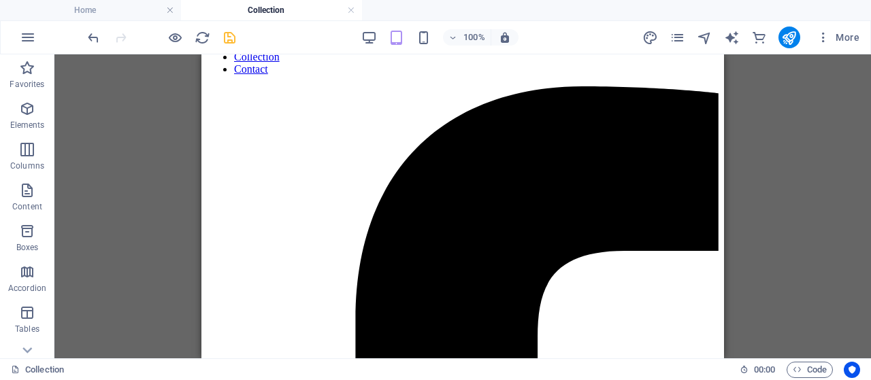
scroll to position [218, 0]
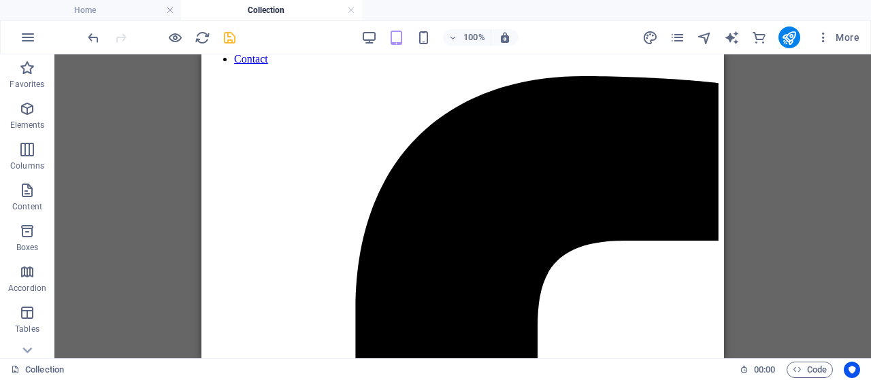
drag, startPoint x: 720, startPoint y: 142, endPoint x: 926, endPoint y: 157, distance: 206.1
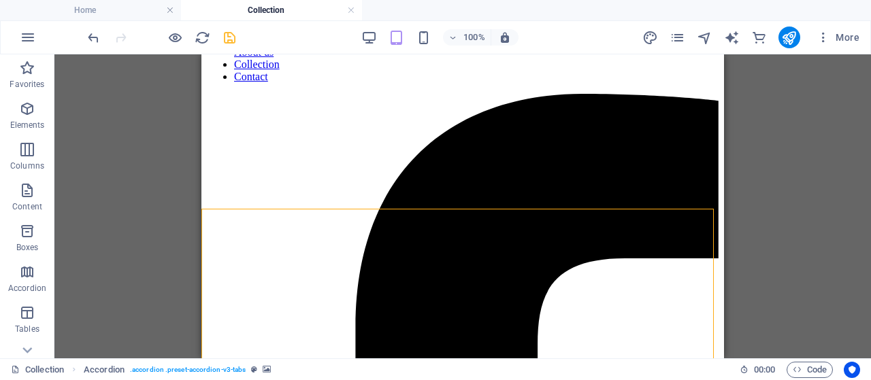
scroll to position [195, 0]
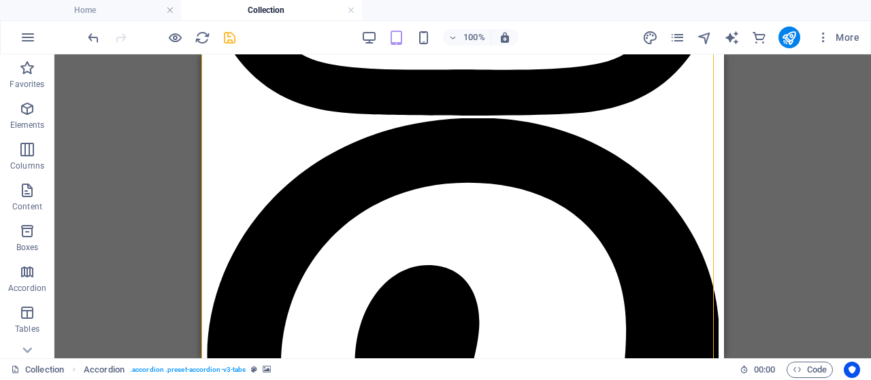
scroll to position [2140, 0]
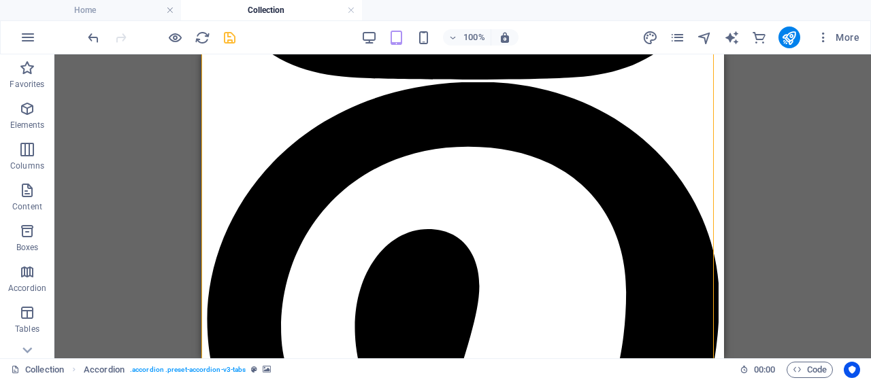
drag, startPoint x: 717, startPoint y: 96, endPoint x: 930, endPoint y: 321, distance: 309.6
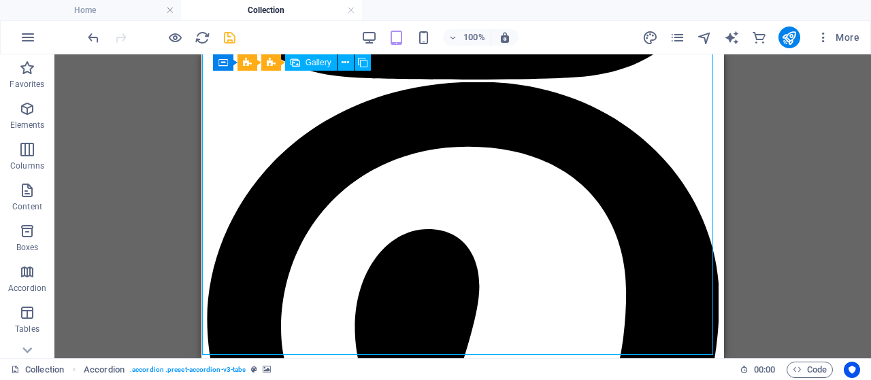
drag, startPoint x: 309, startPoint y: 269, endPoint x: 517, endPoint y: 324, distance: 214.8
select select "4"
select select "px"
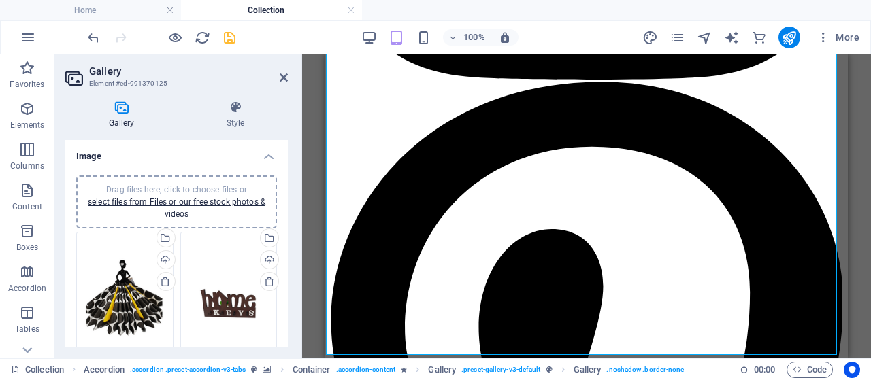
drag, startPoint x: 288, startPoint y: 165, endPoint x: 280, endPoint y: 213, distance: 48.9
click at [280, 213] on div "Gallery Style Image Drag files here, click to choose files or select files from…" at bounding box center [176, 224] width 244 height 269
drag, startPoint x: 288, startPoint y: 195, endPoint x: 288, endPoint y: 227, distance: 32.7
click at [288, 227] on div "Gallery Style Image Drag files here, click to choose files or select files from…" at bounding box center [176, 224] width 244 height 269
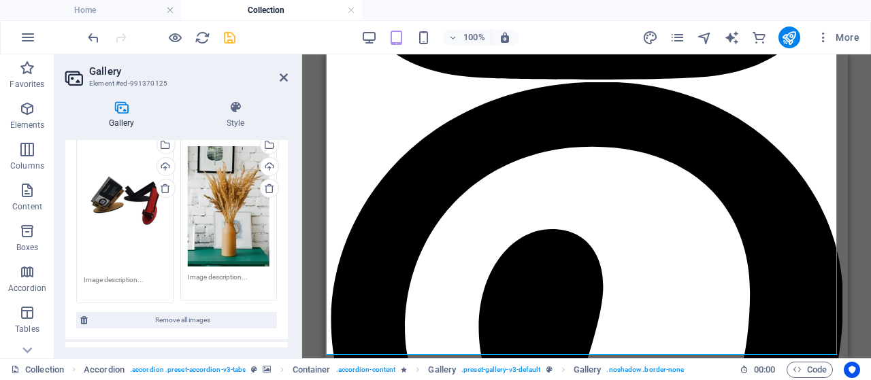
scroll to position [267, 0]
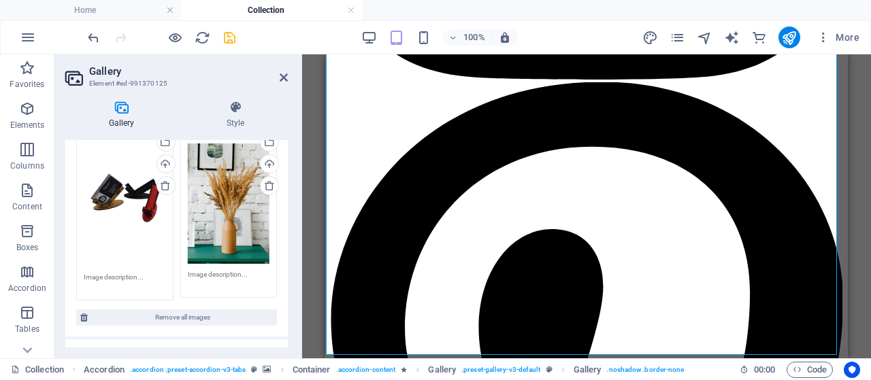
click at [234, 212] on div "Drag files here, click to choose files or select files from Files or our free s…" at bounding box center [229, 204] width 82 height 120
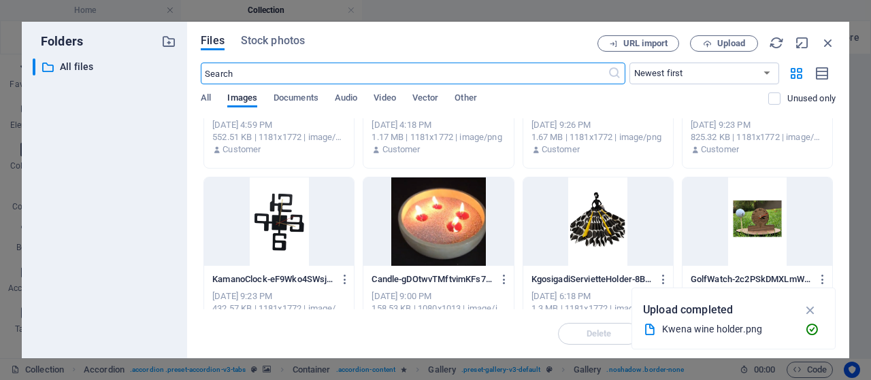
scroll to position [304, 0]
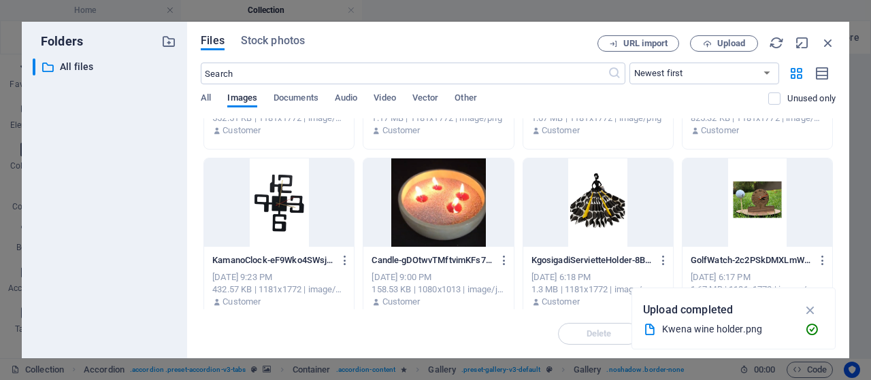
click at [431, 199] on div at bounding box center [438, 203] width 150 height 88
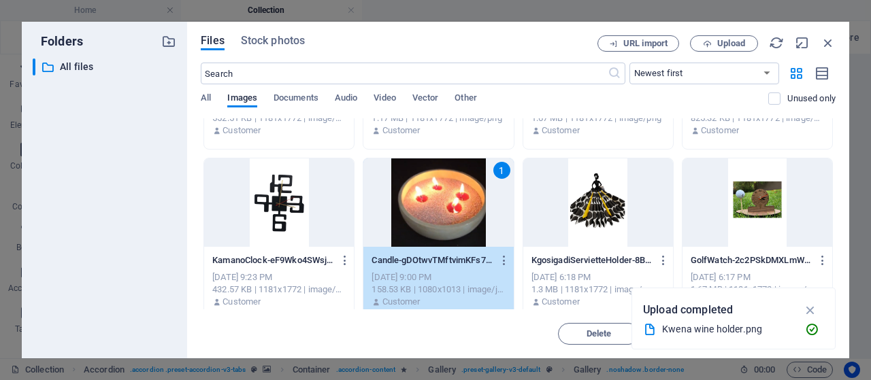
click at [431, 199] on div "1" at bounding box center [438, 203] width 150 height 88
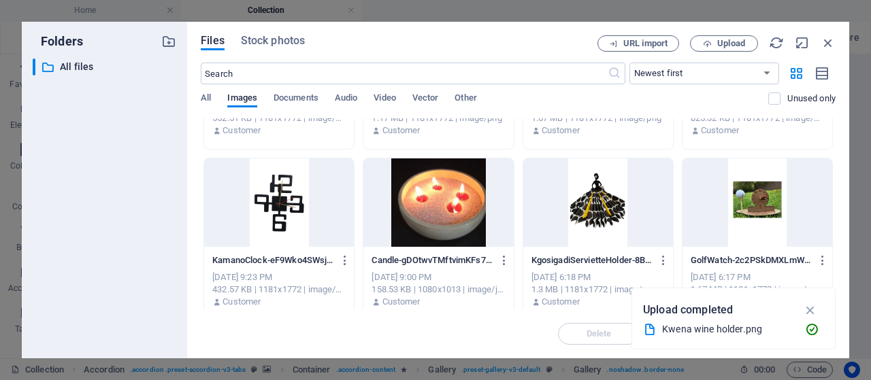
drag, startPoint x: 431, startPoint y: 199, endPoint x: 143, endPoint y: 176, distance: 289.5
click at [431, 199] on div at bounding box center [438, 203] width 150 height 88
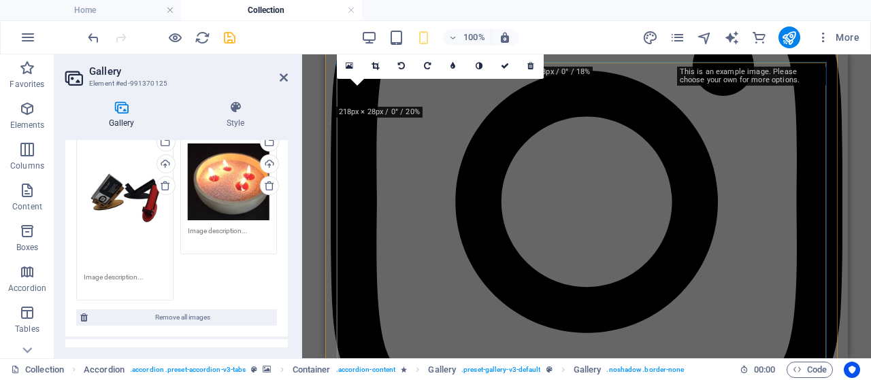
scroll to position [2091, 0]
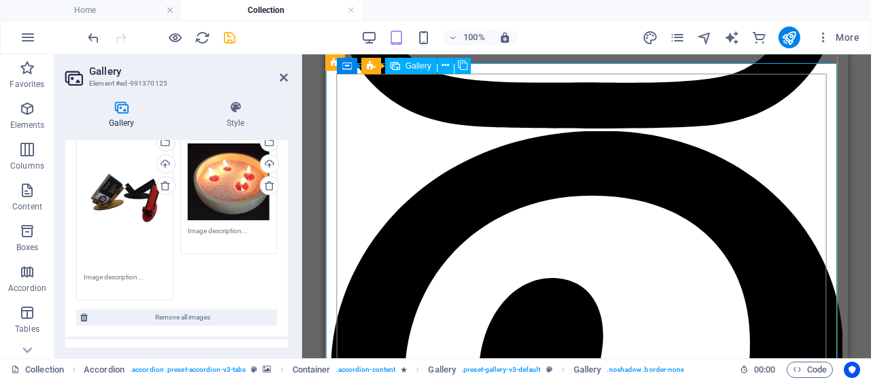
click at [862, 238] on div "Drag and drop a file to add it H1 Banner Container Reference Container Gallery …" at bounding box center [586, 206] width 569 height 304
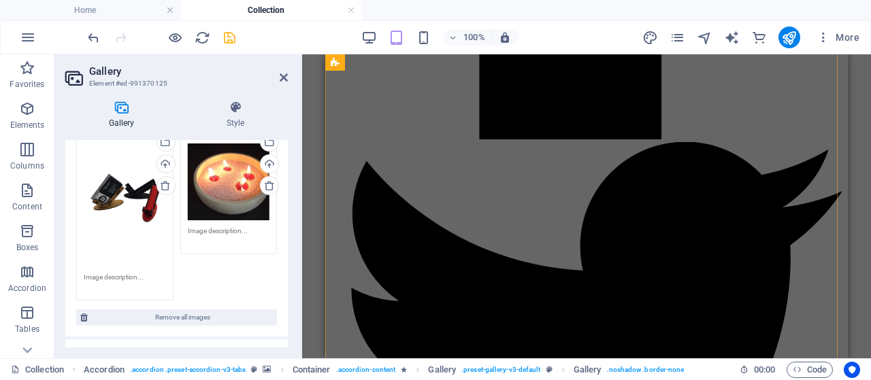
scroll to position [976, 0]
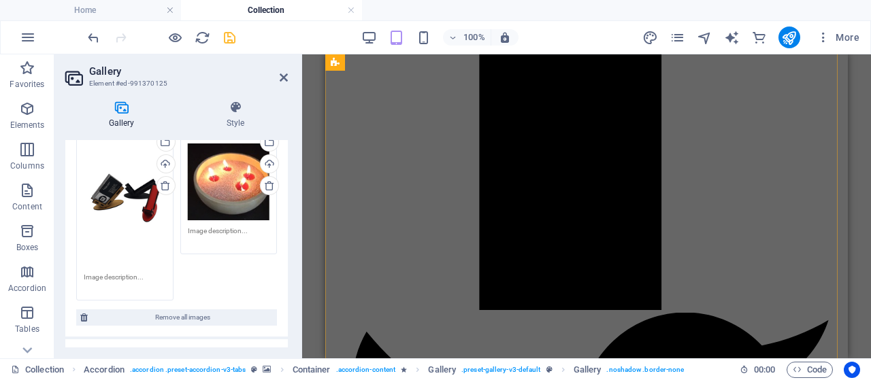
click at [285, 70] on h2 "Gallery" at bounding box center [188, 71] width 199 height 12
click at [282, 77] on icon at bounding box center [284, 77] width 8 height 11
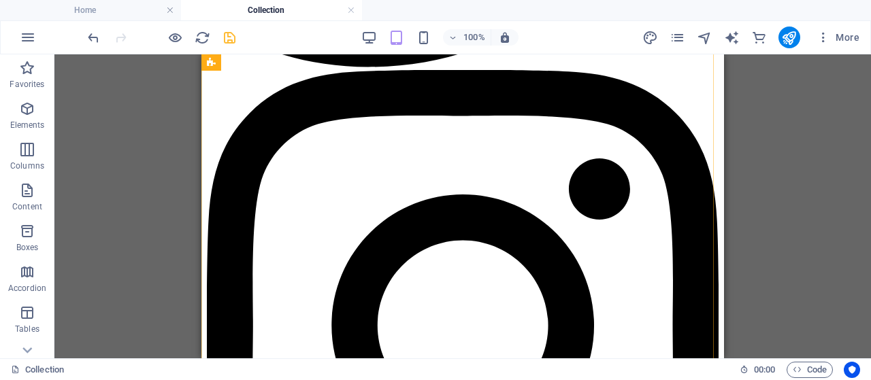
scroll to position [1699, 0]
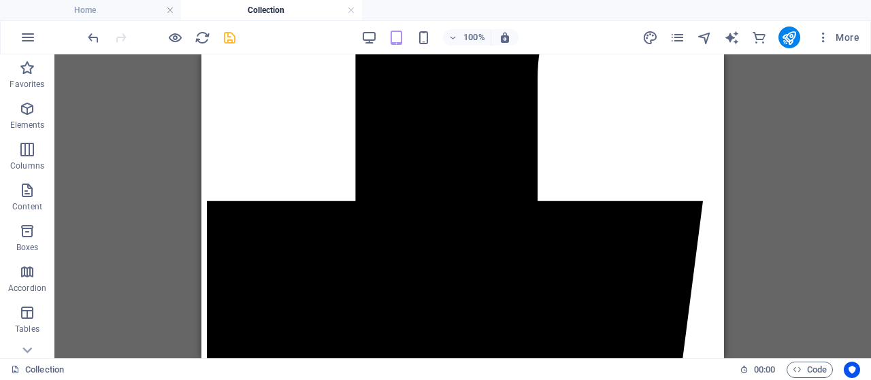
scroll to position [486, 0]
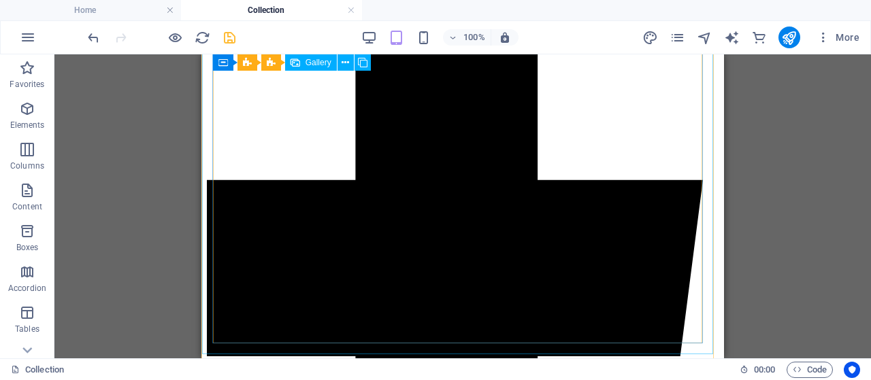
select select "4"
select select "px"
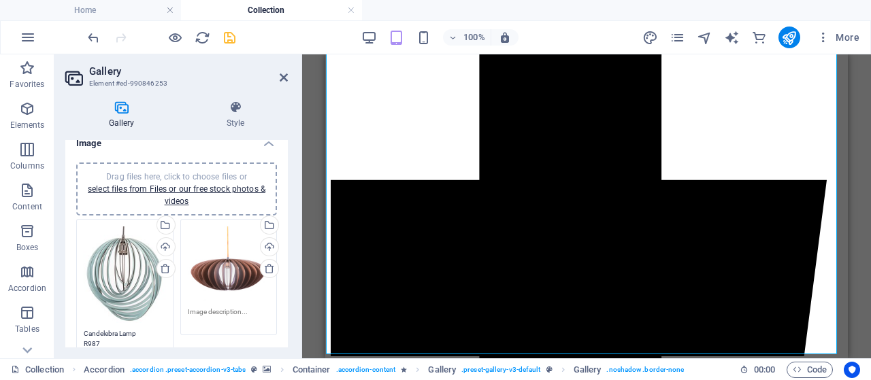
scroll to position [0, 0]
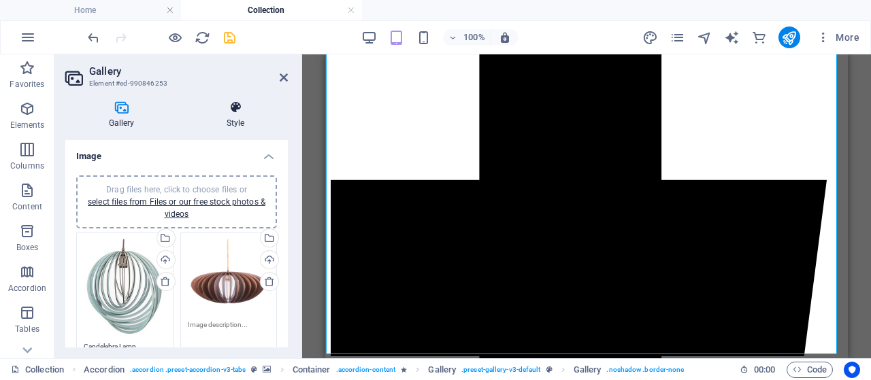
click at [237, 112] on icon at bounding box center [235, 108] width 105 height 14
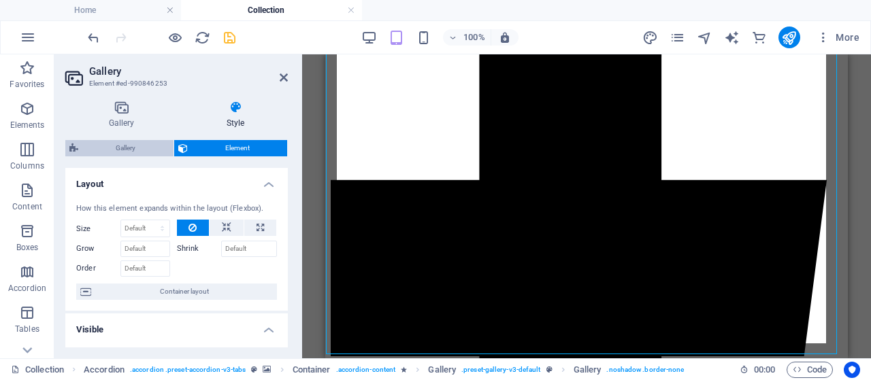
click at [116, 140] on span "Gallery" at bounding box center [125, 148] width 87 height 16
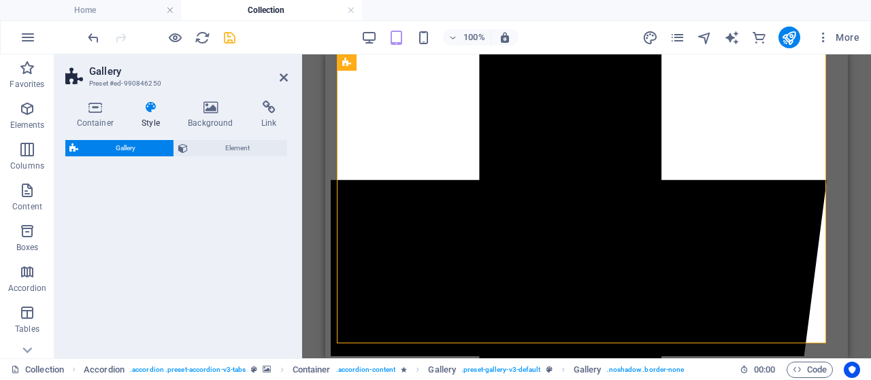
select select "rem"
select select "preset-gallery-v3-default"
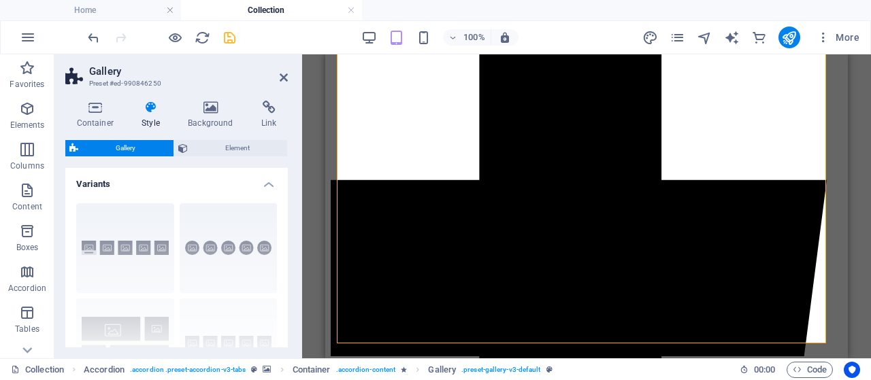
click at [144, 206] on div "Captions Circle Collage Default Grid Grid shifted" at bounding box center [176, 295] width 223 height 204
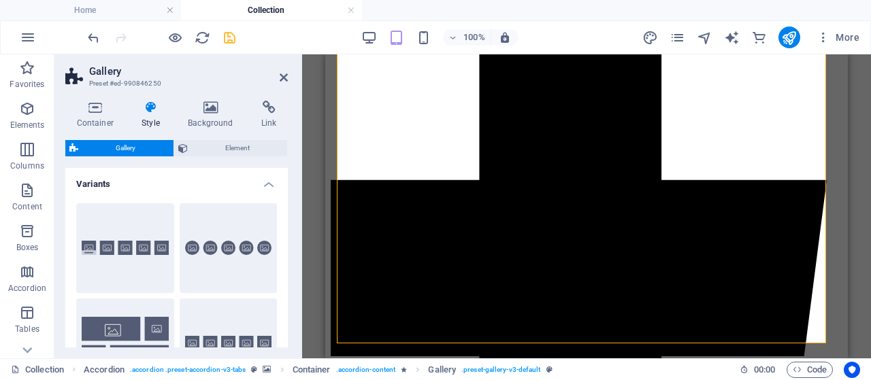
drag, startPoint x: 144, startPoint y: 206, endPoint x: 121, endPoint y: 186, distance: 30.4
click at [121, 186] on h4 "Variants" at bounding box center [176, 180] width 223 height 24
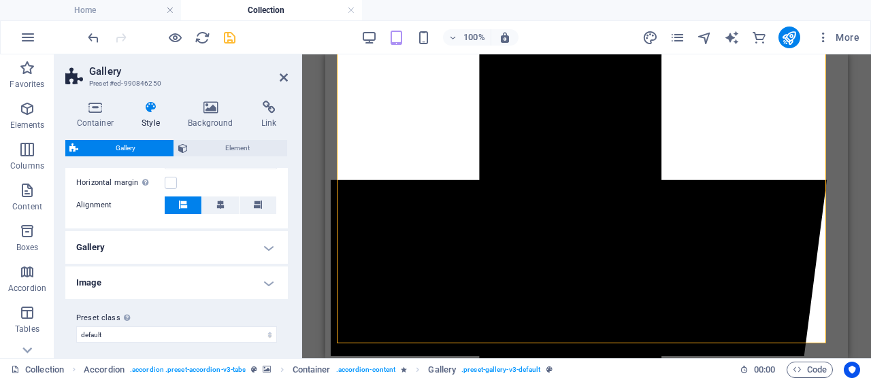
scroll to position [139, 0]
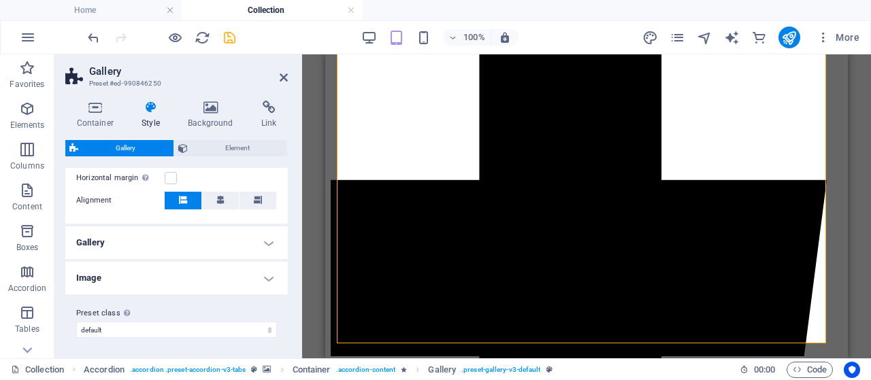
click at [266, 273] on h4 "Image" at bounding box center [176, 278] width 223 height 33
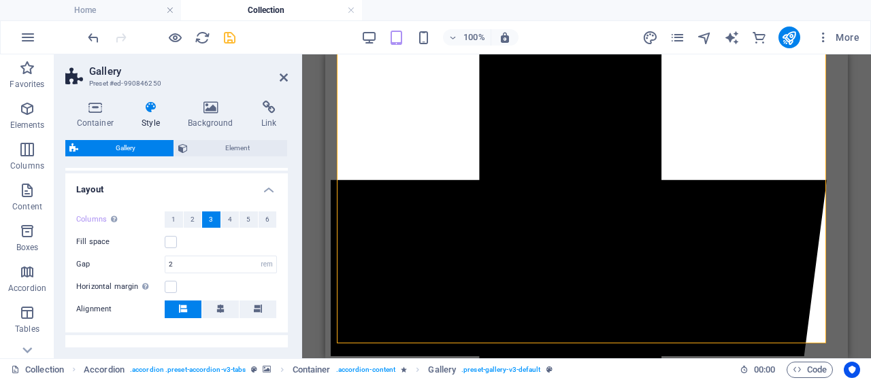
scroll to position [0, 0]
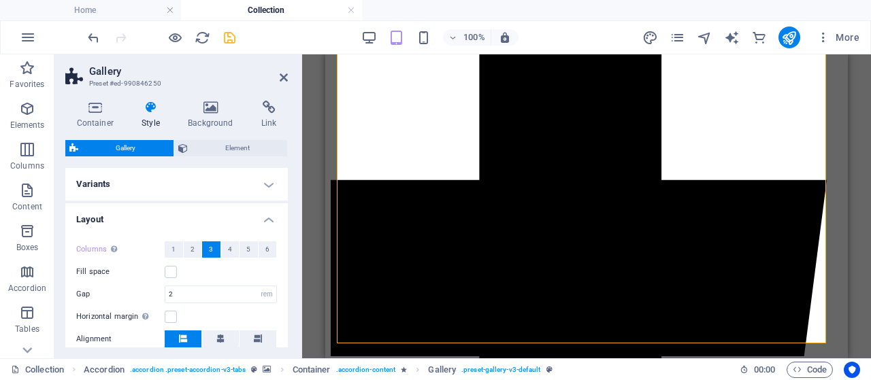
click at [264, 175] on h4 "Variants" at bounding box center [176, 184] width 223 height 33
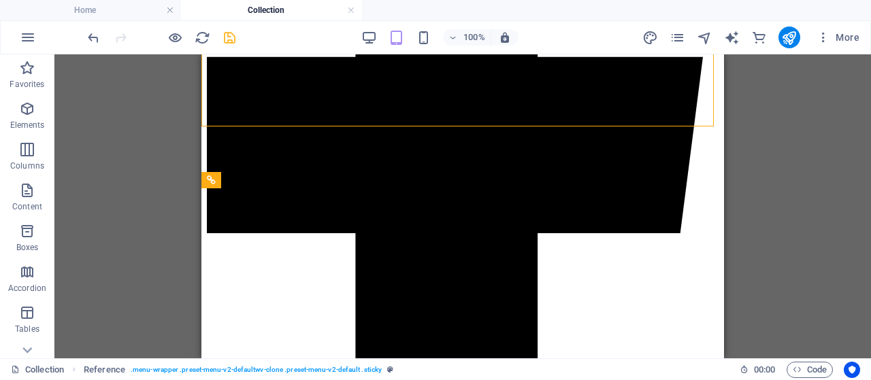
scroll to position [578, 0]
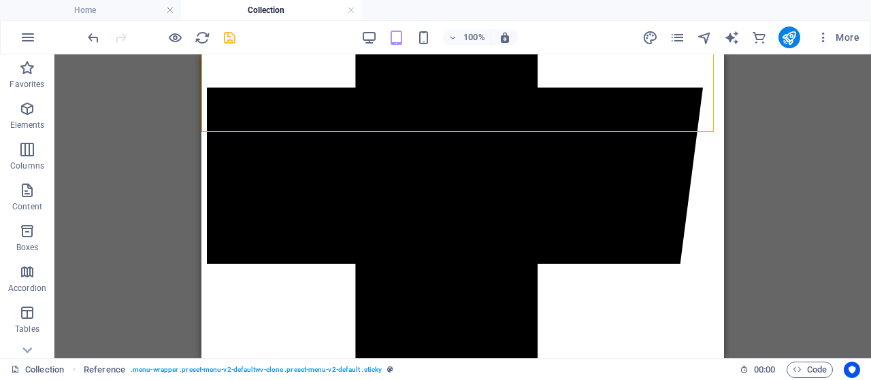
drag, startPoint x: 716, startPoint y: 125, endPoint x: 930, endPoint y: 188, distance: 223.3
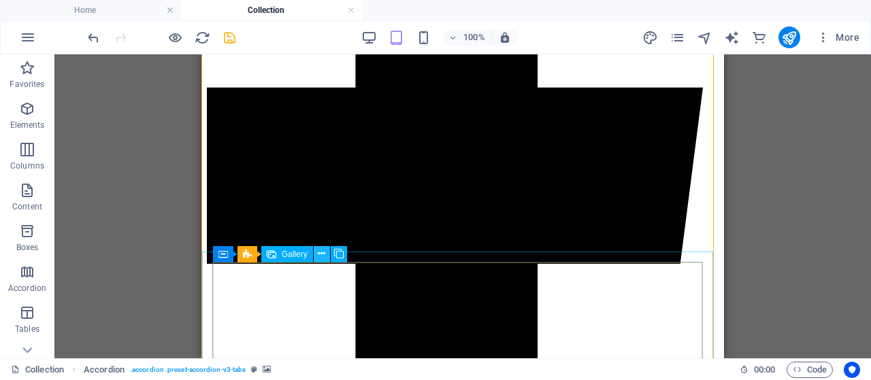
click at [325, 259] on icon at bounding box center [321, 254] width 7 height 14
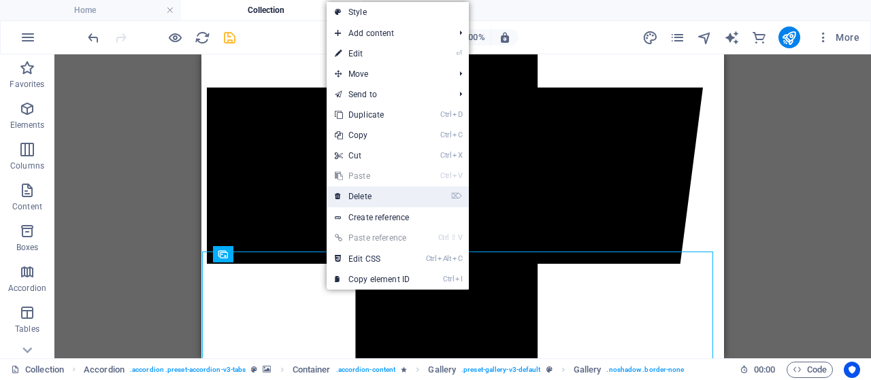
click at [363, 200] on link "⌦ Delete" at bounding box center [372, 196] width 91 height 20
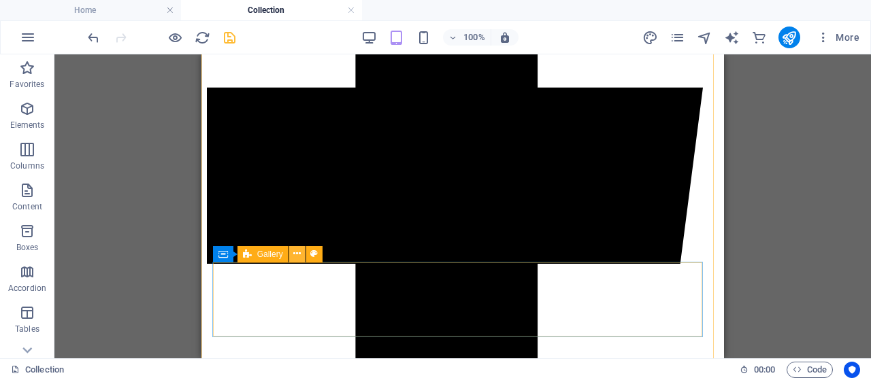
click at [294, 259] on icon at bounding box center [296, 254] width 7 height 14
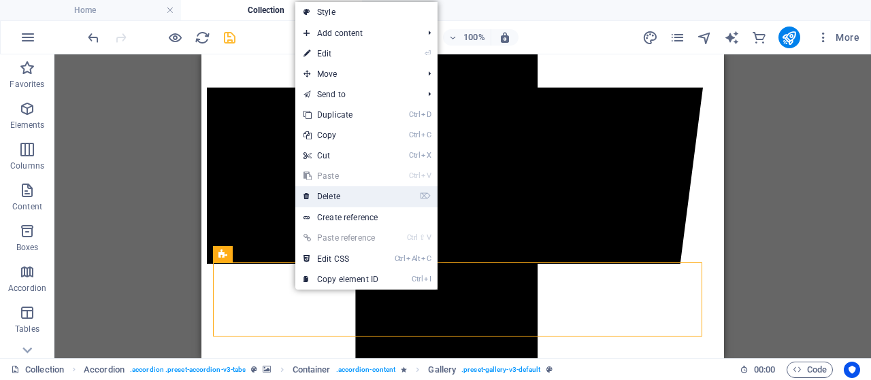
click at [352, 193] on link "⌦ Delete" at bounding box center [340, 196] width 91 height 20
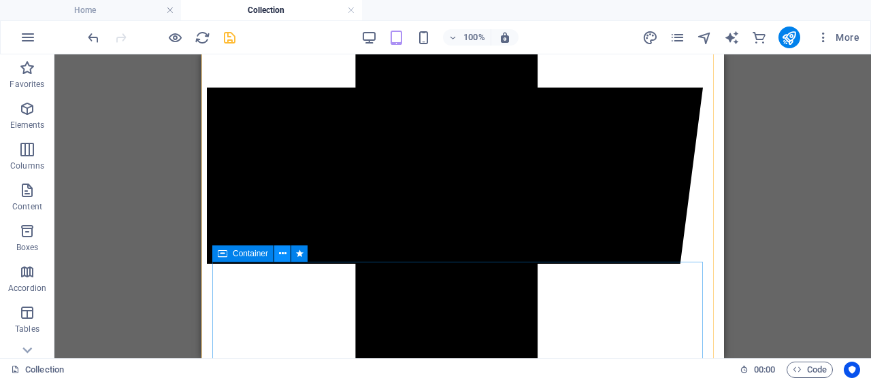
click at [282, 248] on icon at bounding box center [282, 254] width 7 height 14
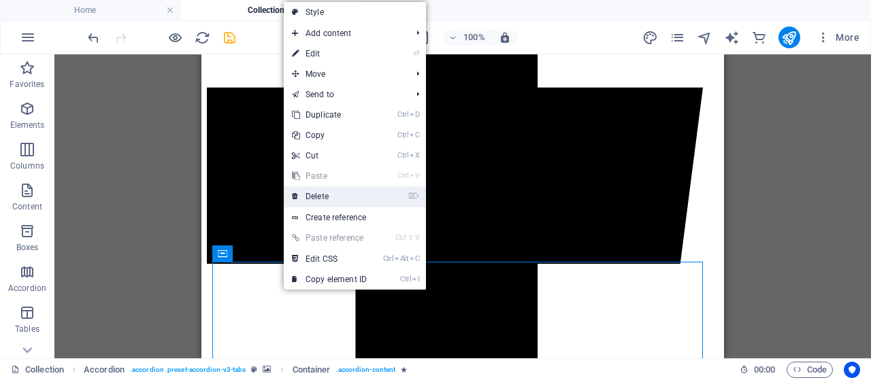
click at [332, 195] on link "⌦ Delete" at bounding box center [329, 196] width 91 height 20
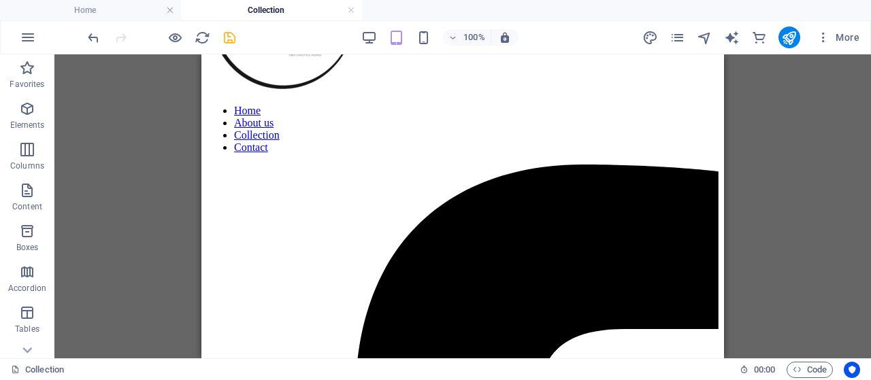
scroll to position [87, 0]
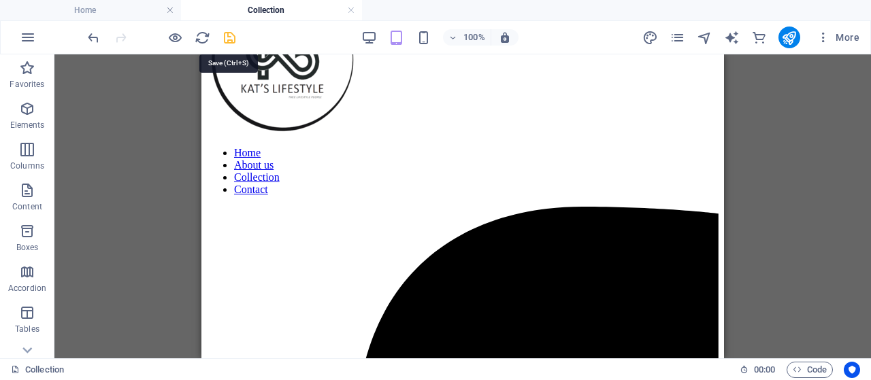
click at [227, 34] on icon "save" at bounding box center [230, 38] width 16 height 16
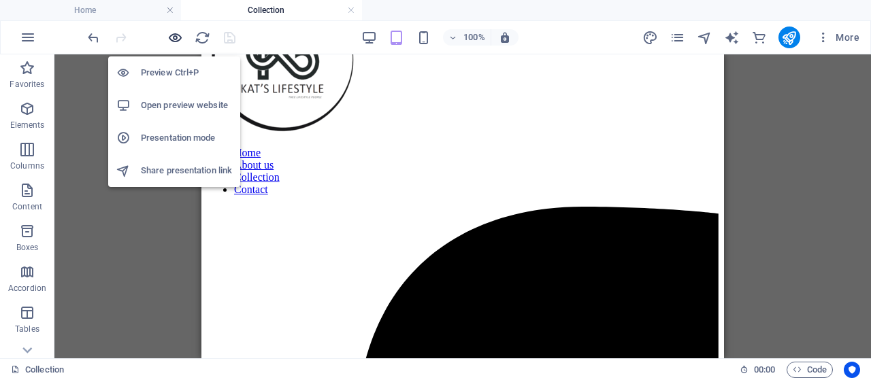
click at [176, 40] on icon "button" at bounding box center [175, 38] width 16 height 16
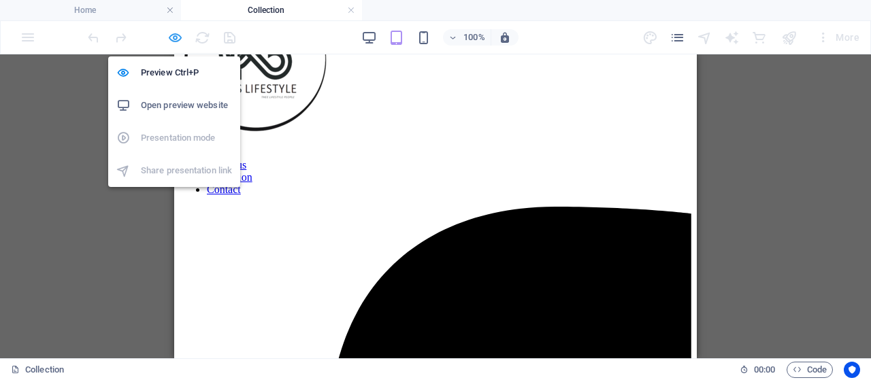
click at [170, 35] on icon "button" at bounding box center [175, 38] width 16 height 16
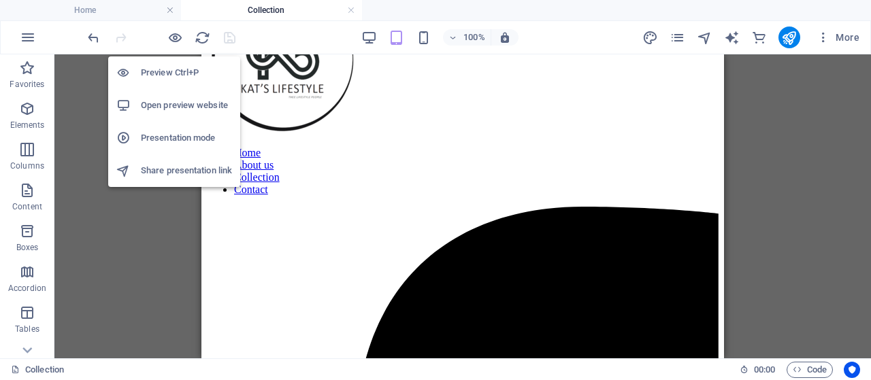
click at [171, 99] on h6 "Open preview website" at bounding box center [186, 105] width 91 height 16
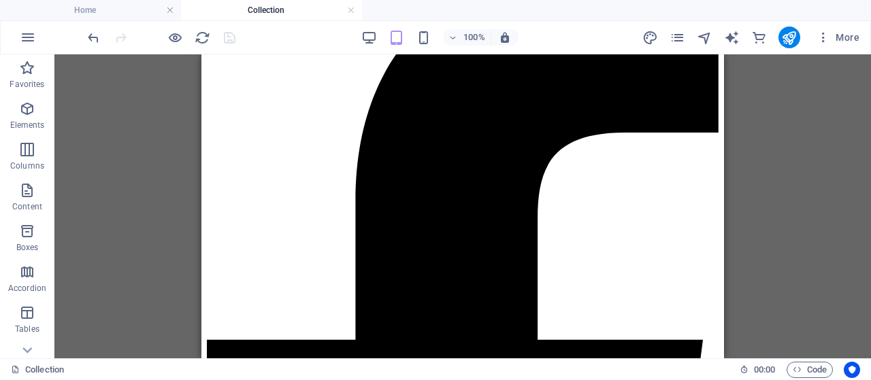
scroll to position [316, 0]
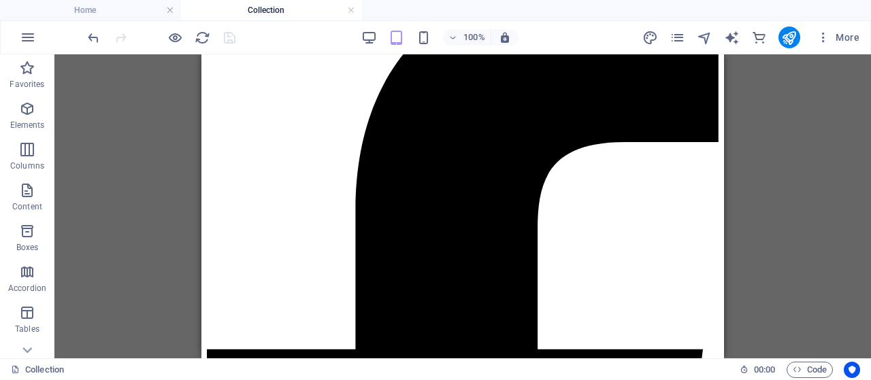
drag, startPoint x: 717, startPoint y: 99, endPoint x: 926, endPoint y: 180, distance: 224.7
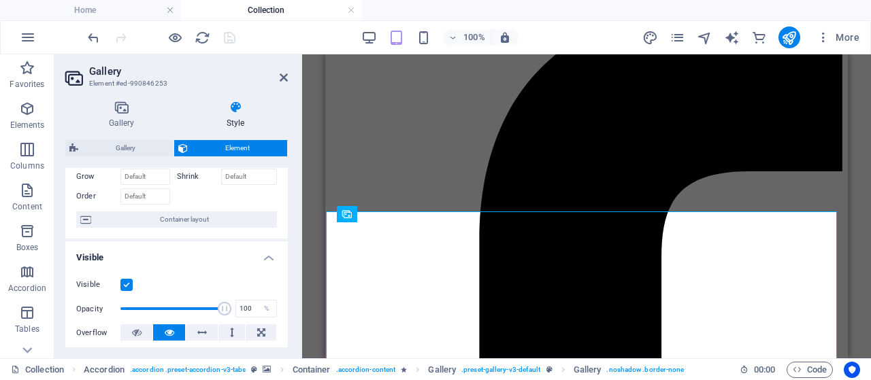
scroll to position [0, 0]
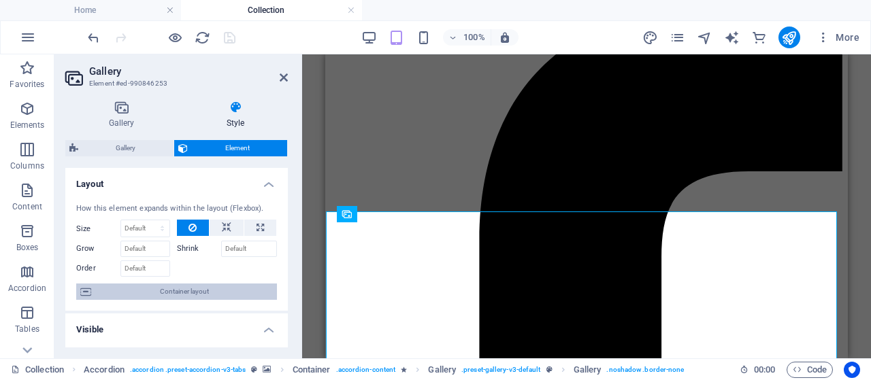
click at [194, 299] on span "Container layout" at bounding box center [184, 292] width 178 height 16
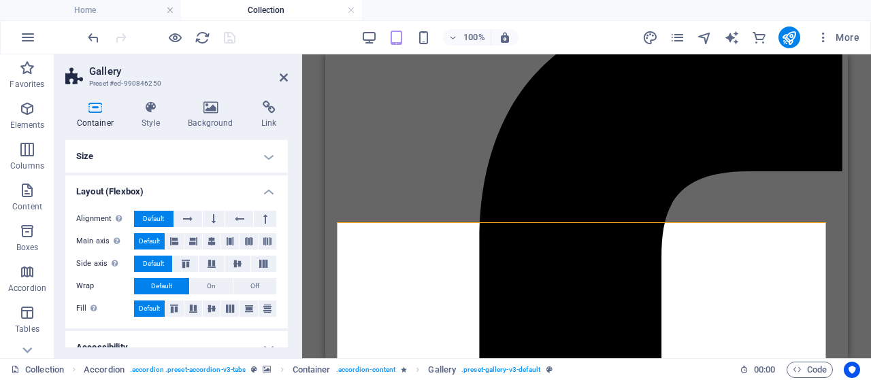
click at [281, 137] on div "Container Style Background Link Size Height Default px rem % vh vw Min. height …" at bounding box center [176, 224] width 223 height 247
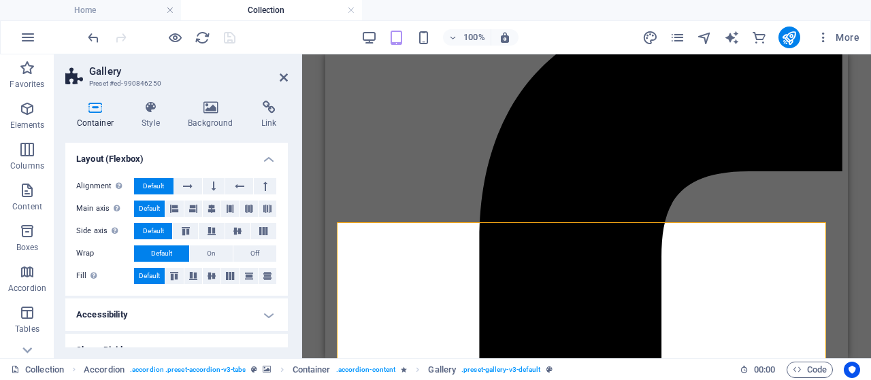
scroll to position [51, 0]
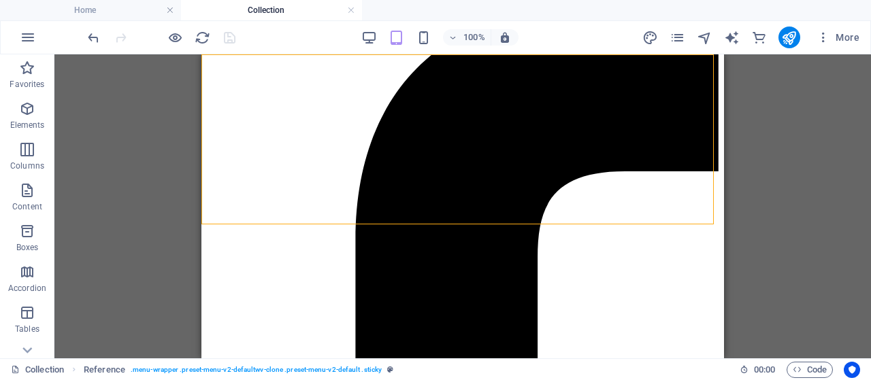
click at [820, 226] on div "Drag here to replace the existing content. Press “Ctrl” if you want to create a…" at bounding box center [462, 206] width 817 height 304
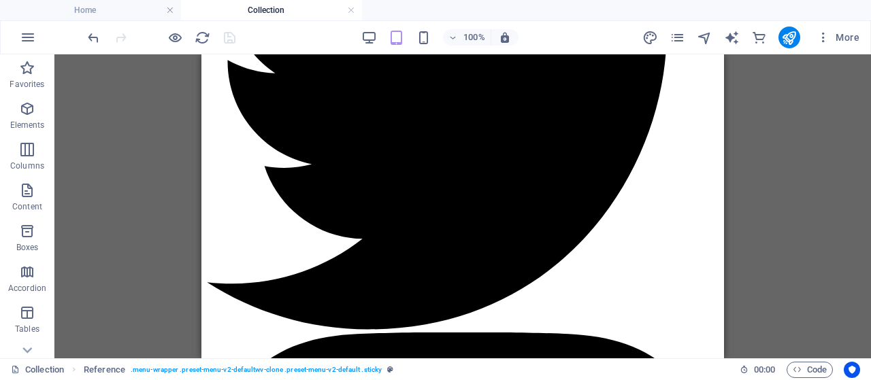
scroll to position [1565, 0]
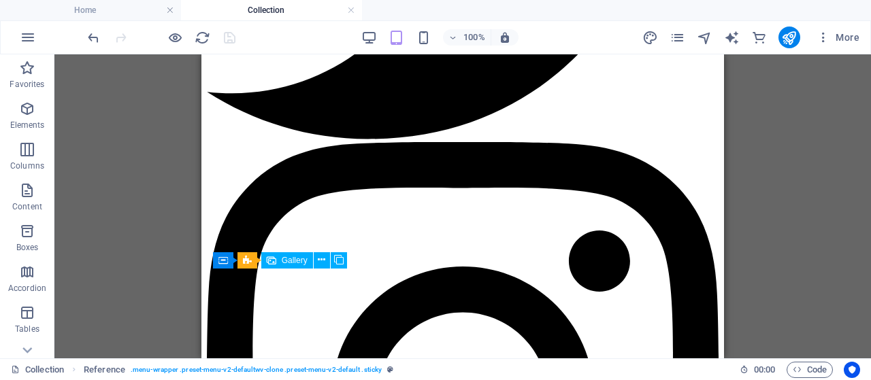
drag, startPoint x: 717, startPoint y: 113, endPoint x: 932, endPoint y: 293, distance: 280.2
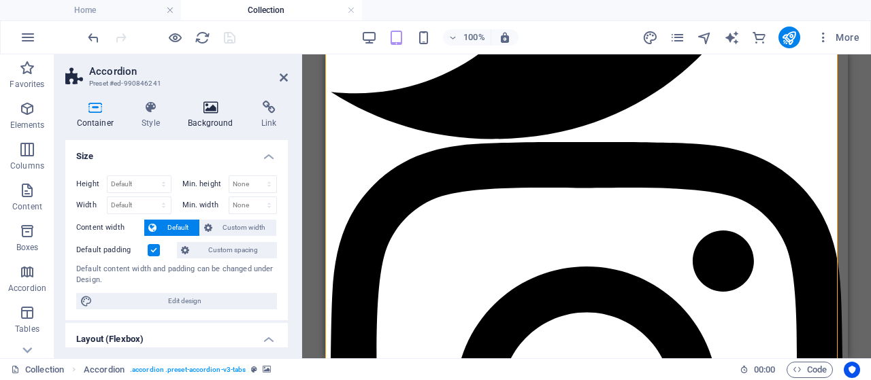
click at [211, 112] on icon at bounding box center [211, 108] width 68 height 14
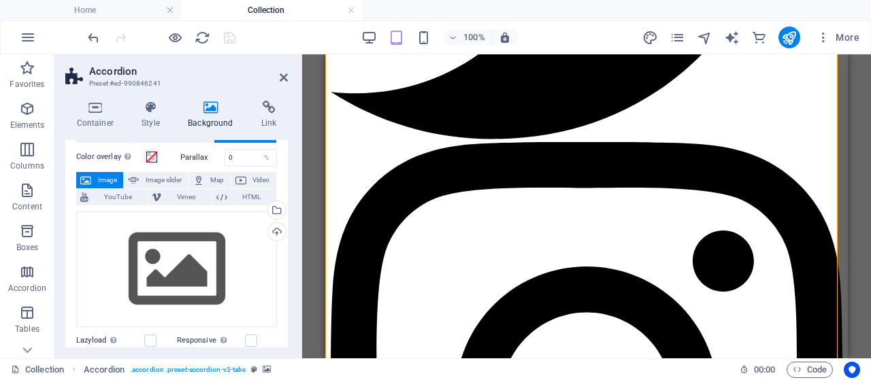
scroll to position [17, 0]
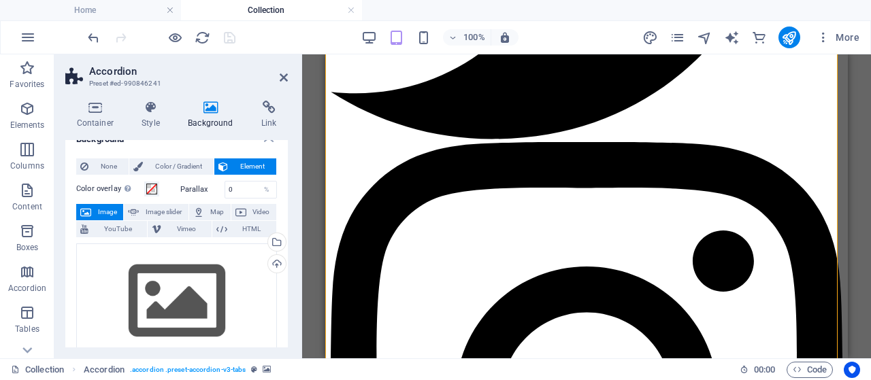
click at [293, 212] on div "Container Style Background Link Size Height Default px rem % vh vw Min. height …" at bounding box center [176, 224] width 244 height 269
click at [203, 275] on div "Drag files here, click to choose files or select files from Files or our free s…" at bounding box center [176, 302] width 201 height 116
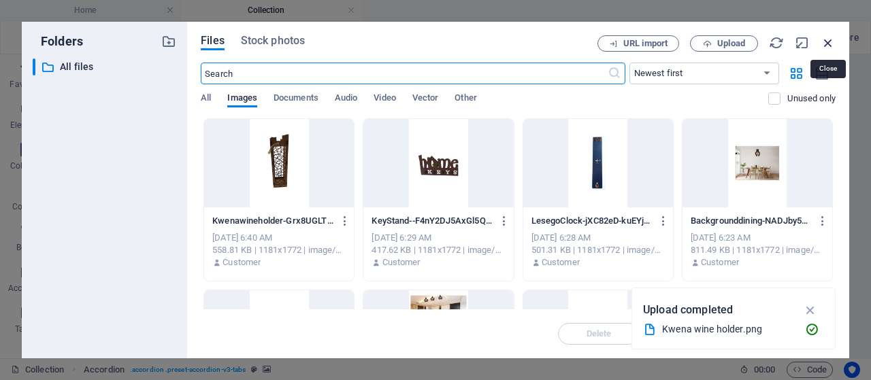
click at [826, 39] on icon "button" at bounding box center [828, 42] width 15 height 15
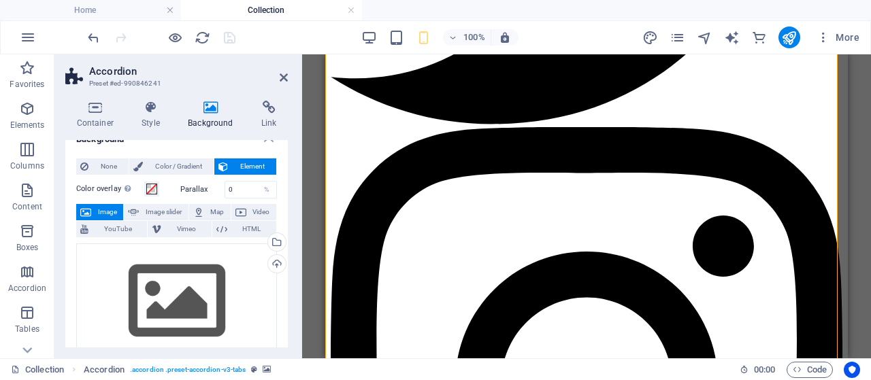
scroll to position [1565, 0]
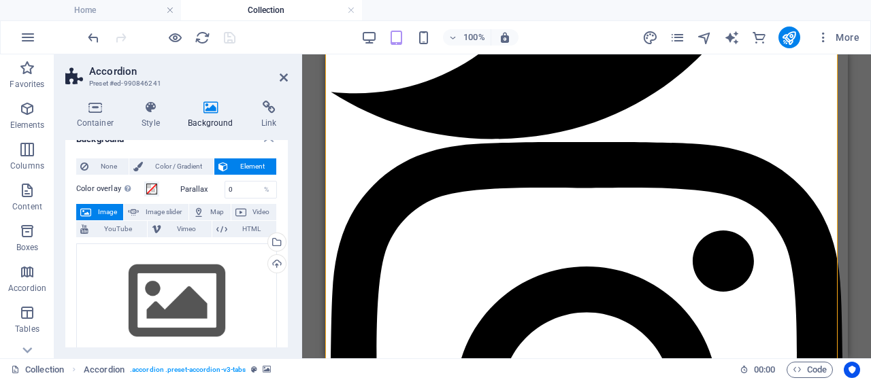
drag, startPoint x: 284, startPoint y: 212, endPoint x: 284, endPoint y: 221, distance: 9.5
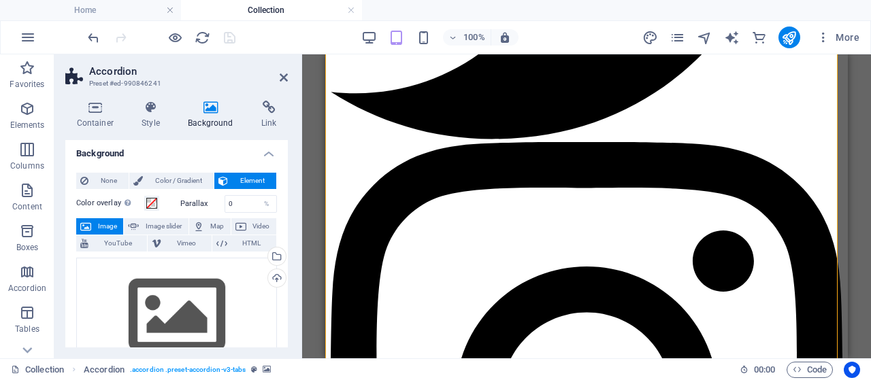
scroll to position [0, 0]
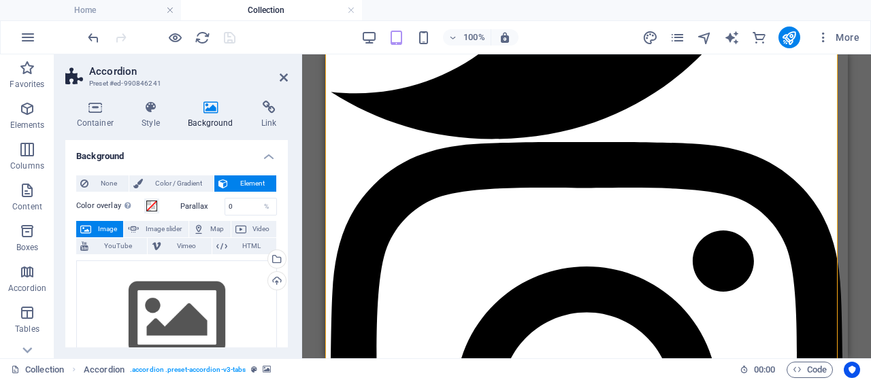
click at [289, 161] on div "Container Style Background Link Size Height Default px rem % vh vw Min. height …" at bounding box center [176, 224] width 244 height 269
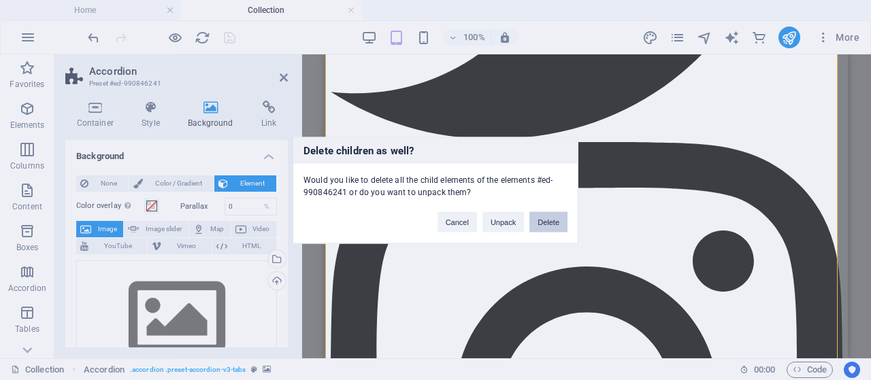
click at [553, 220] on button "Delete" at bounding box center [548, 222] width 38 height 20
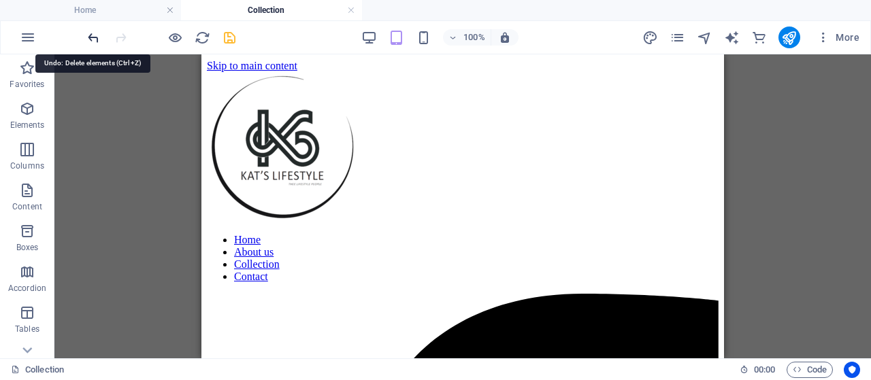
click at [93, 40] on icon "undo" at bounding box center [94, 38] width 16 height 16
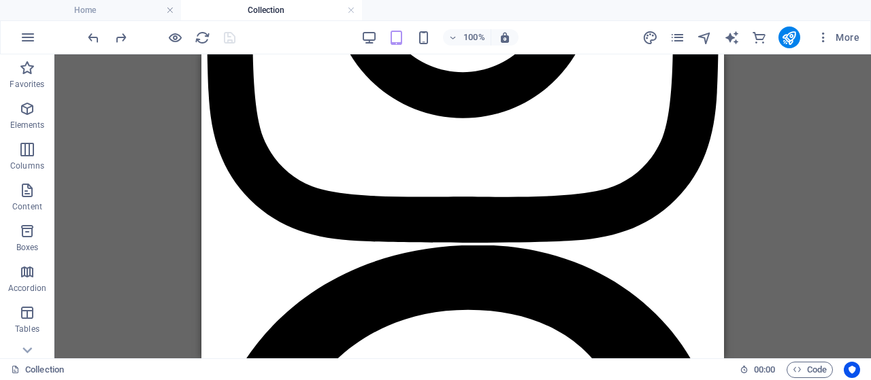
scroll to position [1995, 0]
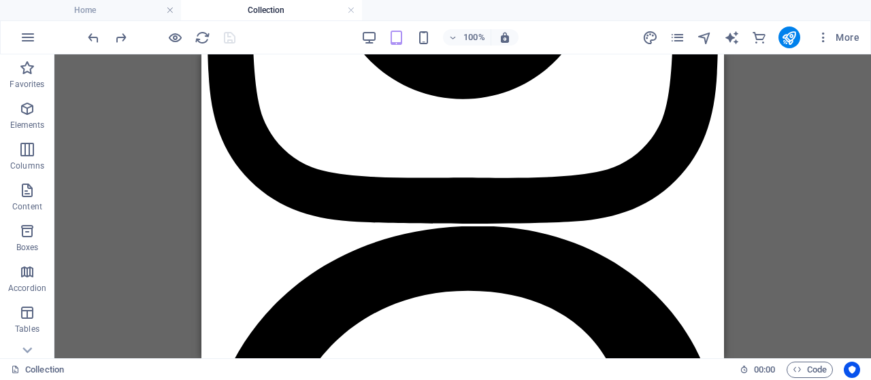
click at [730, 277] on div "Drag here to replace the existing content. Press “Ctrl” if you want to create a…" at bounding box center [462, 206] width 817 height 304
drag, startPoint x: 730, startPoint y: 277, endPoint x: 730, endPoint y: 187, distance: 89.8
click at [730, 187] on div "Drag here to replace the existing content. Press “Ctrl” if you want to create a…" at bounding box center [462, 206] width 817 height 304
click at [770, 219] on div "Drag here to replace the existing content. Press “Ctrl” if you want to create a…" at bounding box center [462, 206] width 817 height 304
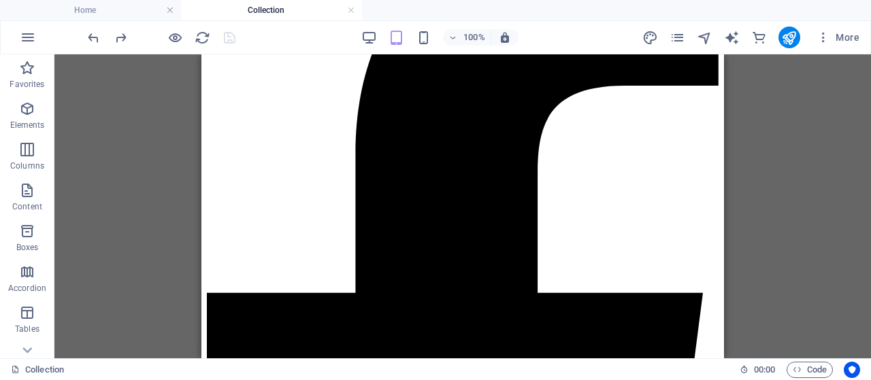
scroll to position [367, 0]
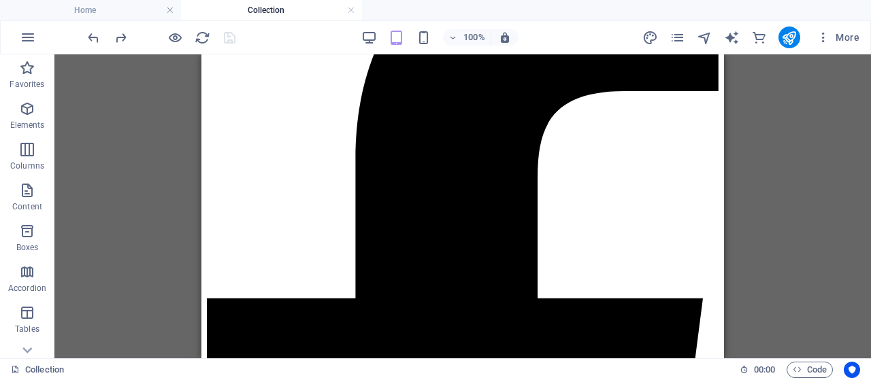
drag, startPoint x: 719, startPoint y: 87, endPoint x: 926, endPoint y: 178, distance: 225.2
click at [200, 324] on div "Drag here to replace the existing content. Press “Ctrl” if you want to create a…" at bounding box center [462, 206] width 817 height 304
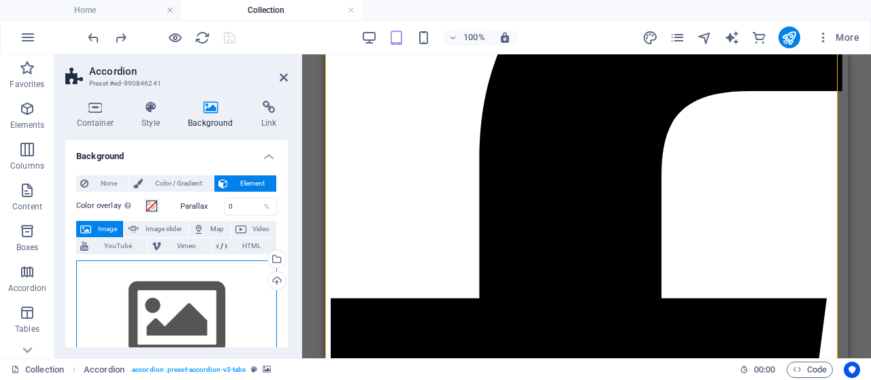
click at [215, 317] on div "Drag files here, click to choose files or select files from Files or our free s…" at bounding box center [176, 319] width 201 height 116
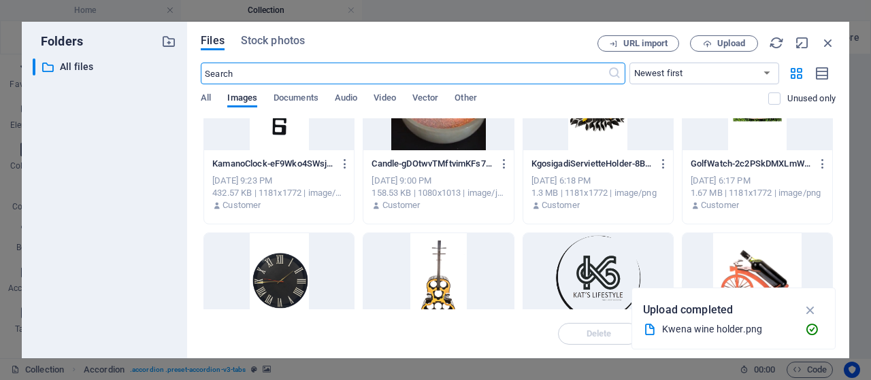
scroll to position [393, 0]
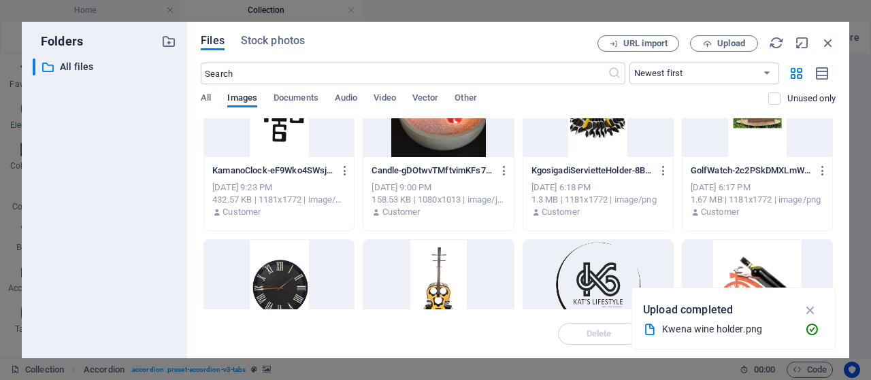
click at [611, 291] on div at bounding box center [598, 284] width 150 height 88
click at [804, 312] on icon "button" at bounding box center [811, 310] width 16 height 15
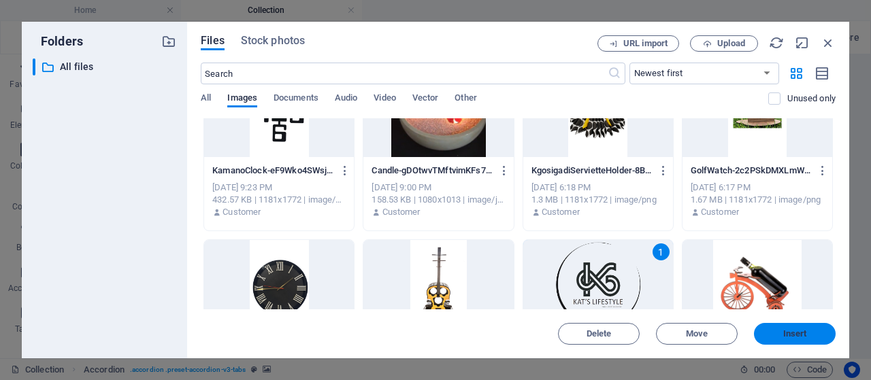
click at [792, 342] on button "Insert" at bounding box center [795, 334] width 82 height 22
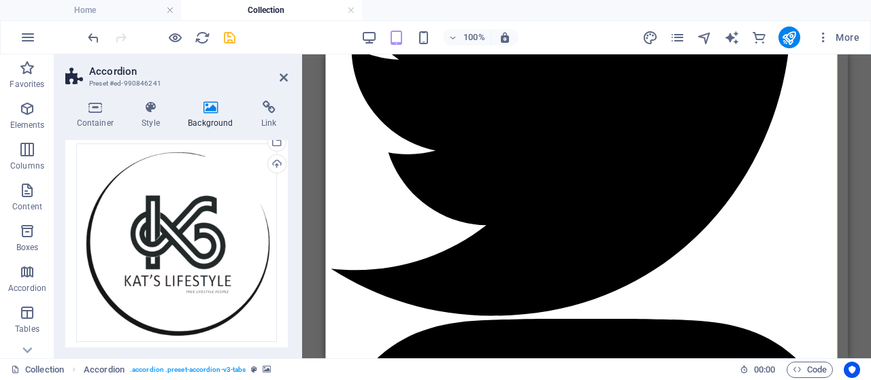
scroll to position [73, 0]
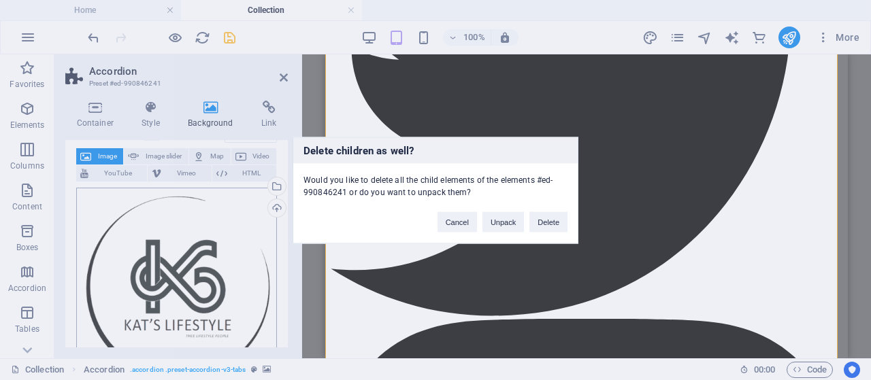
click at [242, 223] on div "Delete children as well? Would you like to delete all the child elements of the…" at bounding box center [435, 190] width 871 height 380
click at [502, 228] on button "Unpack" at bounding box center [503, 222] width 42 height 20
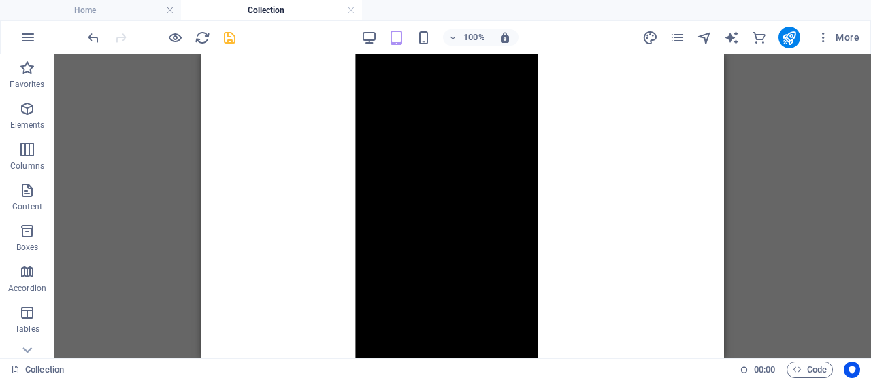
scroll to position [1139, 0]
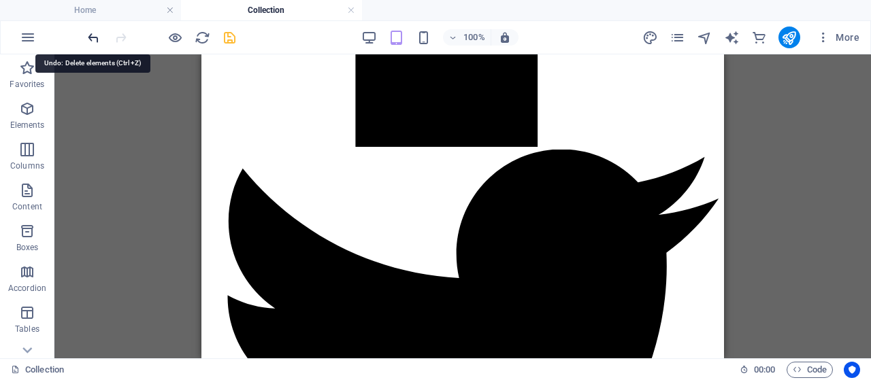
click at [93, 37] on icon "undo" at bounding box center [94, 38] width 16 height 16
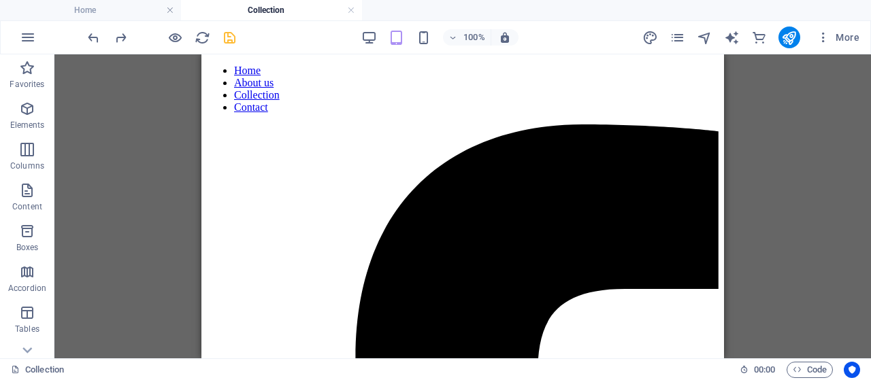
scroll to position [327, 0]
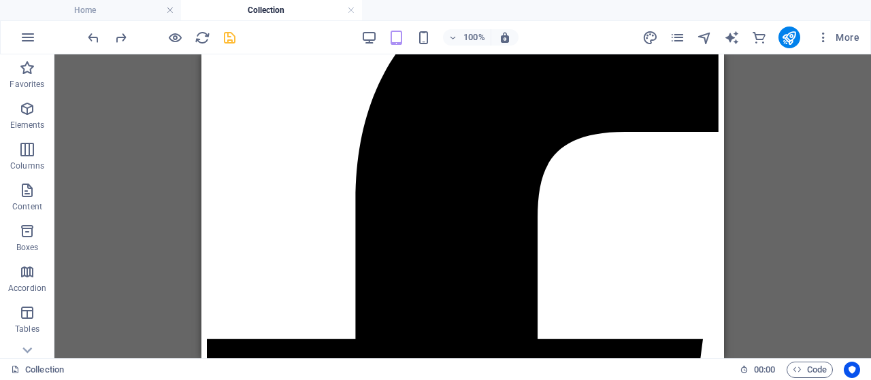
drag, startPoint x: 719, startPoint y: 195, endPoint x: 926, endPoint y: 178, distance: 206.9
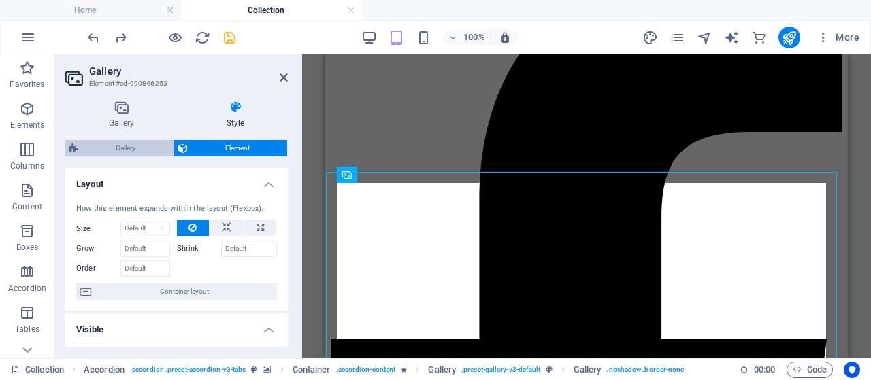
click at [128, 153] on span "Gallery" at bounding box center [125, 148] width 87 height 16
select select "rem"
select select "px"
select select "preset-gallery-v3-default"
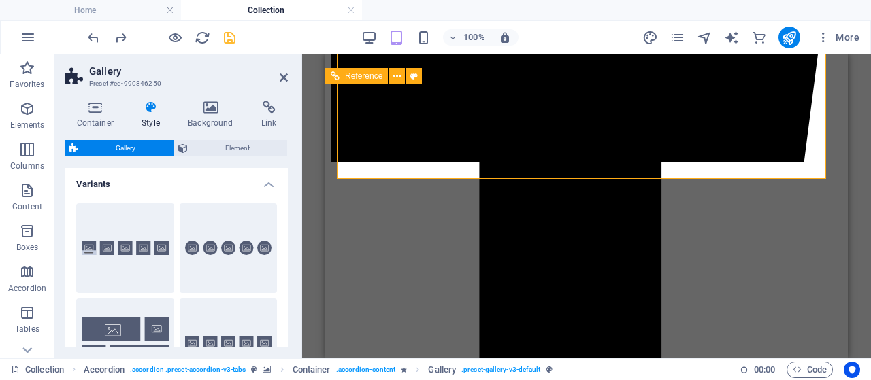
scroll to position [340, 0]
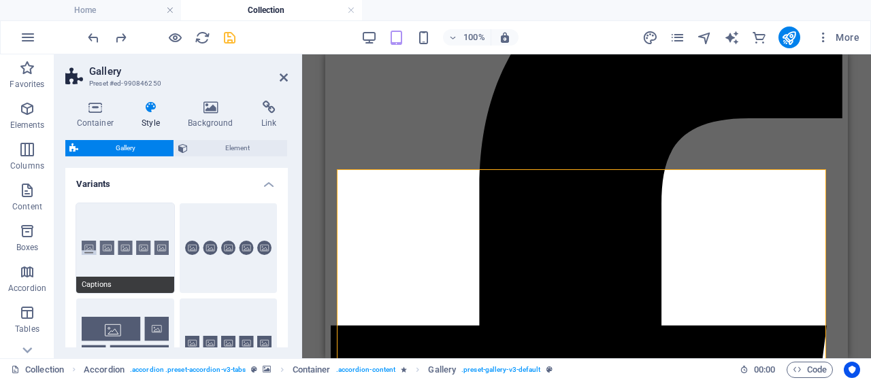
click at [114, 255] on button "Captions" at bounding box center [125, 248] width 98 height 90
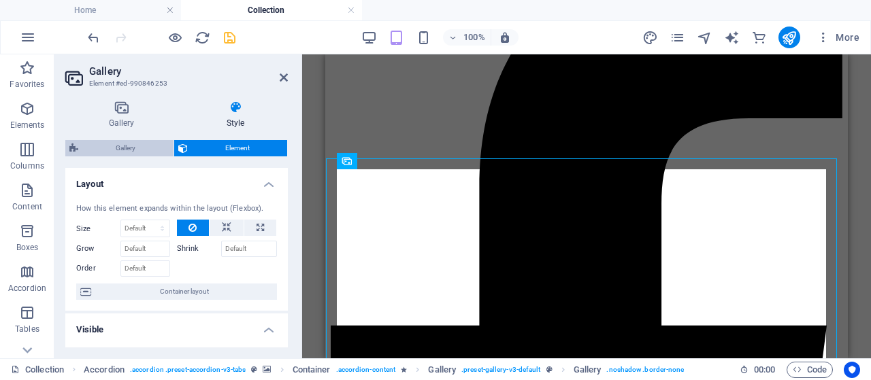
click at [128, 144] on span "Gallery" at bounding box center [125, 148] width 87 height 16
select select "rem"
select select "px"
select select "preset-gallery-v3-default"
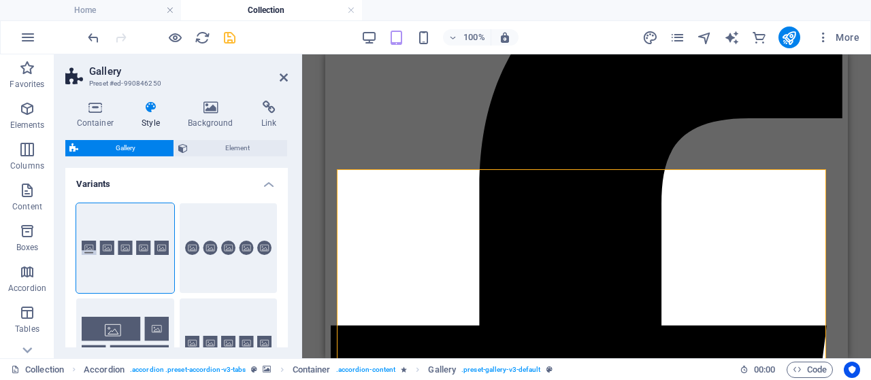
drag, startPoint x: 289, startPoint y: 186, endPoint x: 286, endPoint y: 242, distance: 55.9
click at [286, 242] on div "Container Style Background Link Size Height Default px rem % vh vw Min. height …" at bounding box center [176, 224] width 244 height 269
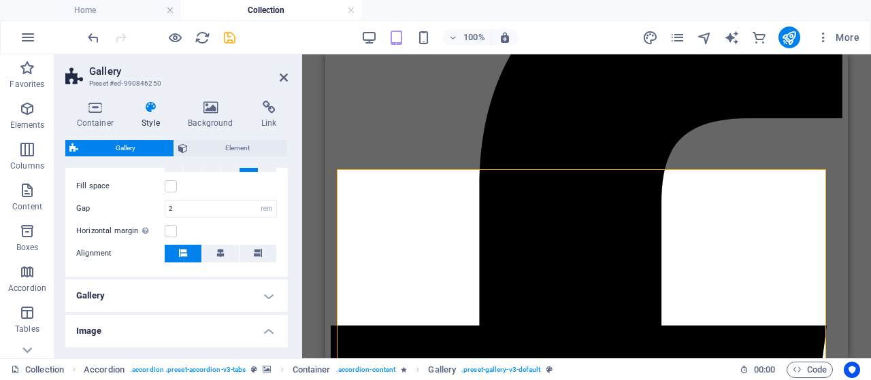
scroll to position [274, 0]
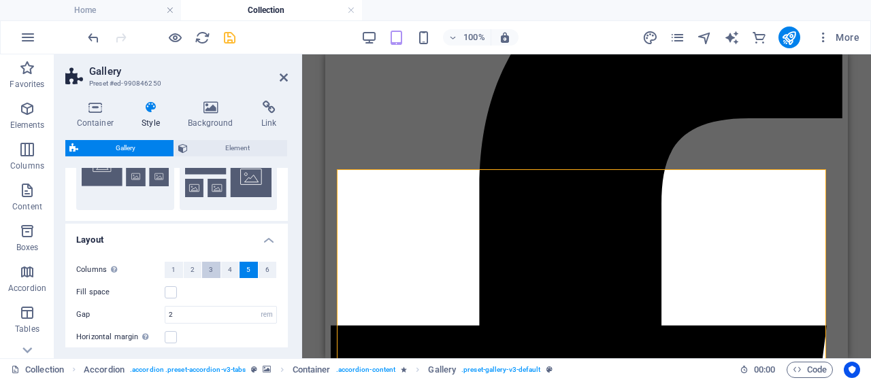
click at [203, 266] on button "3" at bounding box center [211, 270] width 18 height 16
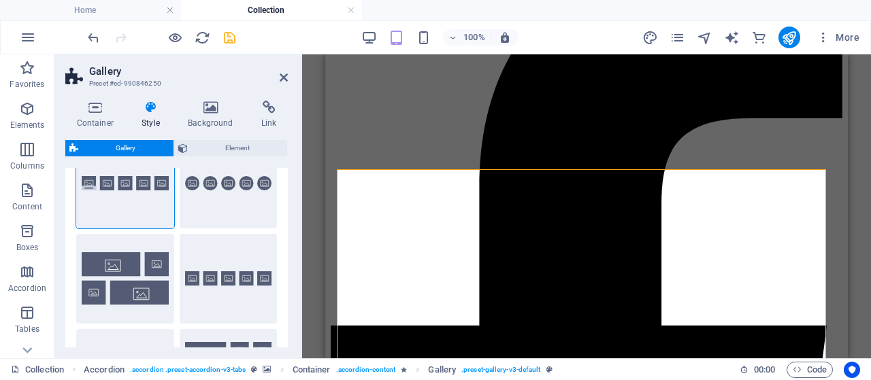
scroll to position [33, 0]
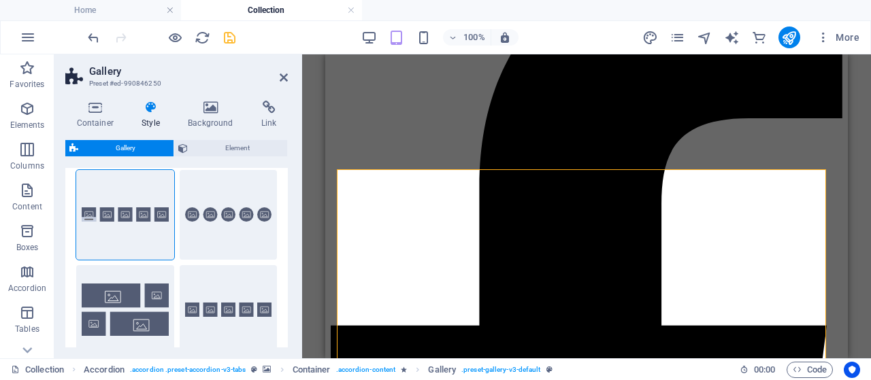
drag, startPoint x: 297, startPoint y: 178, endPoint x: 297, endPoint y: 167, distance: 10.9
click at [297, 167] on div "Container Style Background Link Size Height Default px rem % vh vw Min. height …" at bounding box center [176, 224] width 244 height 269
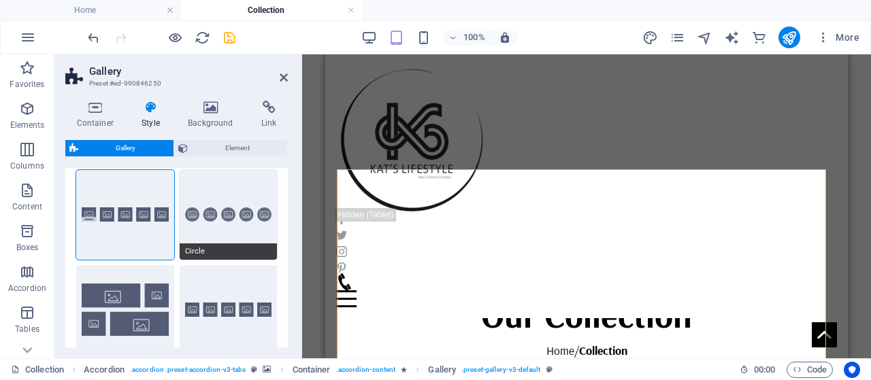
click at [251, 231] on button "Circle" at bounding box center [229, 215] width 98 height 90
type input "1"
type input "100"
select select "%"
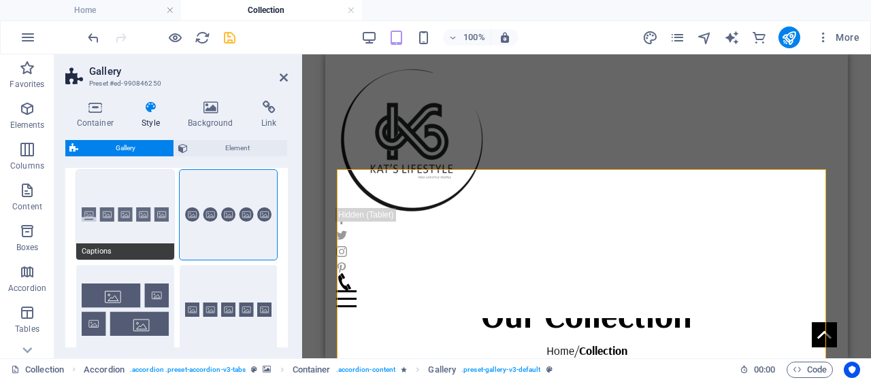
click at [94, 208] on button "Captions" at bounding box center [125, 215] width 98 height 90
type input "2"
type input "0"
select select "px"
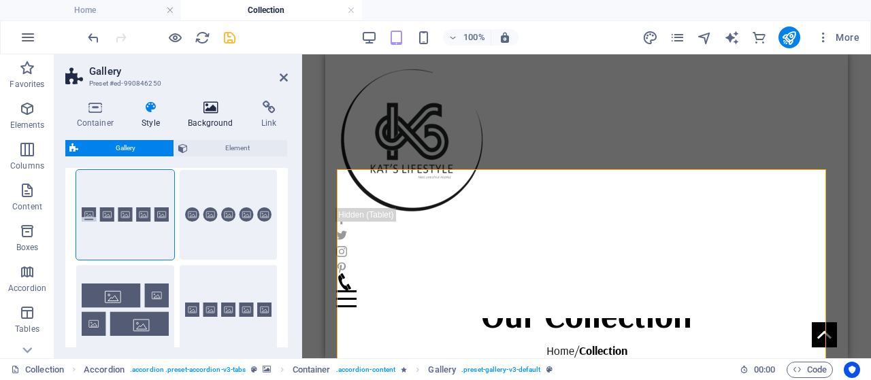
click at [220, 110] on icon at bounding box center [211, 108] width 68 height 14
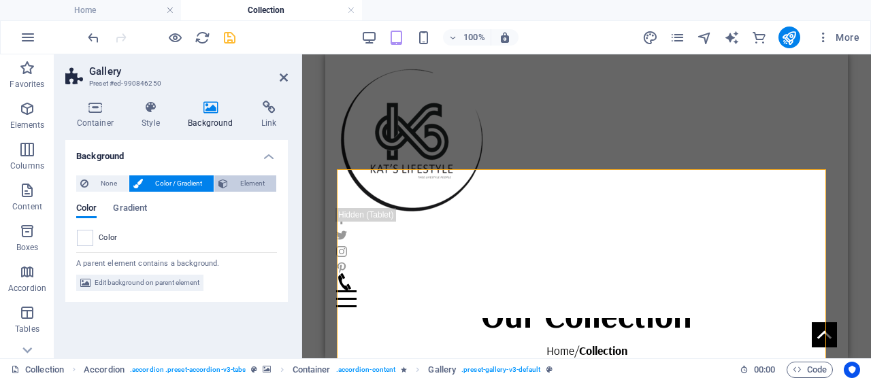
click at [253, 178] on span "Element" at bounding box center [252, 184] width 40 height 16
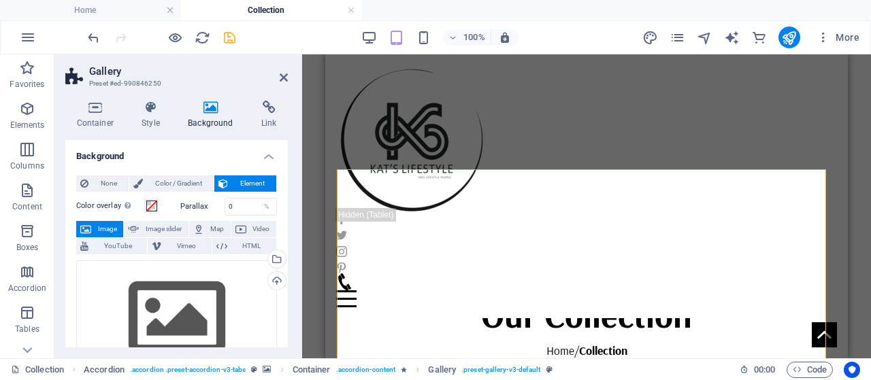
click at [253, 178] on span "Element" at bounding box center [252, 184] width 40 height 16
click at [94, 178] on span "None" at bounding box center [109, 184] width 32 height 16
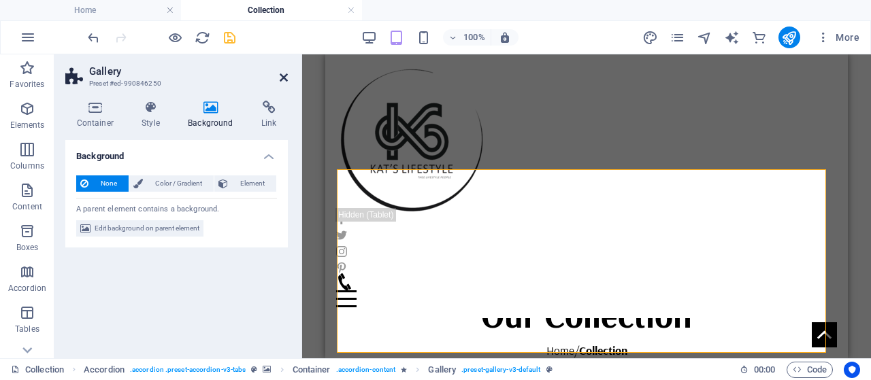
click at [284, 79] on icon at bounding box center [284, 77] width 8 height 11
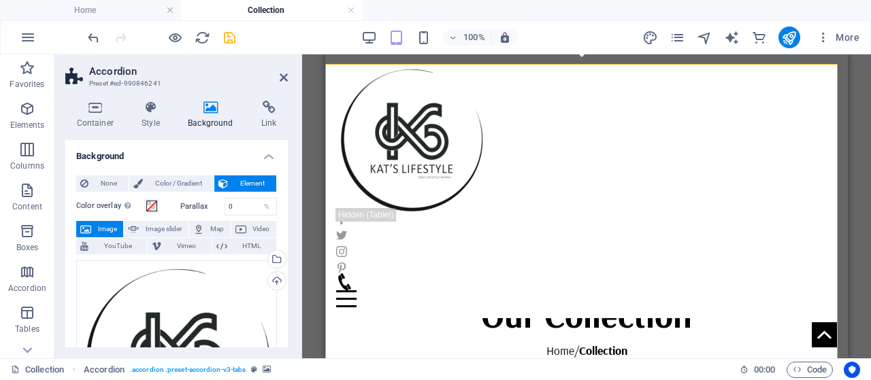
click at [104, 225] on span "Image" at bounding box center [107, 229] width 24 height 16
click at [88, 179] on button "None" at bounding box center [102, 184] width 52 height 16
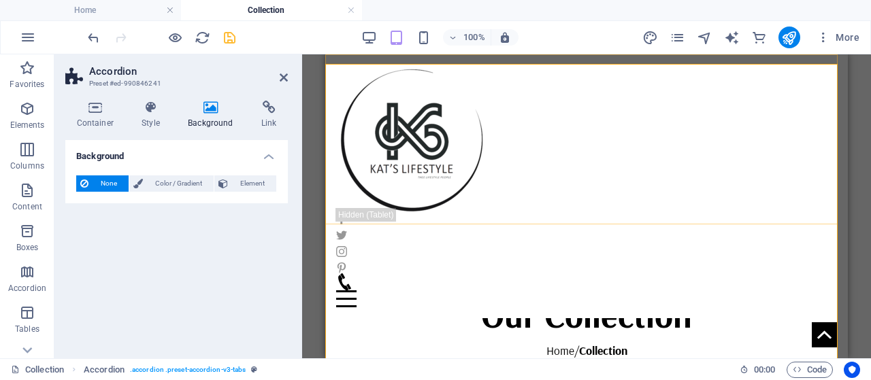
click at [696, 119] on div "Home About us Collection Contact Menu" at bounding box center [586, 186] width 523 height 264
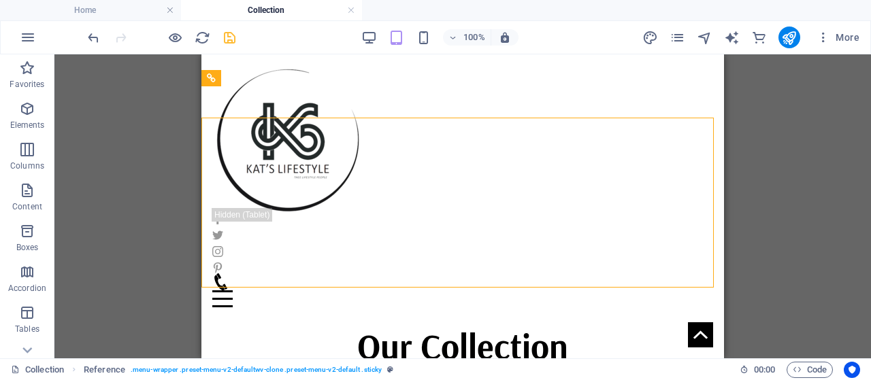
scroll to position [277, 0]
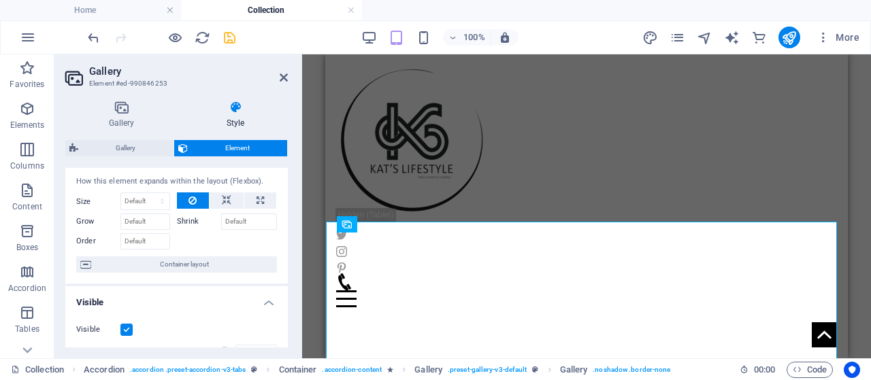
scroll to position [0, 0]
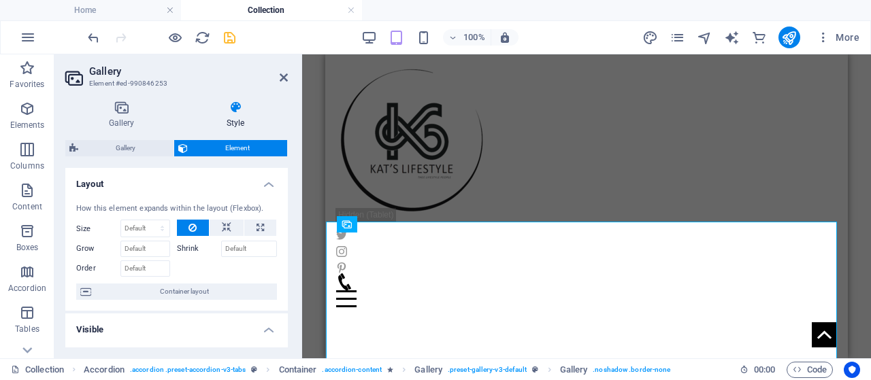
drag, startPoint x: 288, startPoint y: 208, endPoint x: 288, endPoint y: 254, distance: 46.3
click at [288, 254] on div "Gallery Style Image Drag files here, click to choose files or select files from…" at bounding box center [176, 224] width 244 height 269
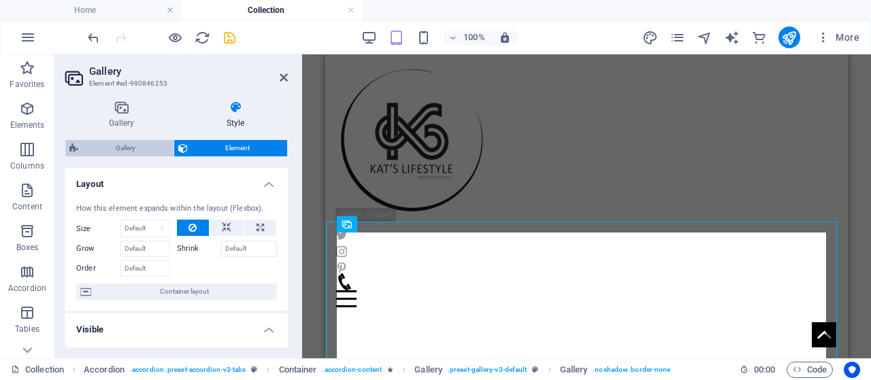
click at [109, 148] on span "Gallery" at bounding box center [125, 148] width 87 height 16
select select "rem"
select select "px"
select select "preset-gallery-v3-default"
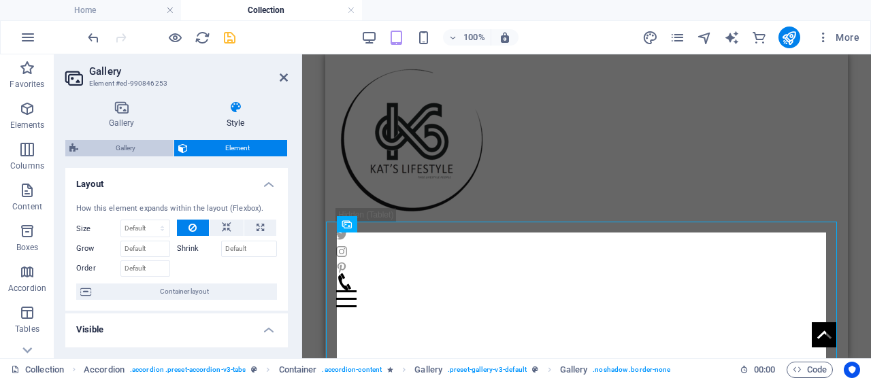
click at [88, 150] on span "Gallery" at bounding box center [125, 148] width 87 height 16
select select "rem"
select select "px"
select select "preset-gallery-v3-default"
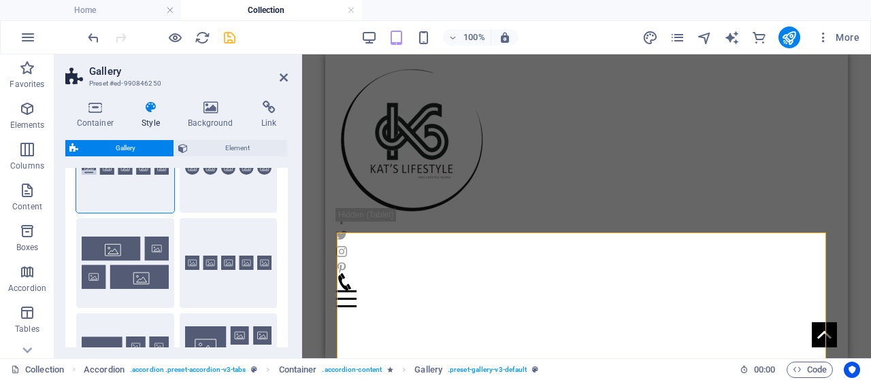
scroll to position [98, 0]
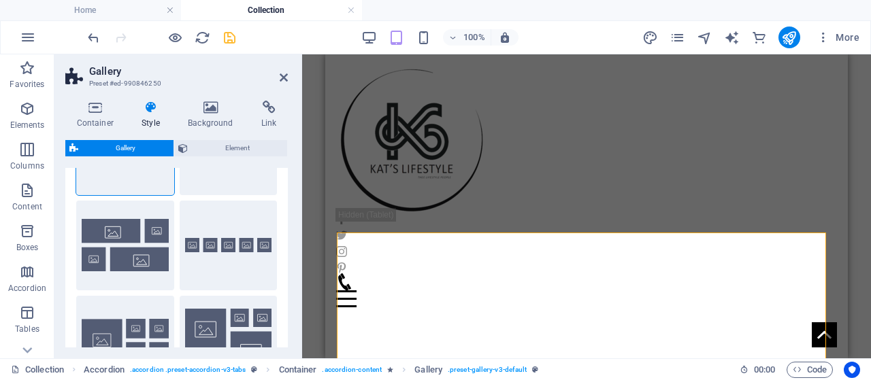
click at [216, 88] on h3 "Preset #ed-990846250" at bounding box center [174, 84] width 171 height 12
click at [211, 112] on icon at bounding box center [211, 108] width 68 height 14
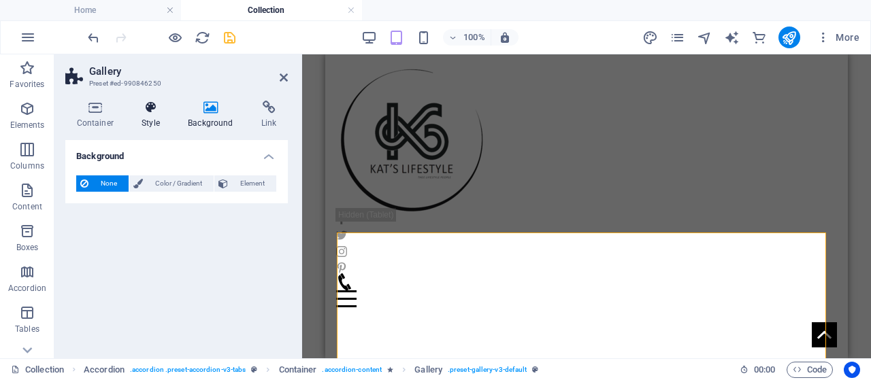
click at [152, 103] on icon at bounding box center [151, 108] width 41 height 14
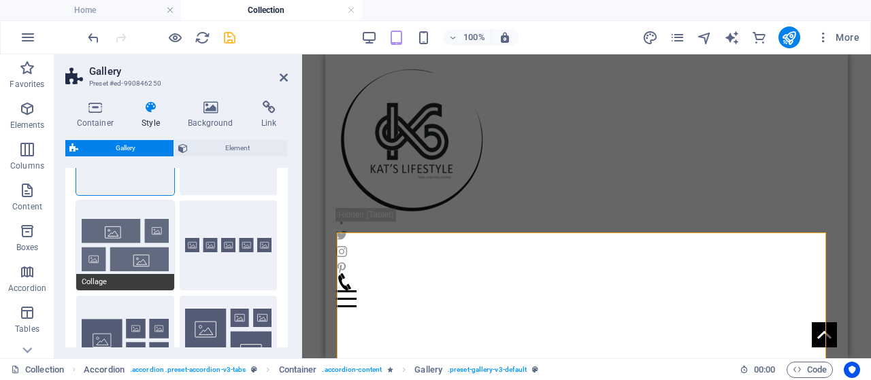
click at [144, 232] on button "Collage" at bounding box center [125, 246] width 98 height 90
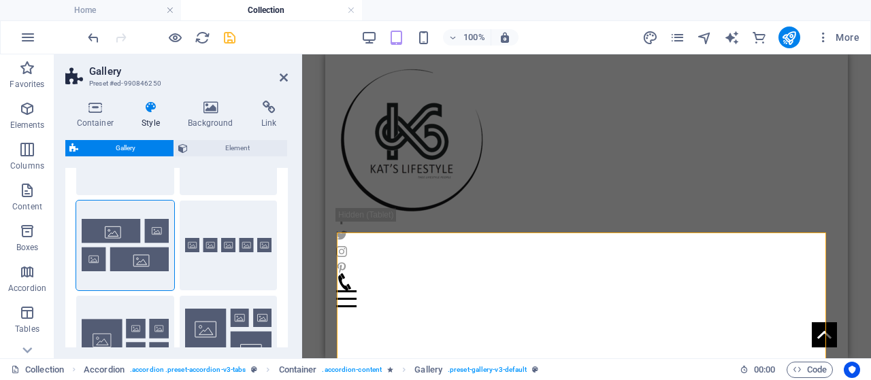
drag, startPoint x: 289, startPoint y: 214, endPoint x: 289, endPoint y: 169, distance: 44.9
click at [289, 169] on div "Container Style Background Link Size Height Default px rem % vh vw Min. height …" at bounding box center [176, 224] width 244 height 269
drag, startPoint x: 288, startPoint y: 201, endPoint x: 284, endPoint y: 167, distance: 33.6
click at [284, 167] on div "Container Style Background Link Size Height Default px rem % vh vw Min. height …" at bounding box center [176, 224] width 244 height 269
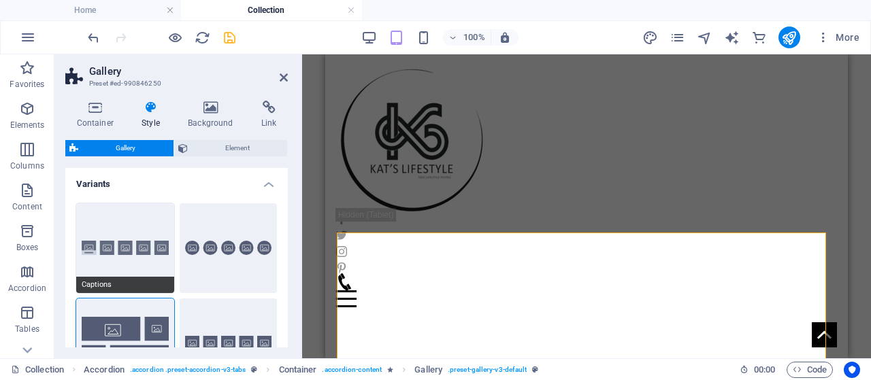
click at [91, 254] on button "Captions" at bounding box center [125, 248] width 98 height 90
type input "2"
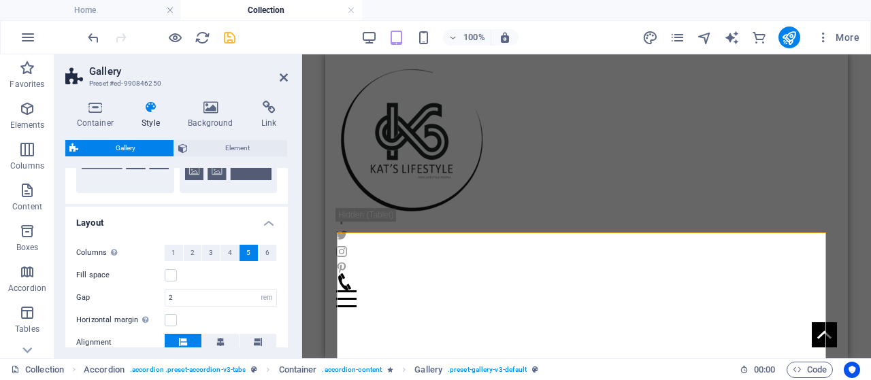
scroll to position [275, 0]
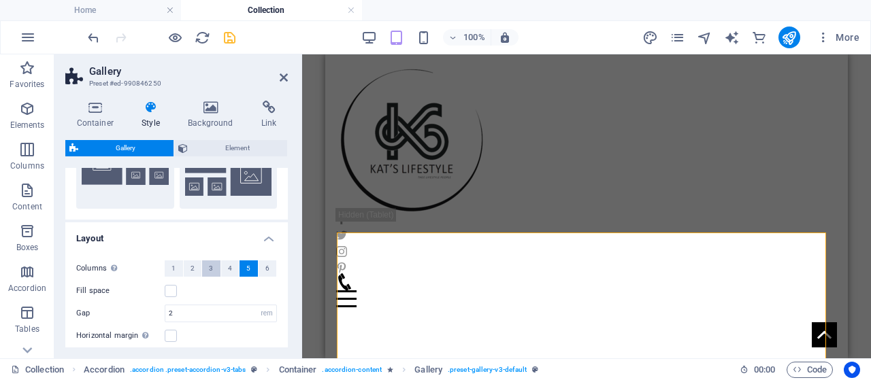
click at [203, 269] on button "3" at bounding box center [211, 269] width 18 height 16
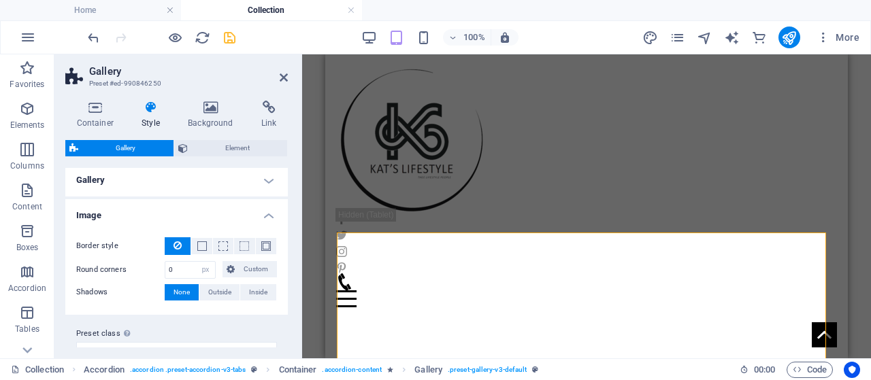
scroll to position [515, 0]
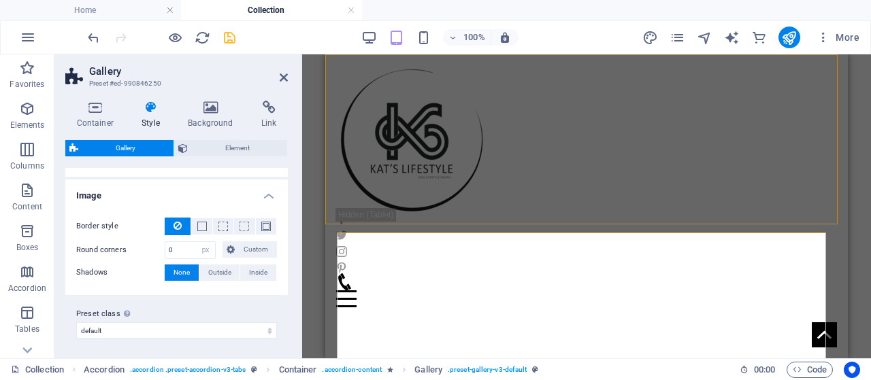
click at [550, 187] on div "Home About us Collection Contact Menu" at bounding box center [586, 186] width 523 height 264
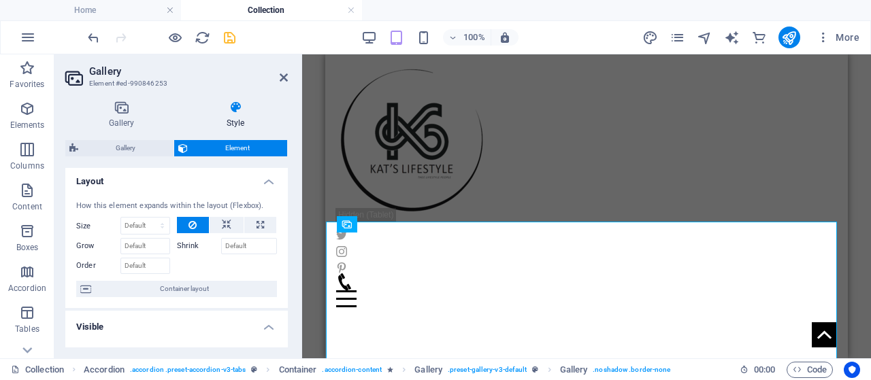
scroll to position [0, 0]
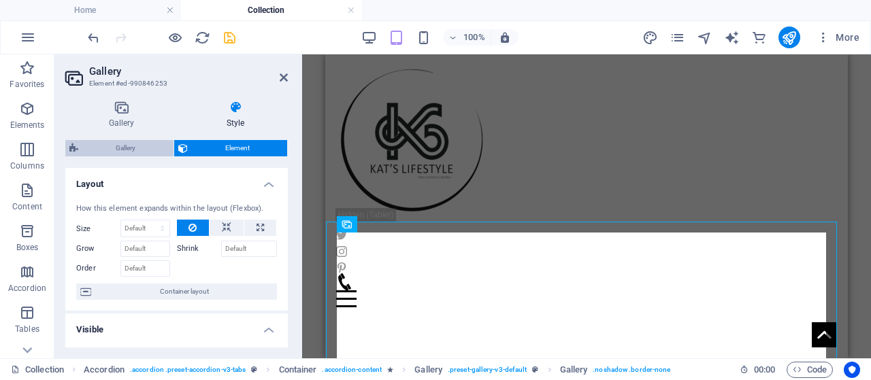
click at [108, 151] on span "Gallery" at bounding box center [125, 148] width 87 height 16
select select "rem"
select select "px"
select select "preset-gallery-v3-default"
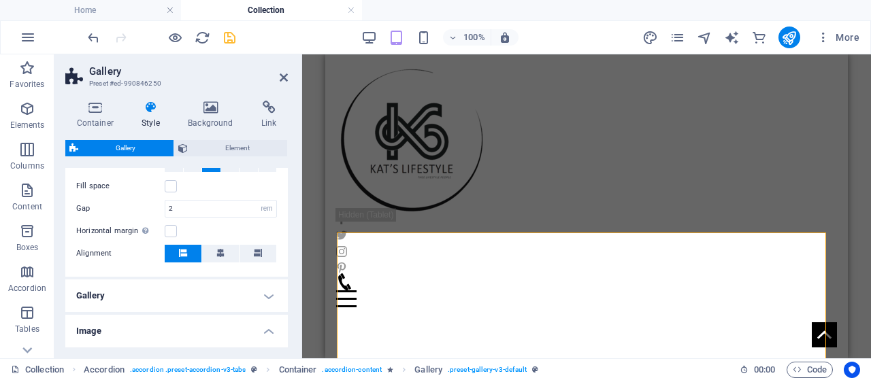
scroll to position [419, 0]
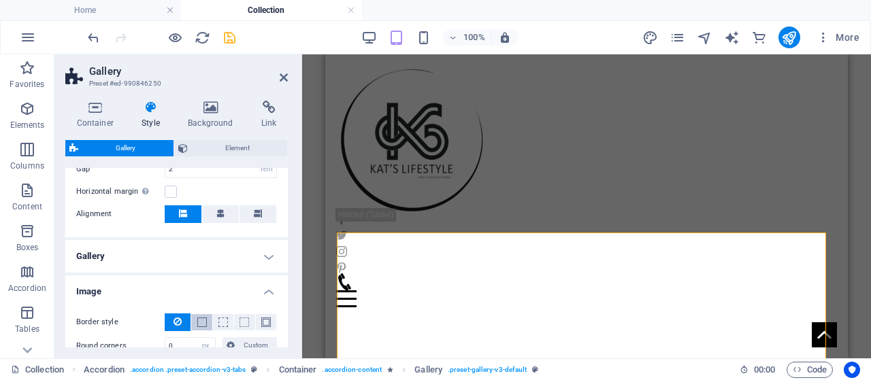
click at [195, 326] on button at bounding box center [201, 322] width 20 height 16
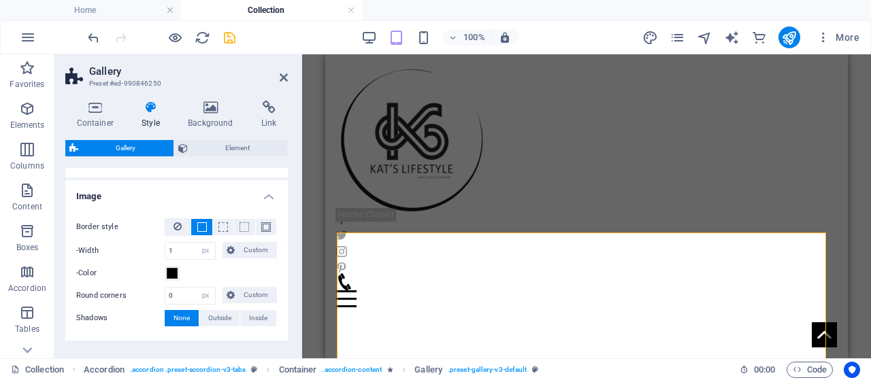
scroll to position [559, 0]
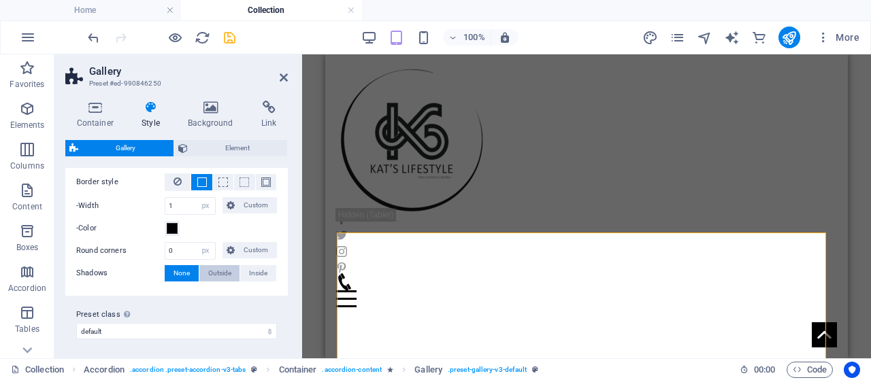
click at [225, 274] on span "Outside" at bounding box center [219, 273] width 23 height 16
type input "2"
type input "4"
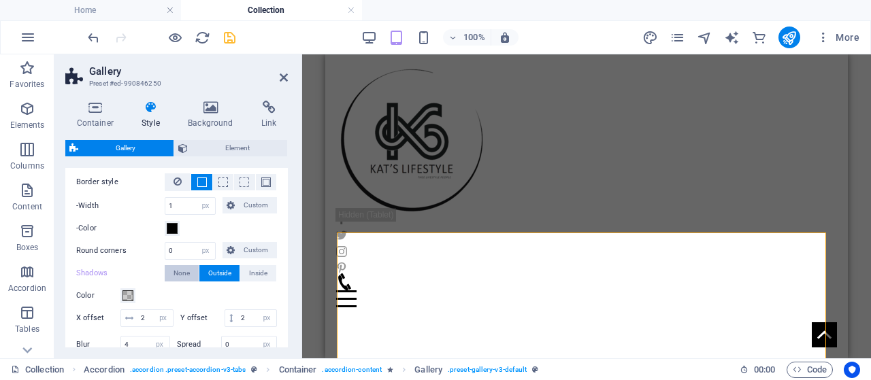
click at [180, 268] on span "None" at bounding box center [182, 273] width 16 height 16
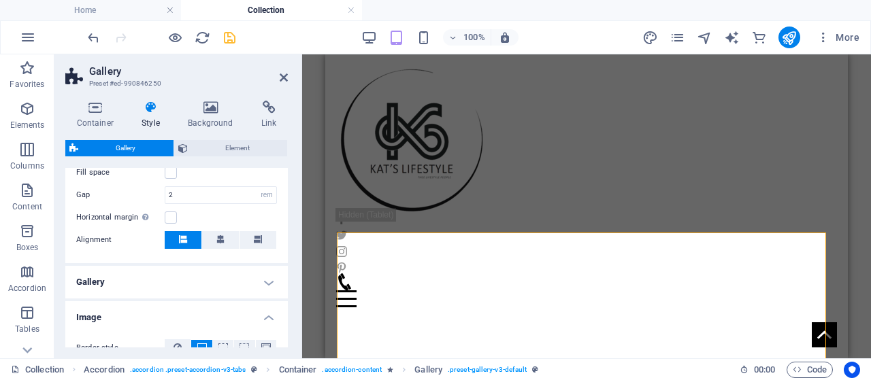
scroll to position [404, 0]
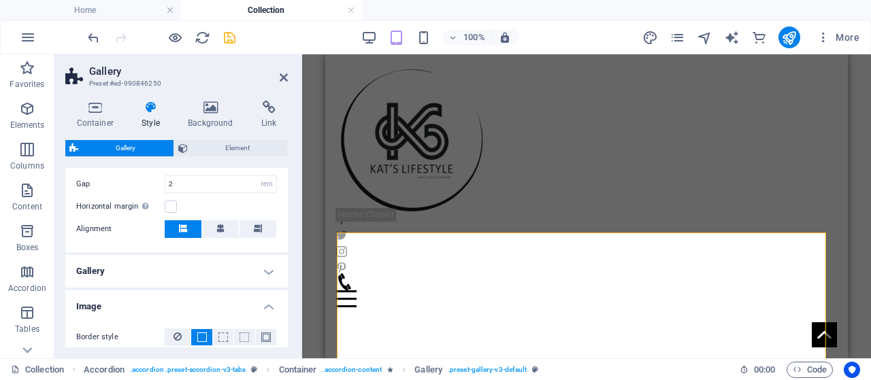
click at [267, 272] on h4 "Gallery" at bounding box center [176, 271] width 223 height 33
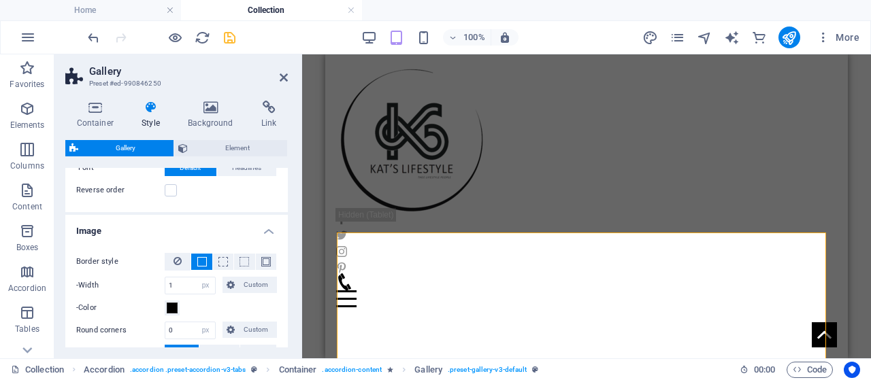
scroll to position [772, 0]
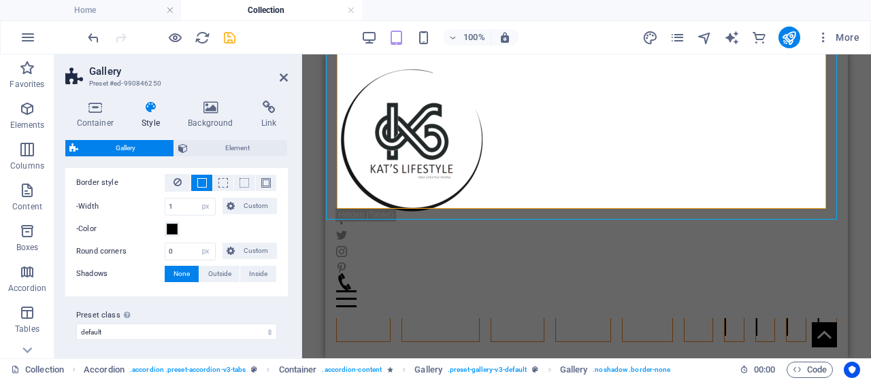
scroll to position [676, 0]
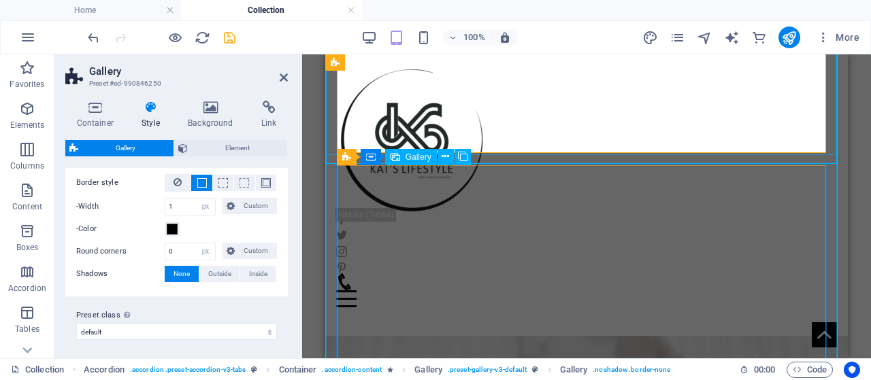
click at [714, 248] on div "Content 3" at bounding box center [734, 210] width 40 height 165
select select "4"
select select "px"
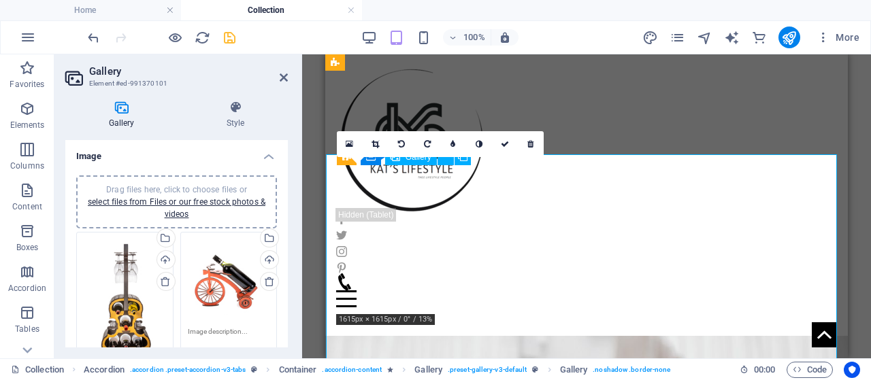
scroll to position [336, 0]
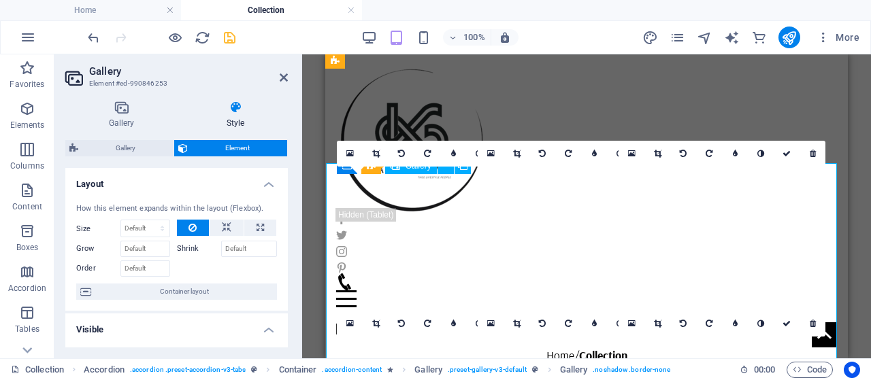
scroll to position [676, 0]
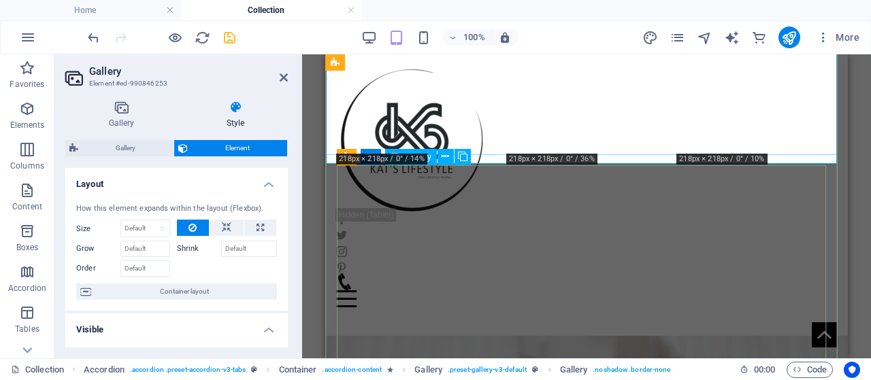
click at [725, 158] on li "Content 3" at bounding box center [725, 148] width 1 height 19
select select "4"
select select "px"
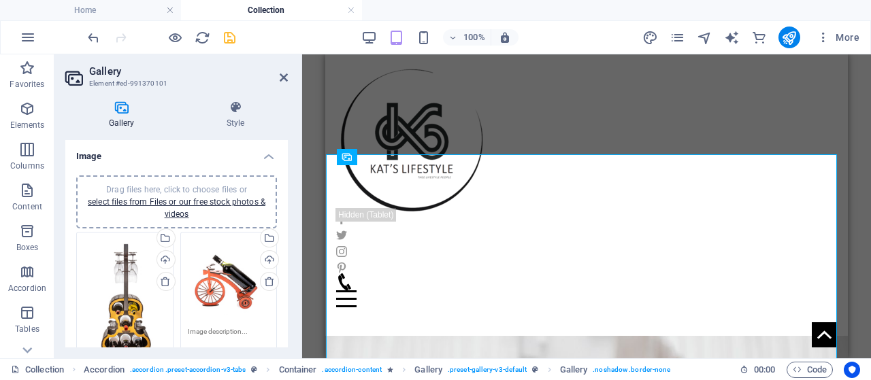
click at [133, 303] on div "Drag files here, click to choose files or select files from Files or our free s…" at bounding box center [125, 301] width 82 height 122
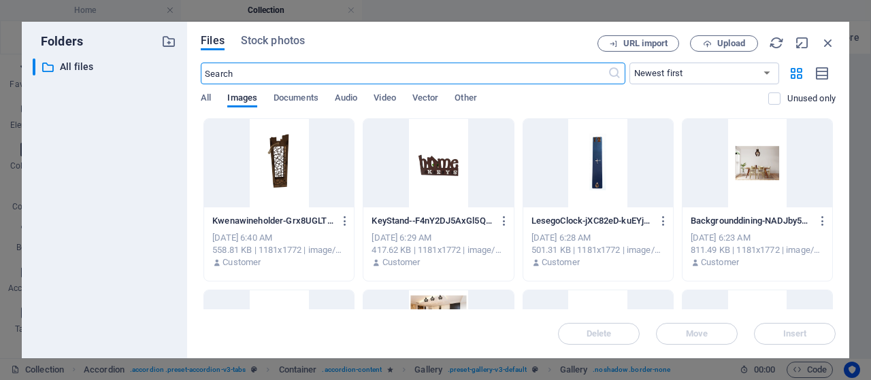
scroll to position [664, 0]
click at [826, 42] on icon "button" at bounding box center [828, 42] width 15 height 15
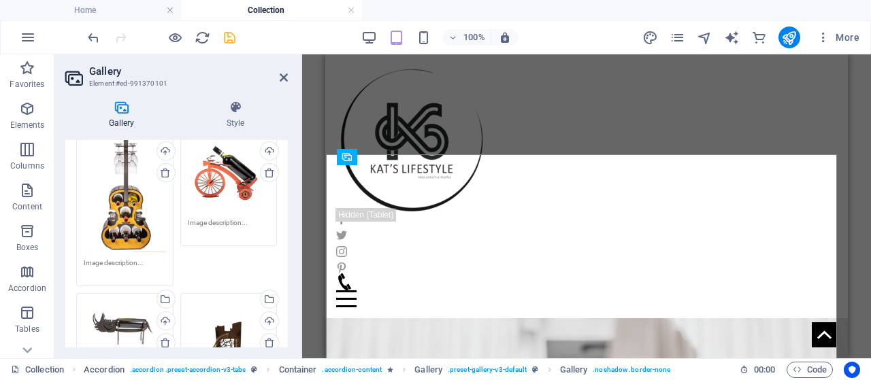
scroll to position [122, 0]
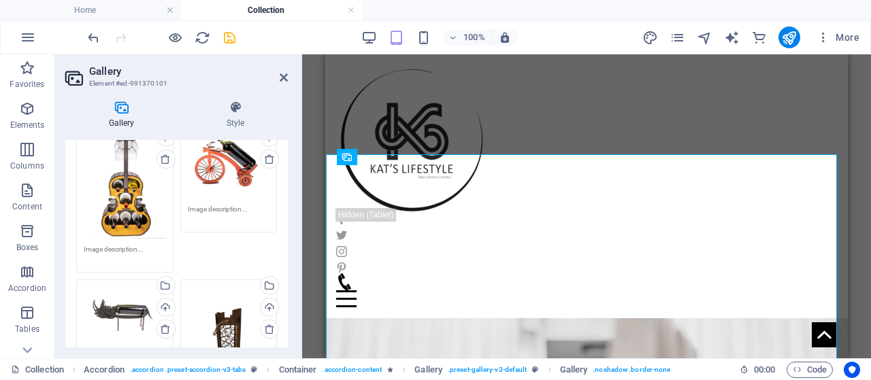
click at [91, 246] on textarea at bounding box center [125, 254] width 82 height 20
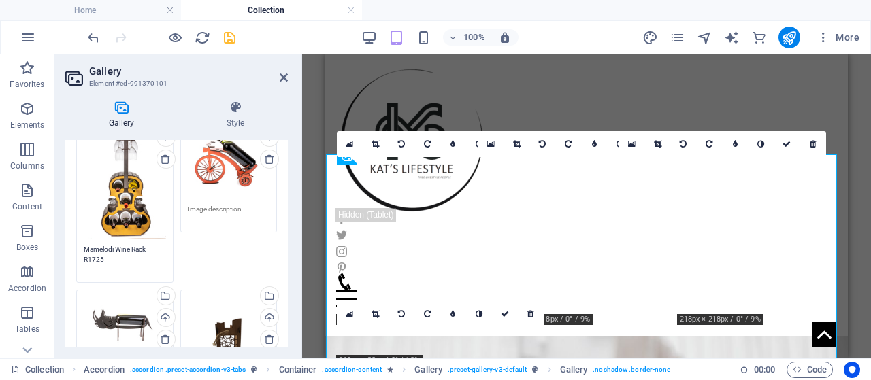
type textarea "Mamelodi Wine Rack R1725"
click at [211, 212] on textarea at bounding box center [229, 214] width 82 height 20
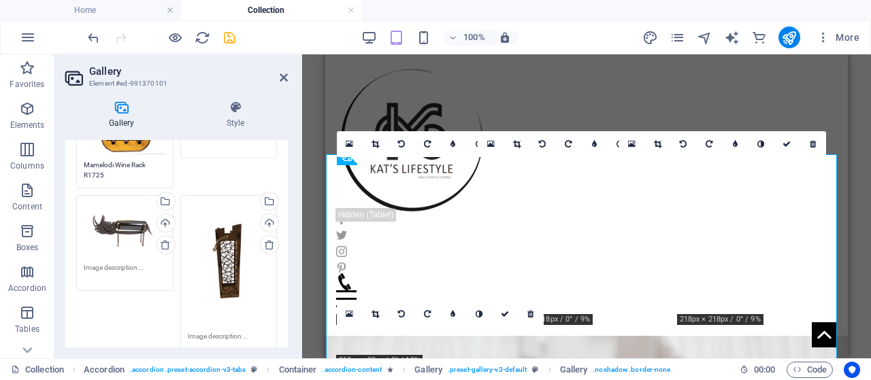
scroll to position [229, 0]
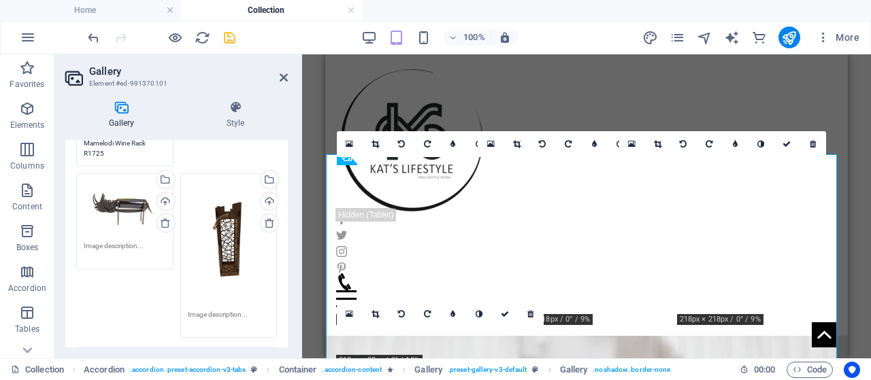
type textarea "Kao Wine Stand R285"
click at [117, 241] on textarea at bounding box center [125, 251] width 82 height 20
type textarea "Tshukudu Wine Stand R285"
click at [214, 316] on textarea at bounding box center [229, 320] width 82 height 20
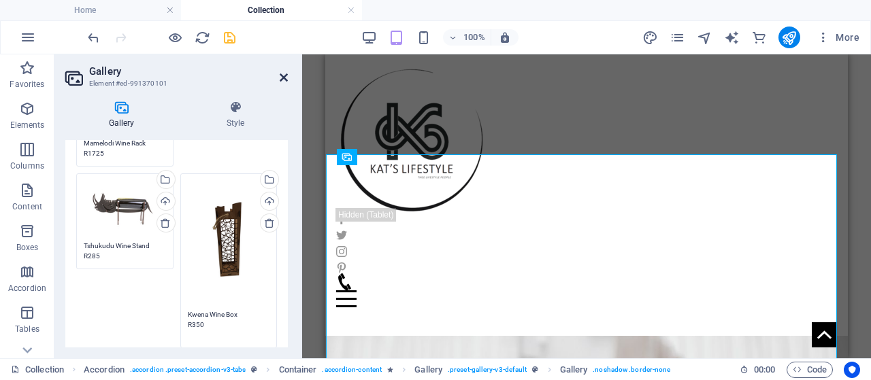
type textarea "Kwena Wine Box R350"
click at [281, 76] on icon at bounding box center [284, 77] width 8 height 11
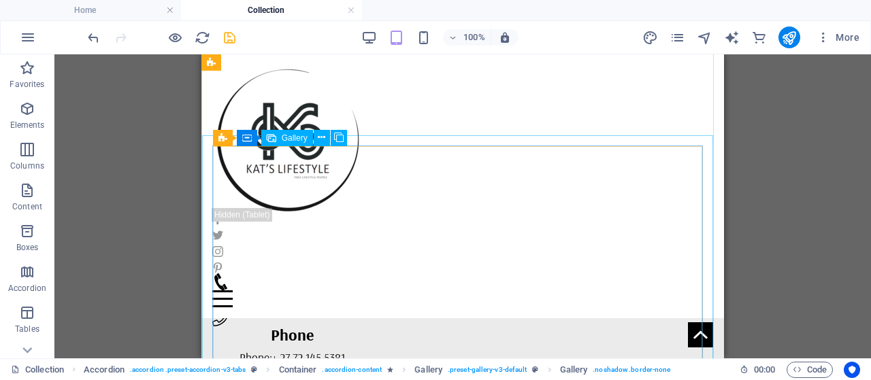
scroll to position [1016, 0]
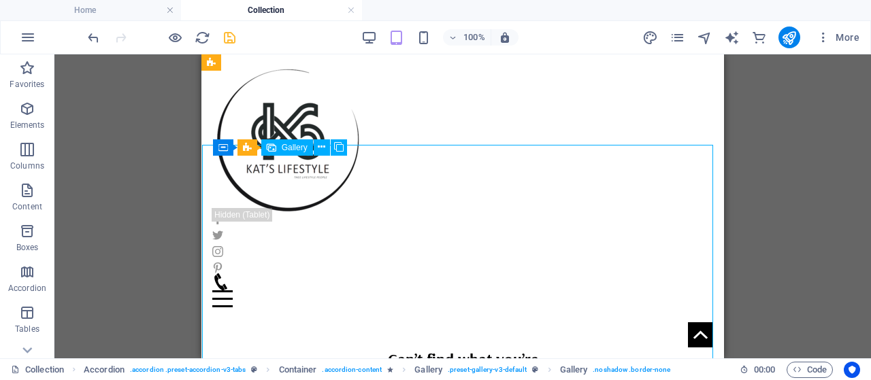
select select "4"
select select "px"
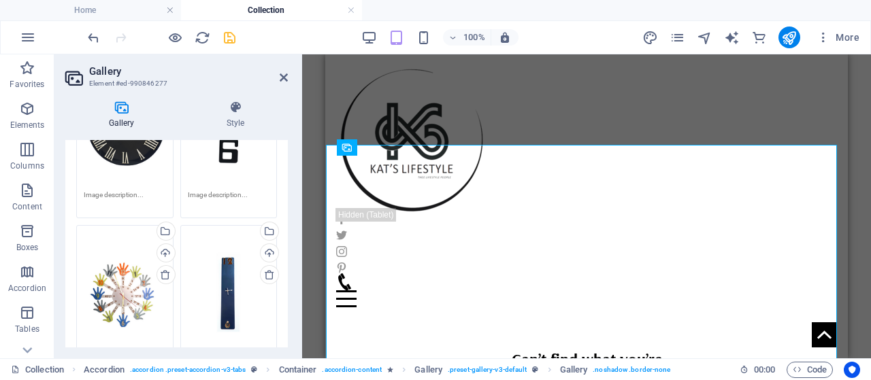
scroll to position [152, 0]
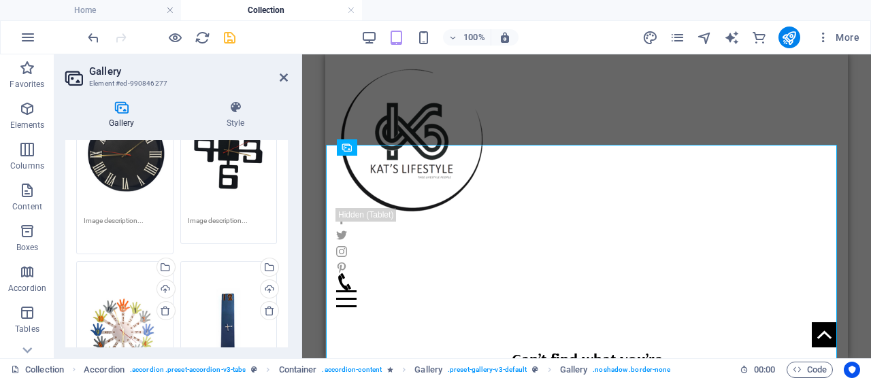
click at [123, 220] on textarea at bounding box center [125, 231] width 82 height 31
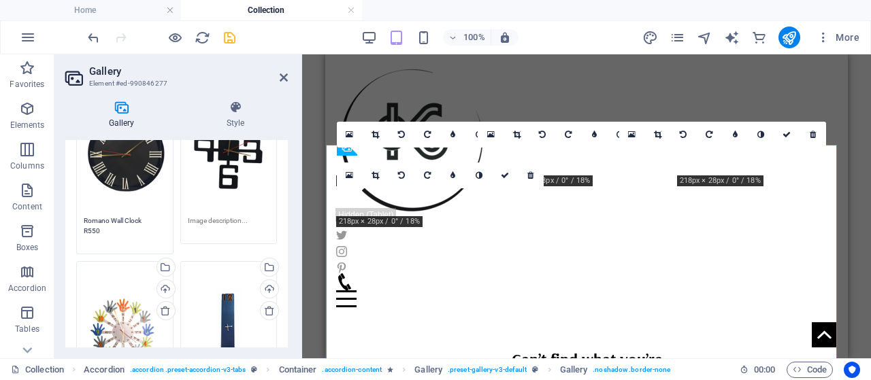
type textarea "Romano Wall Clock R550"
click at [222, 217] on textarea at bounding box center [229, 226] width 82 height 20
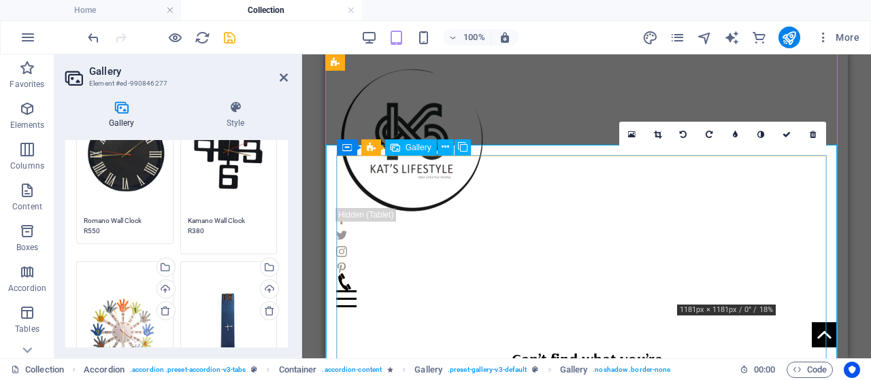
type textarea "Kamano Wall Clock R380"
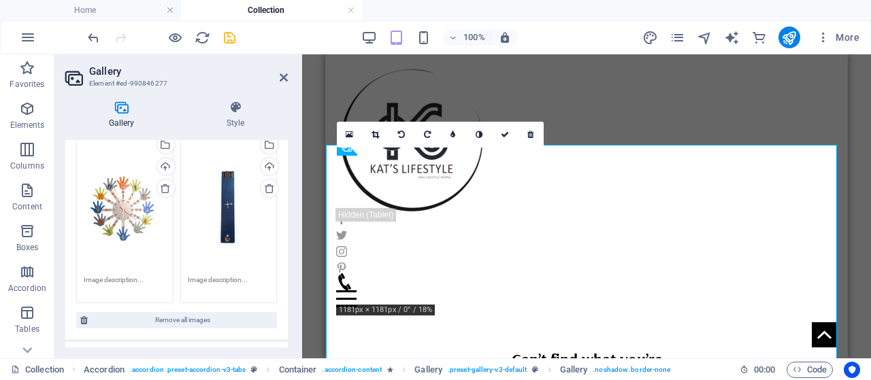
scroll to position [271, 0]
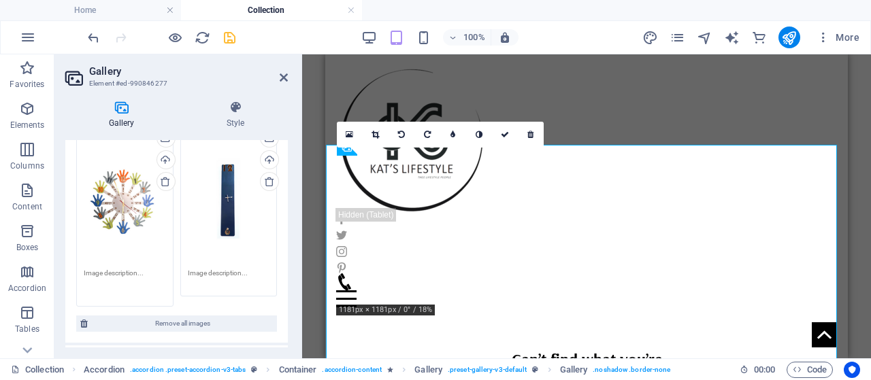
click at [116, 268] on textarea at bounding box center [125, 283] width 82 height 31
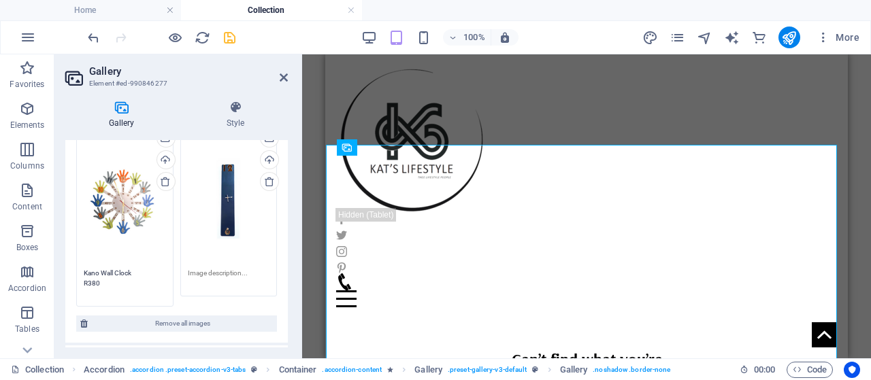
type textarea "Kano Wall Clock R380"
click at [229, 268] on textarea at bounding box center [229, 278] width 82 height 20
type textarea "Lesego Wall Clock R230"
click at [695, 116] on div "Home About us Collection Contact Menu" at bounding box center [586, 186] width 523 height 264
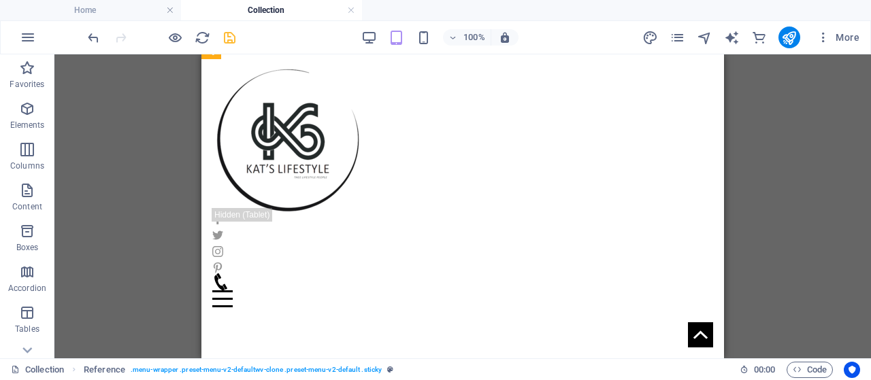
scroll to position [1681, 0]
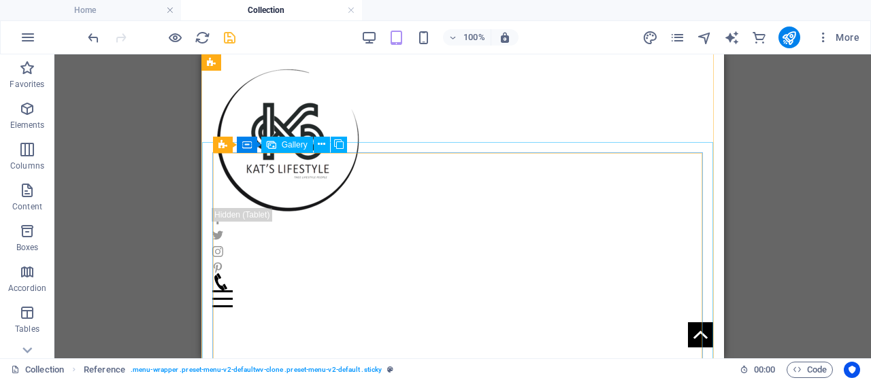
select select "4"
select select "px"
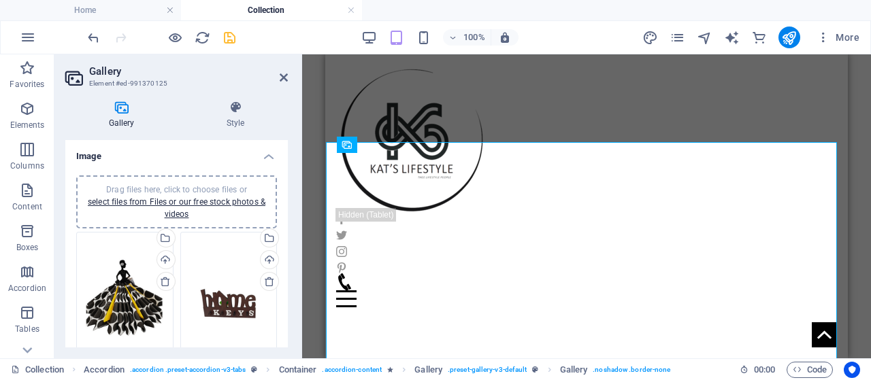
drag, startPoint x: 284, startPoint y: 180, endPoint x: 287, endPoint y: 220, distance: 39.5
click at [287, 220] on div "Image Drag files here, click to choose files or select files from Files or our …" at bounding box center [176, 244] width 223 height 208
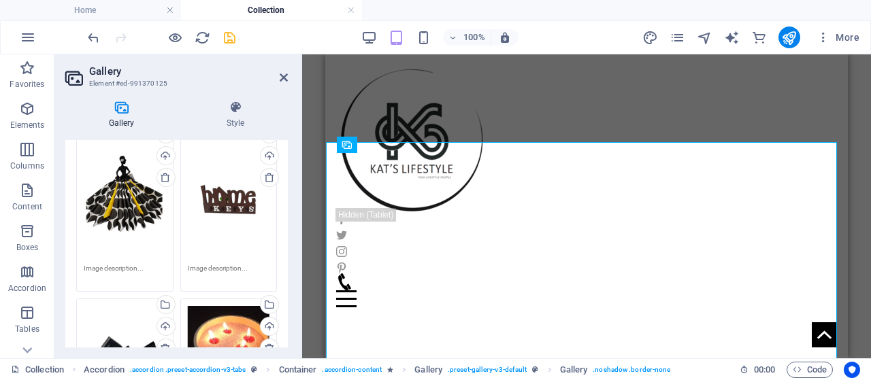
scroll to position [113, 0]
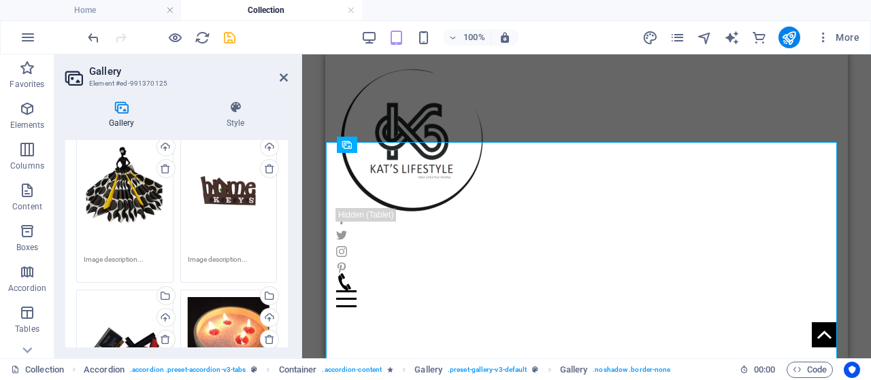
click at [106, 256] on textarea at bounding box center [125, 265] width 82 height 20
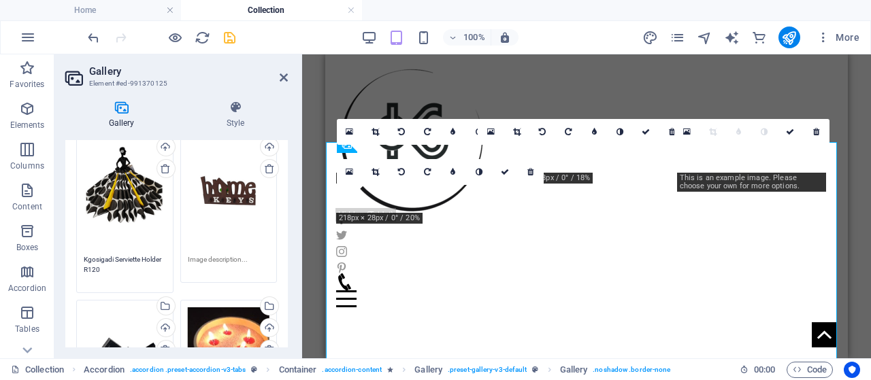
click at [217, 250] on div "Drag files here, click to choose files or select files from Files or our free s…" at bounding box center [229, 201] width 104 height 171
type textarea "Kgosigadi Serviette Holder R120"
click at [215, 255] on textarea at bounding box center [229, 265] width 82 height 20
type textarea "Home Key Holder R150"
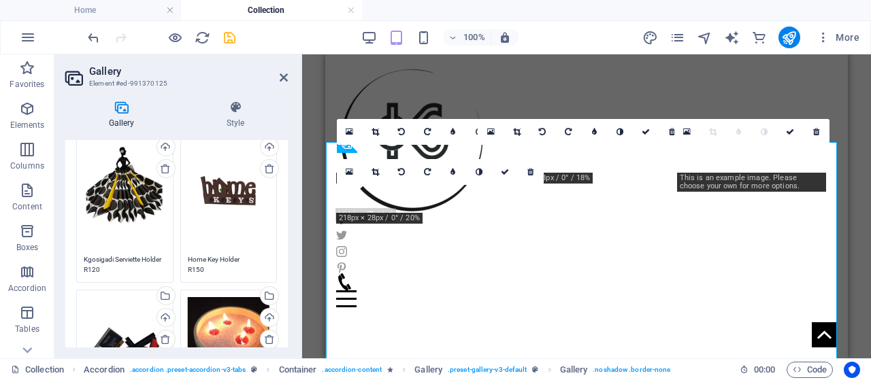
drag, startPoint x: 284, startPoint y: 202, endPoint x: 284, endPoint y: 221, distance: 19.1
click at [284, 221] on div "Drag files here, click to choose files or select files from Files or our free s…" at bounding box center [176, 272] width 223 height 440
drag, startPoint x: 284, startPoint y: 221, endPoint x: 284, endPoint y: 244, distance: 22.5
click at [284, 244] on div "Drag files here, click to choose files or select files from Files or our free s…" at bounding box center [176, 272] width 223 height 440
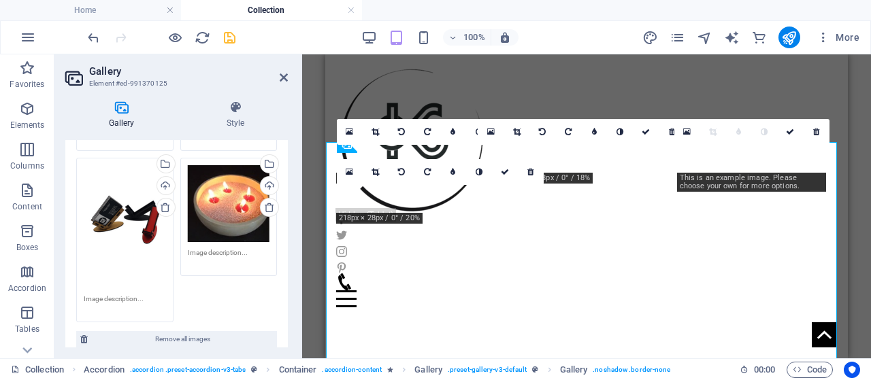
scroll to position [274, 0]
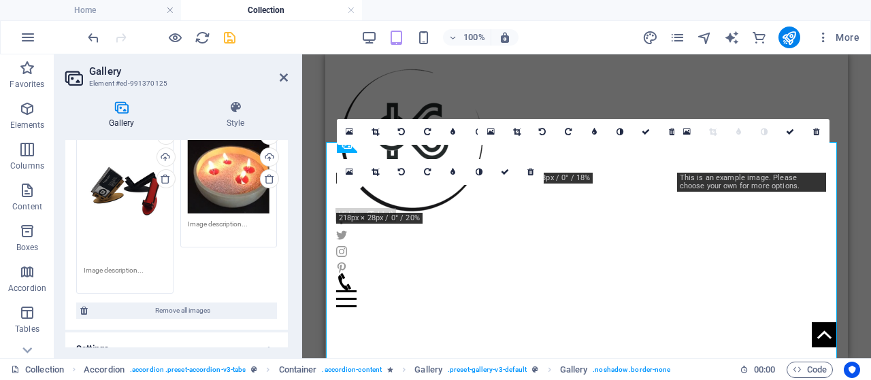
click at [137, 251] on div "Drag files here, click to choose files or select files from Files or our free s…" at bounding box center [125, 198] width 82 height 123
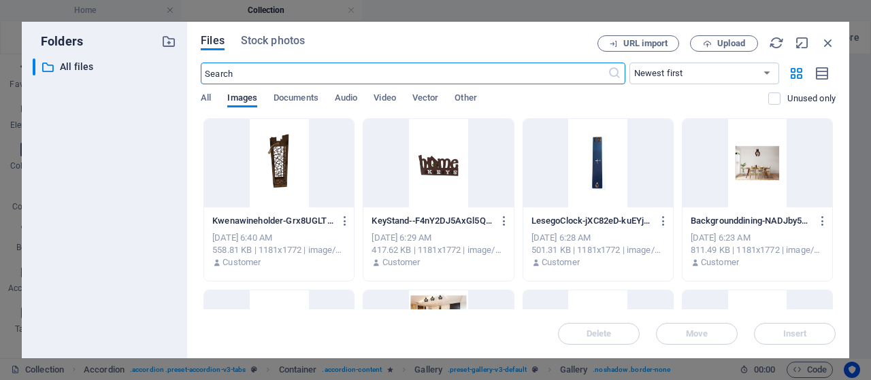
scroll to position [1669, 0]
click at [828, 44] on icon "button" at bounding box center [828, 42] width 15 height 15
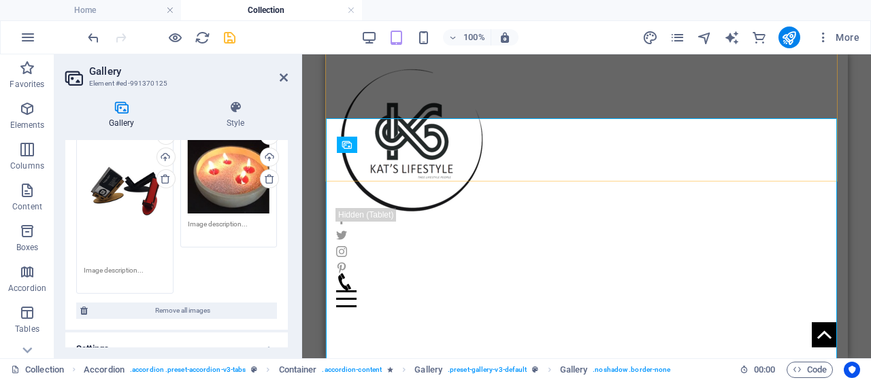
scroll to position [1680, 0]
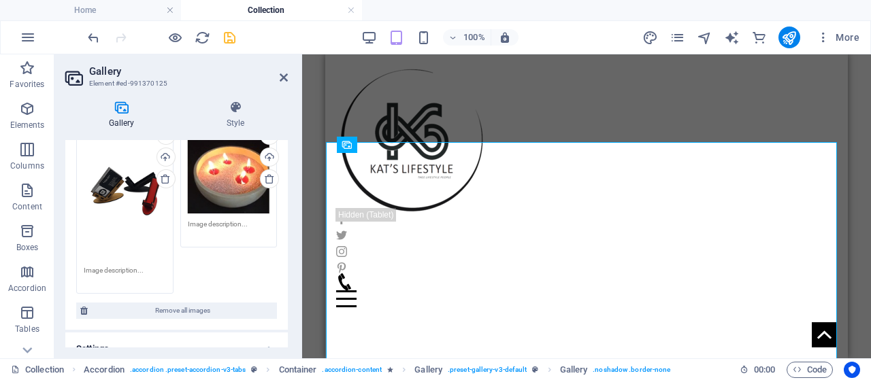
click at [112, 267] on textarea at bounding box center [125, 275] width 82 height 20
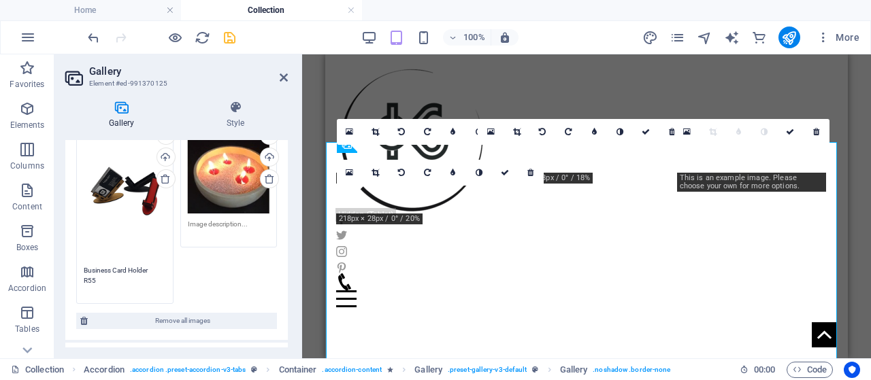
type textarea "Business Card Holder R55"
click at [227, 220] on textarea at bounding box center [229, 229] width 82 height 20
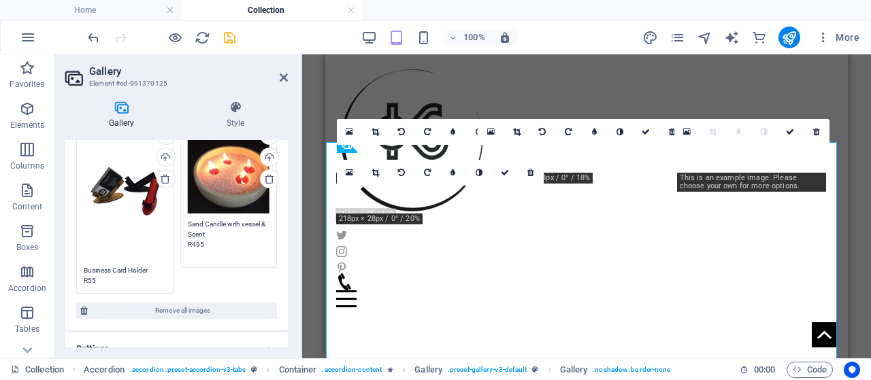
click at [240, 221] on textarea "Sand Candle with vessel & Scent R495" at bounding box center [229, 239] width 82 height 41
click at [237, 221] on textarea "Sand Candle with Candle Vessel & Scent R495" at bounding box center [229, 239] width 82 height 41
click at [229, 229] on textarea "Sand Candle Incl: Candle Vessel & Scent R495" at bounding box center [229, 239] width 82 height 41
click at [213, 250] on textarea "Sand Candle Incl: Candle Vessel, [PERSON_NAME] & Scent R495" at bounding box center [229, 244] width 82 height 51
type textarea "Sand Candle Incl: Candle Vessel, [PERSON_NAME] & Scent R495"
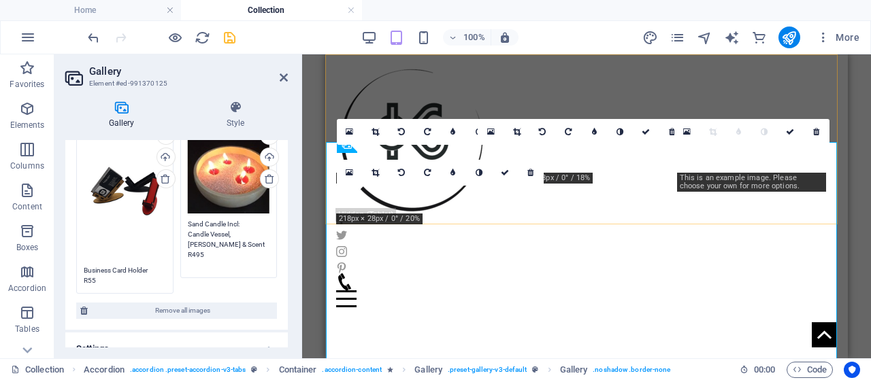
click at [359, 90] on div at bounding box center [586, 139] width 501 height 148
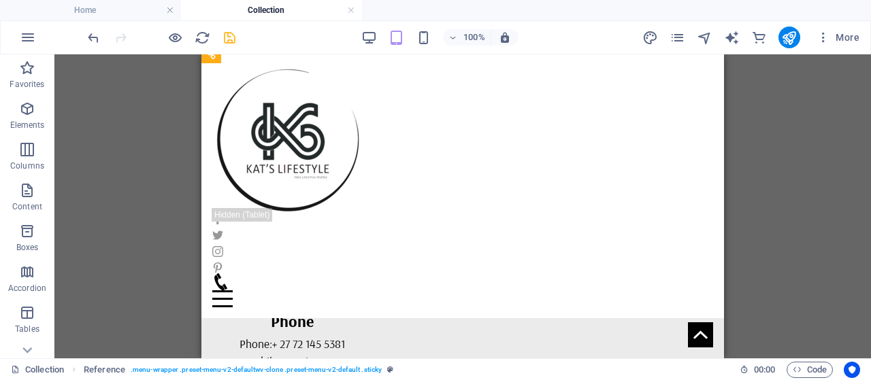
scroll to position [1310, 0]
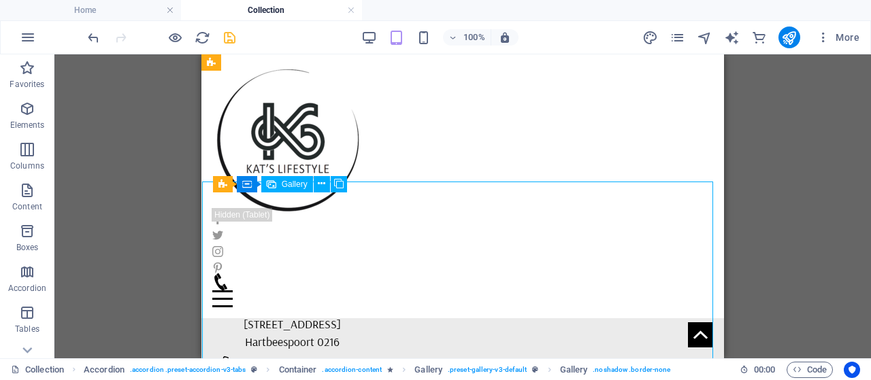
select select "4"
select select "px"
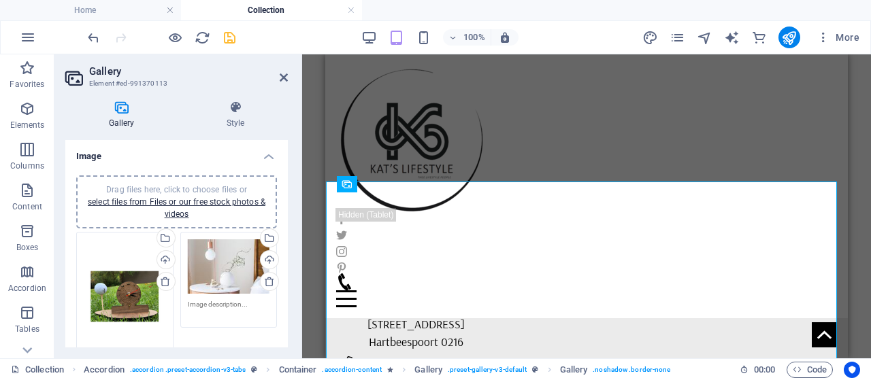
click at [116, 367] on textarea at bounding box center [125, 382] width 82 height 31
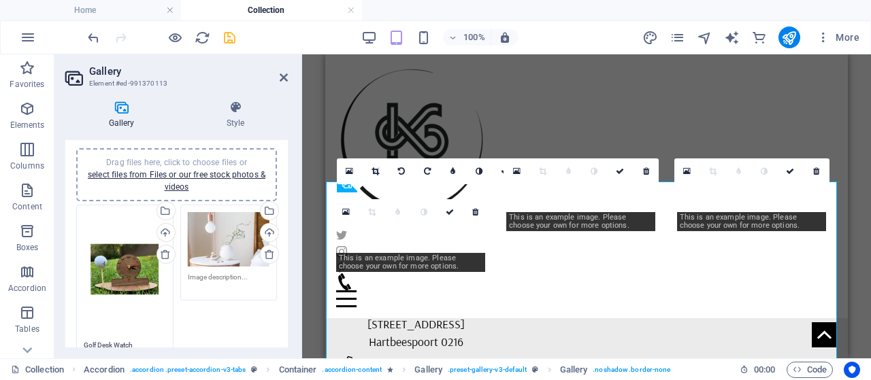
scroll to position [37, 0]
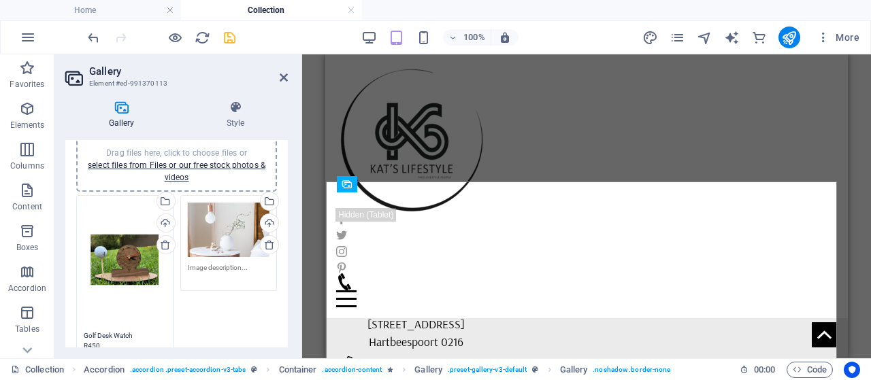
type textarea "Golf Desk Watch R450"
click at [304, 216] on div "Drag and drop a file to add it H1 Banner Banner Container Reference Container G…" at bounding box center [586, 206] width 569 height 304
click at [295, 74] on aside "Gallery Element #ed-991370113 Gallery Style Image Drag files here, click to cho…" at bounding box center [178, 206] width 248 height 304
click at [283, 77] on icon at bounding box center [284, 77] width 8 height 11
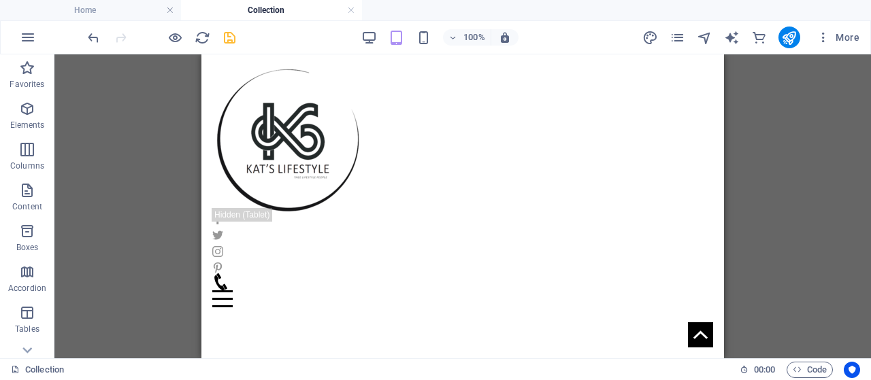
scroll to position [208, 0]
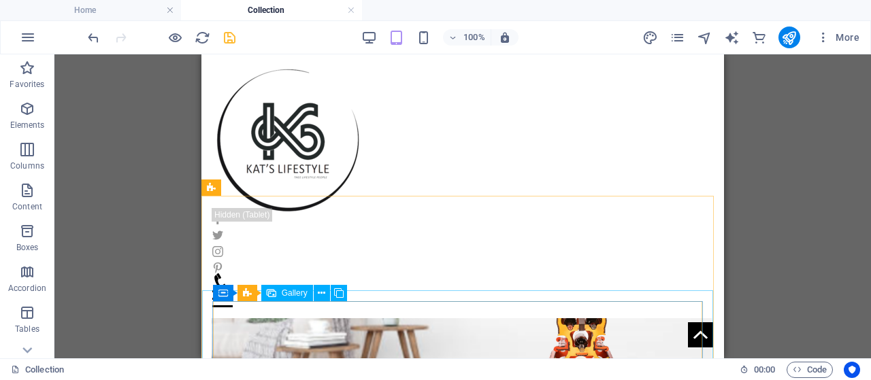
click at [295, 297] on span "Gallery" at bounding box center [295, 293] width 26 height 8
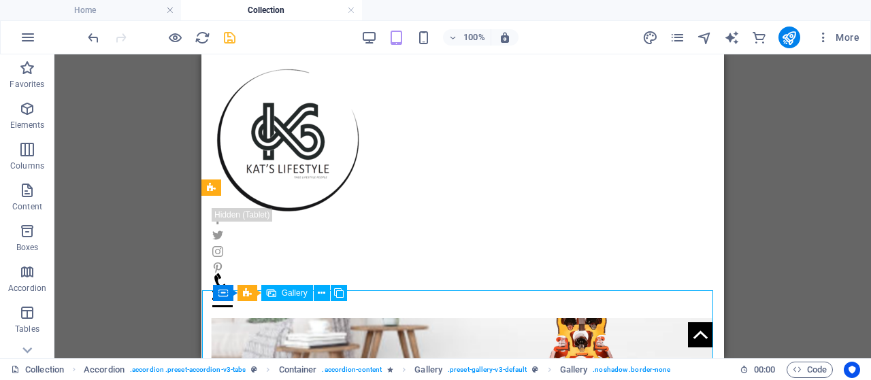
click at [295, 297] on span "Gallery" at bounding box center [295, 293] width 26 height 8
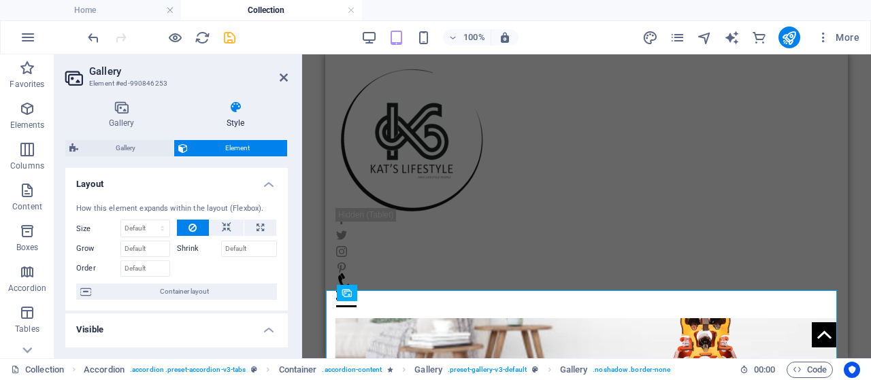
click at [121, 97] on div "Gallery Style Image Drag files here, click to choose files or select files from…" at bounding box center [176, 224] width 244 height 269
click at [116, 110] on icon at bounding box center [121, 108] width 112 height 14
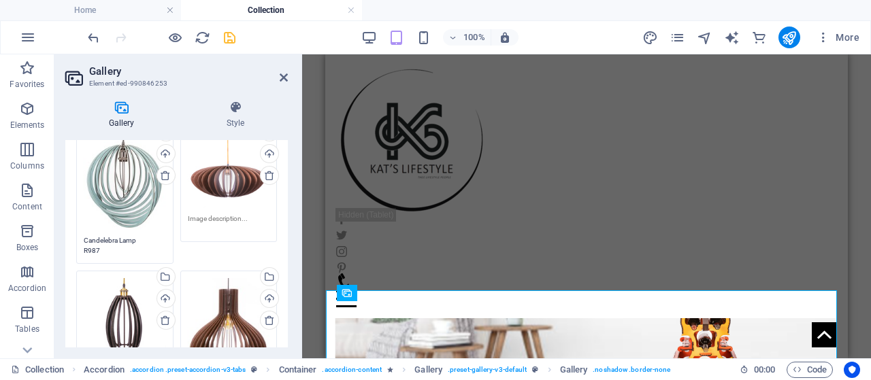
scroll to position [112, 0]
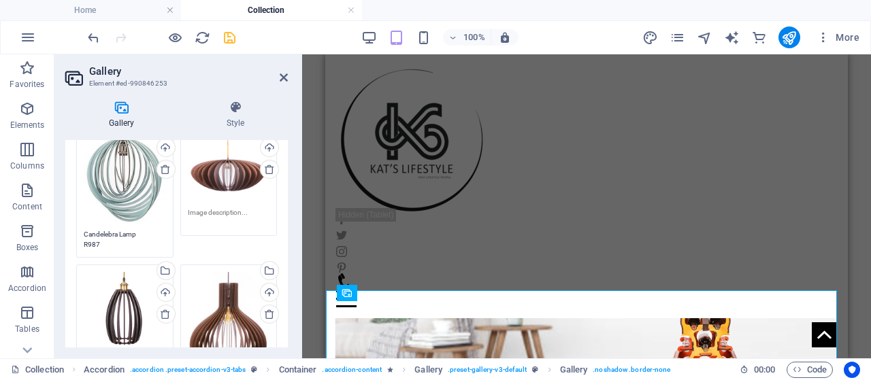
click at [230, 209] on textarea at bounding box center [229, 218] width 82 height 20
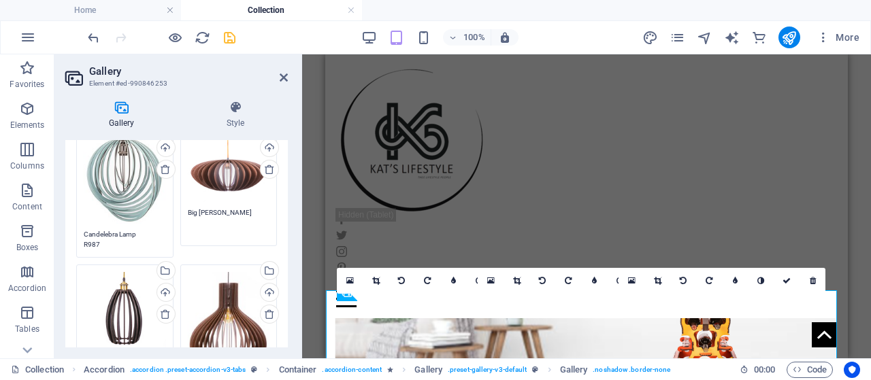
type textarea "Big Lilly Lamp"
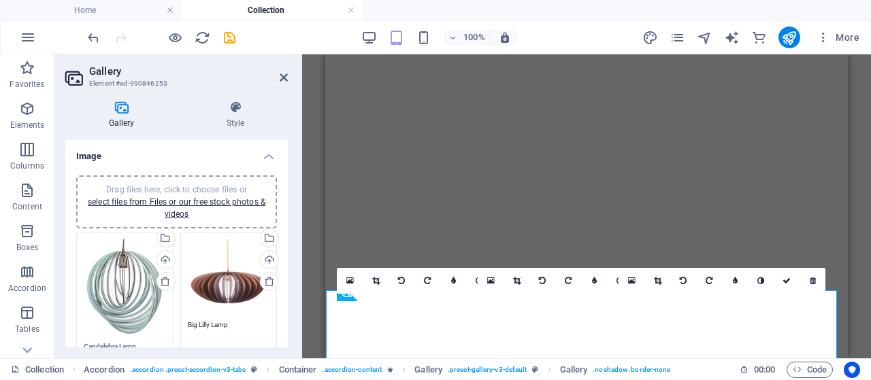
select select "4"
select select "px"
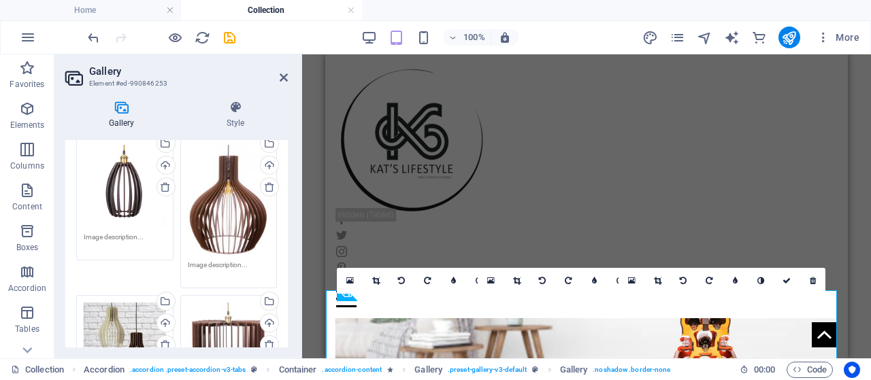
scroll to position [257, 0]
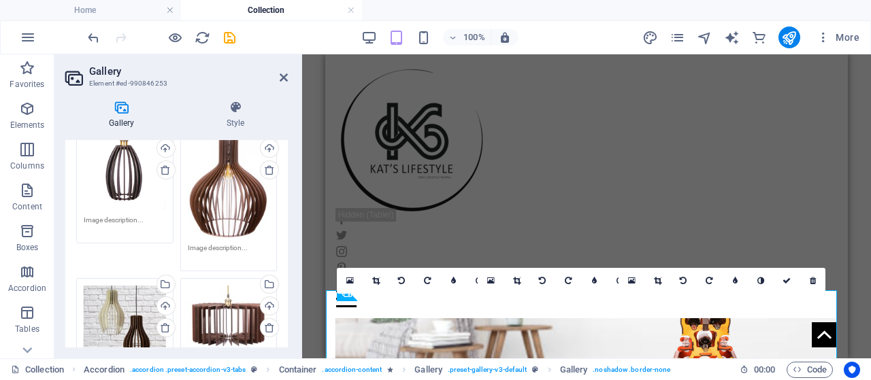
type textarea "Big Lilly Lamp R1325"
click at [136, 218] on textarea at bounding box center [125, 225] width 82 height 20
type textarea "Gazania Lamp R550"
click at [223, 243] on textarea at bounding box center [229, 253] width 82 height 20
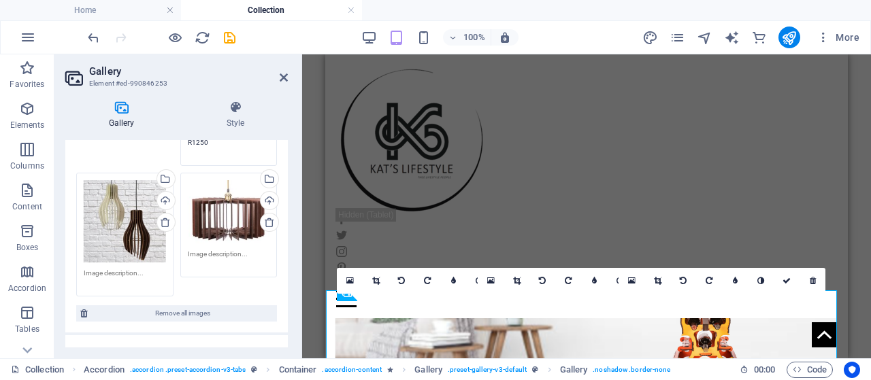
scroll to position [380, 0]
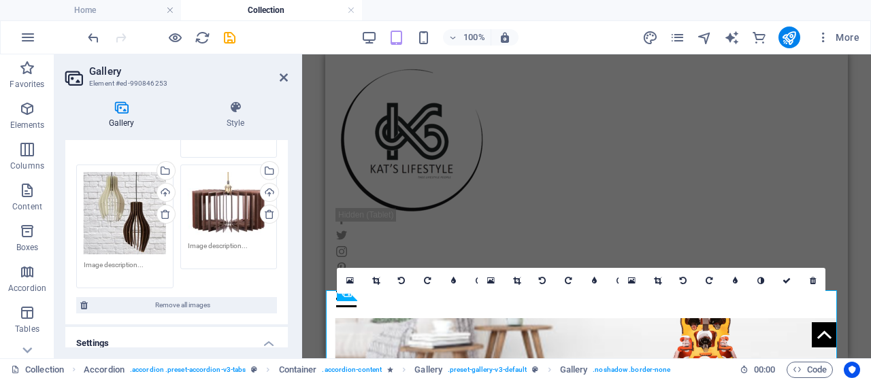
type textarea "Big Daisy Lamp R1250"
click at [127, 261] on textarea at bounding box center [125, 270] width 82 height 20
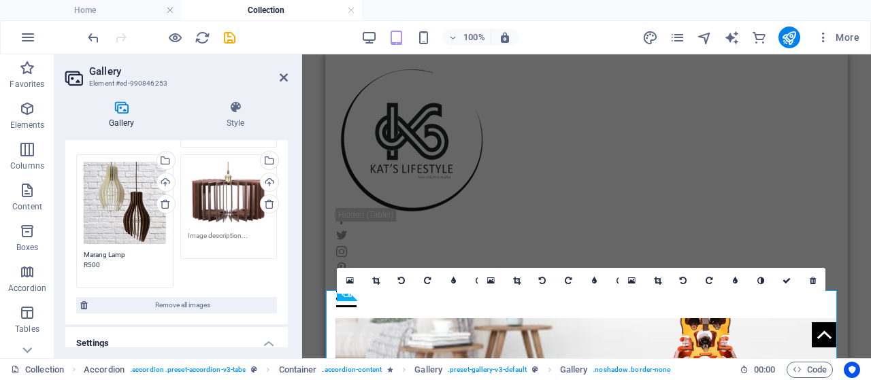
type textarea "Marang Lamp R500"
click at [231, 233] on textarea at bounding box center [229, 241] width 82 height 20
click at [124, 201] on div "Drag files here, click to choose files or select files from Files or our free s…" at bounding box center [125, 203] width 82 height 82
type textarea "Rosetta Lamp R1180"
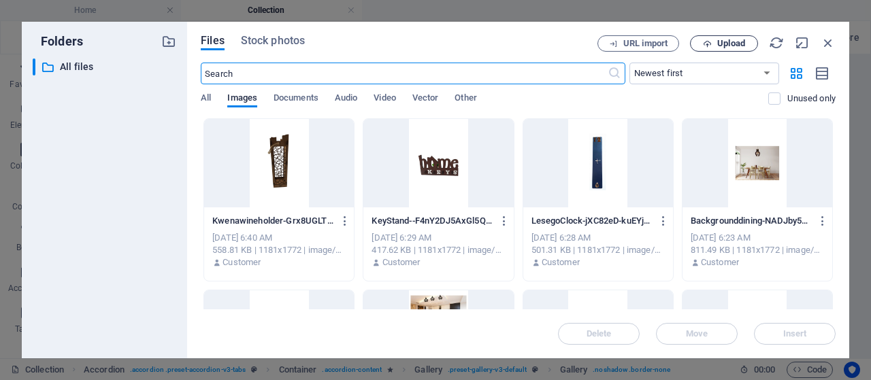
click at [708, 37] on button "Upload" at bounding box center [724, 43] width 68 height 16
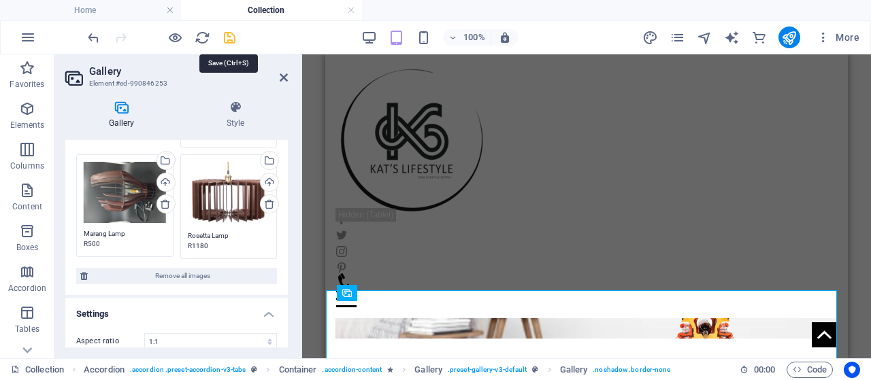
click at [230, 32] on icon "save" at bounding box center [230, 38] width 16 height 16
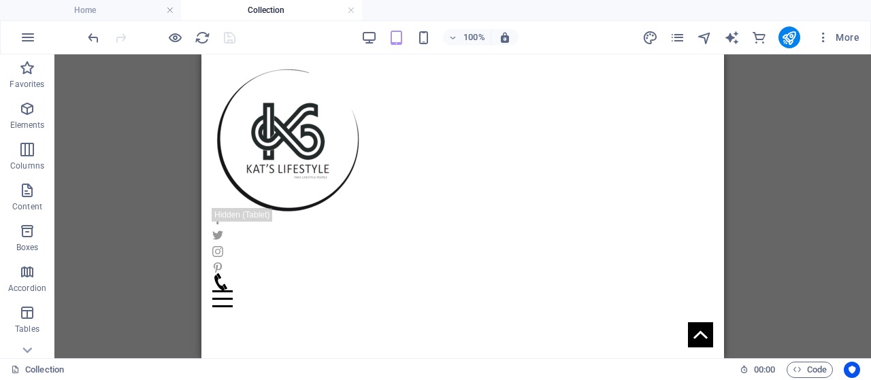
scroll to position [1530, 0]
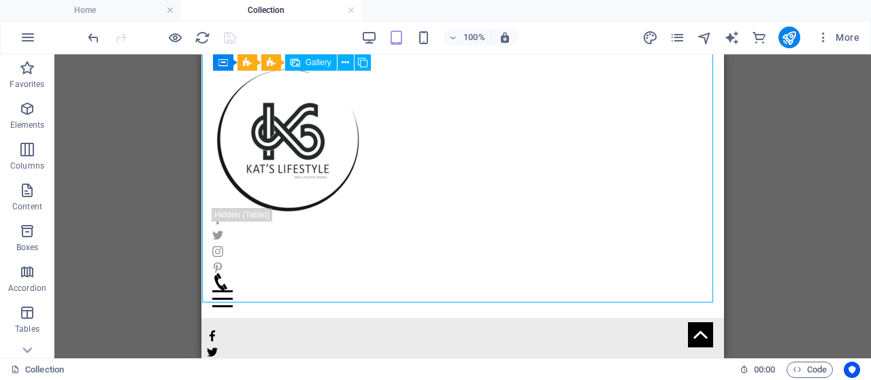
select select "4"
select select "px"
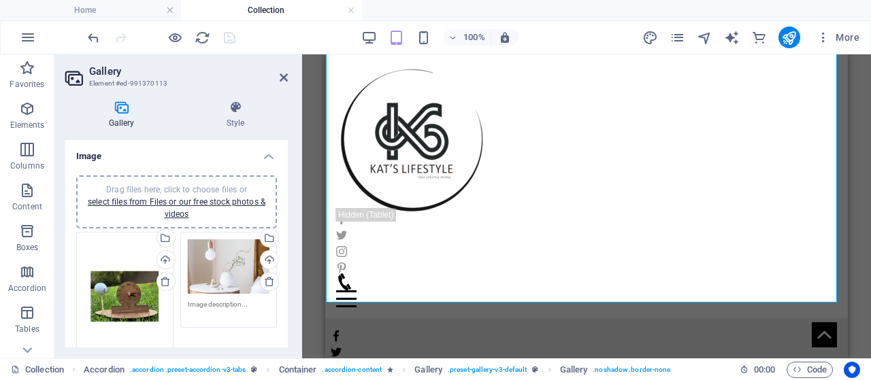
click at [238, 260] on div "Drag files here, click to choose files or select files from Files or our free s…" at bounding box center [229, 267] width 82 height 55
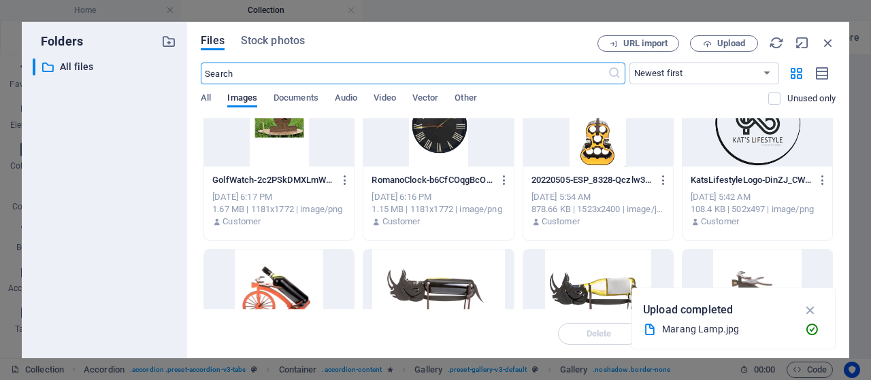
scroll to position [687, 0]
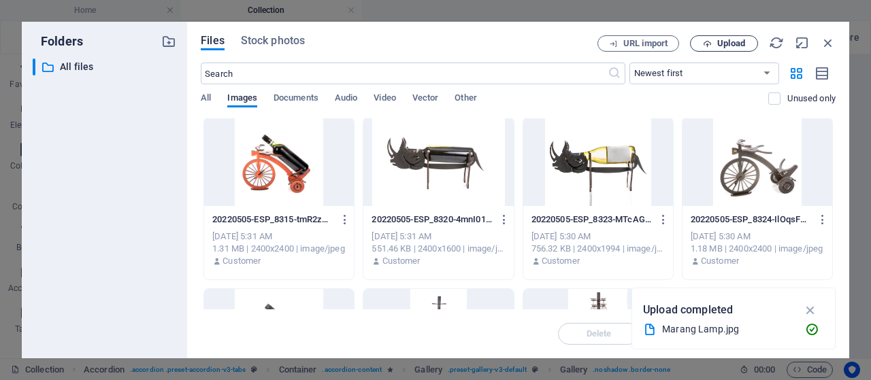
click at [728, 46] on span "Upload" at bounding box center [731, 43] width 28 height 8
click at [826, 46] on icon "button" at bounding box center [828, 42] width 15 height 15
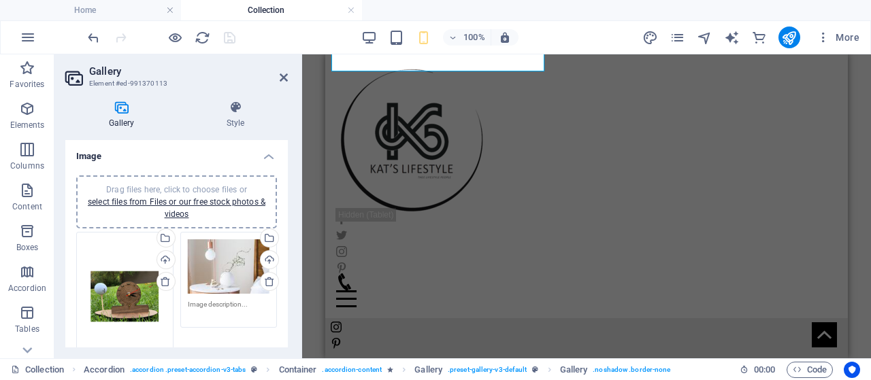
scroll to position [1522, 0]
